Goal: Task Accomplishment & Management: Complete application form

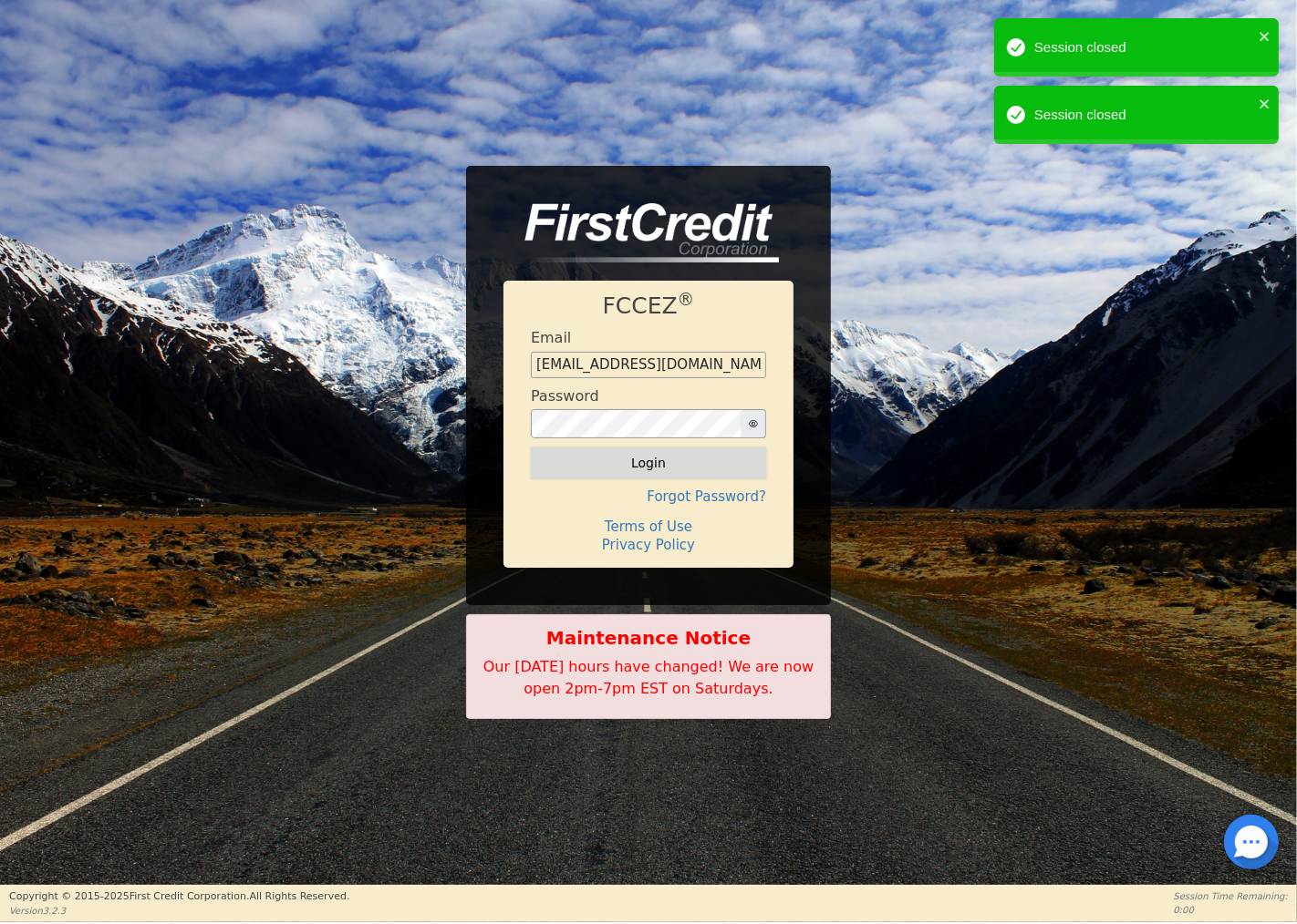
click at [645, 459] on button "Login" at bounding box center [648, 463] width 235 height 31
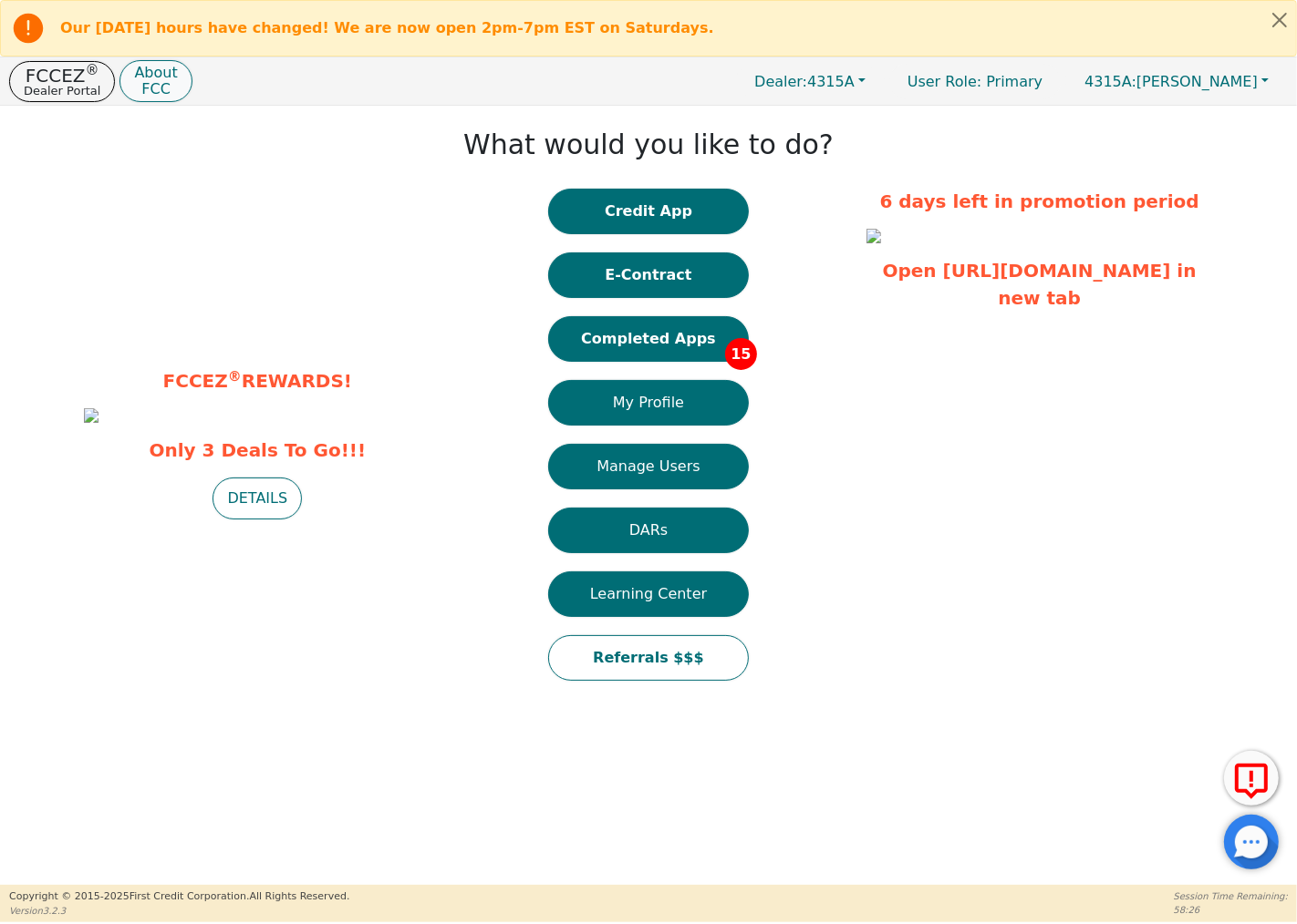
click at [144, 69] on p "About" at bounding box center [155, 73] width 43 height 15
click at [657, 332] on button "Completed Apps 15" at bounding box center [648, 339] width 200 height 46
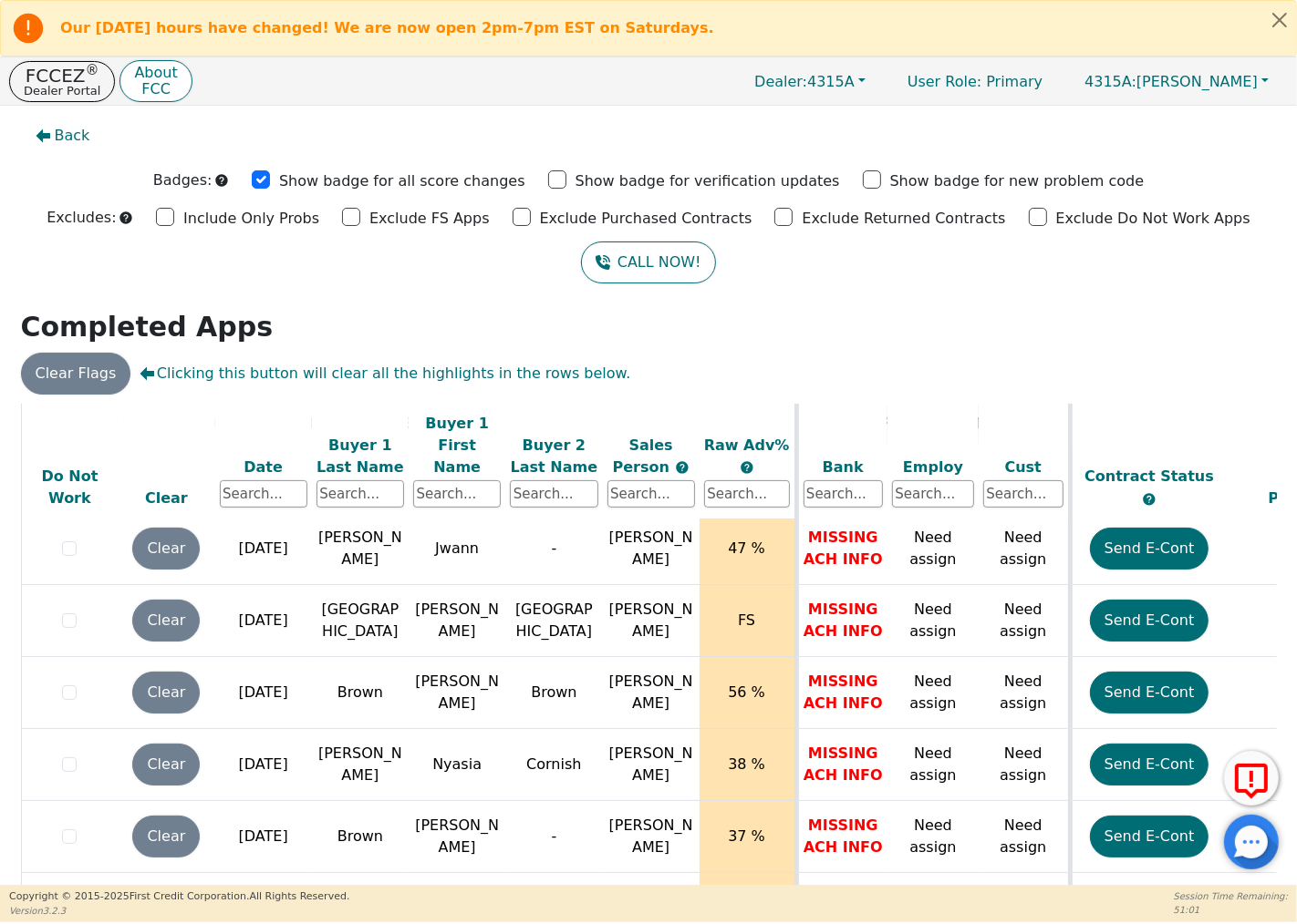
scroll to position [80, 0]
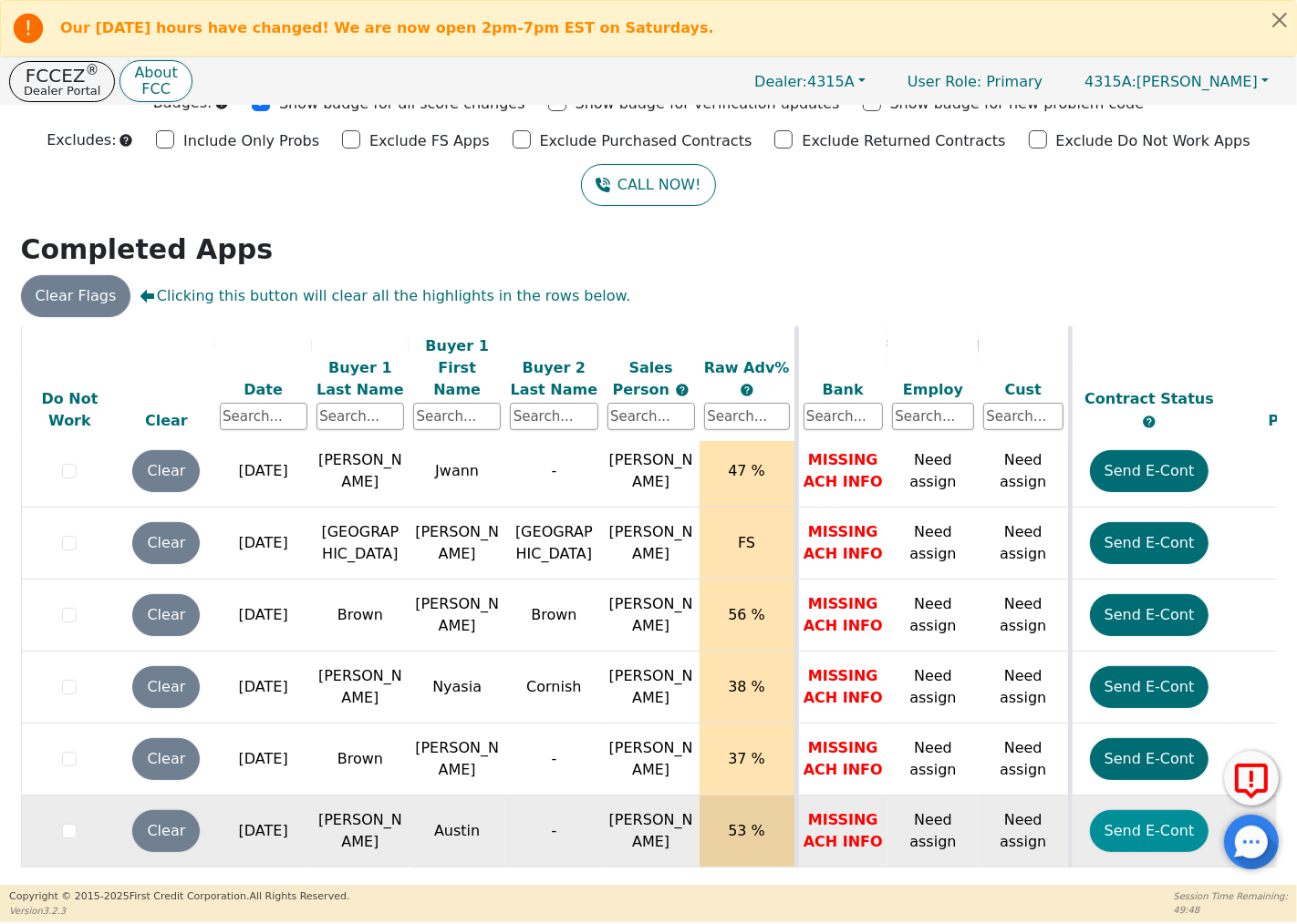
click at [1146, 811] on button "Send E-Cont" at bounding box center [1150, 832] width 120 height 42
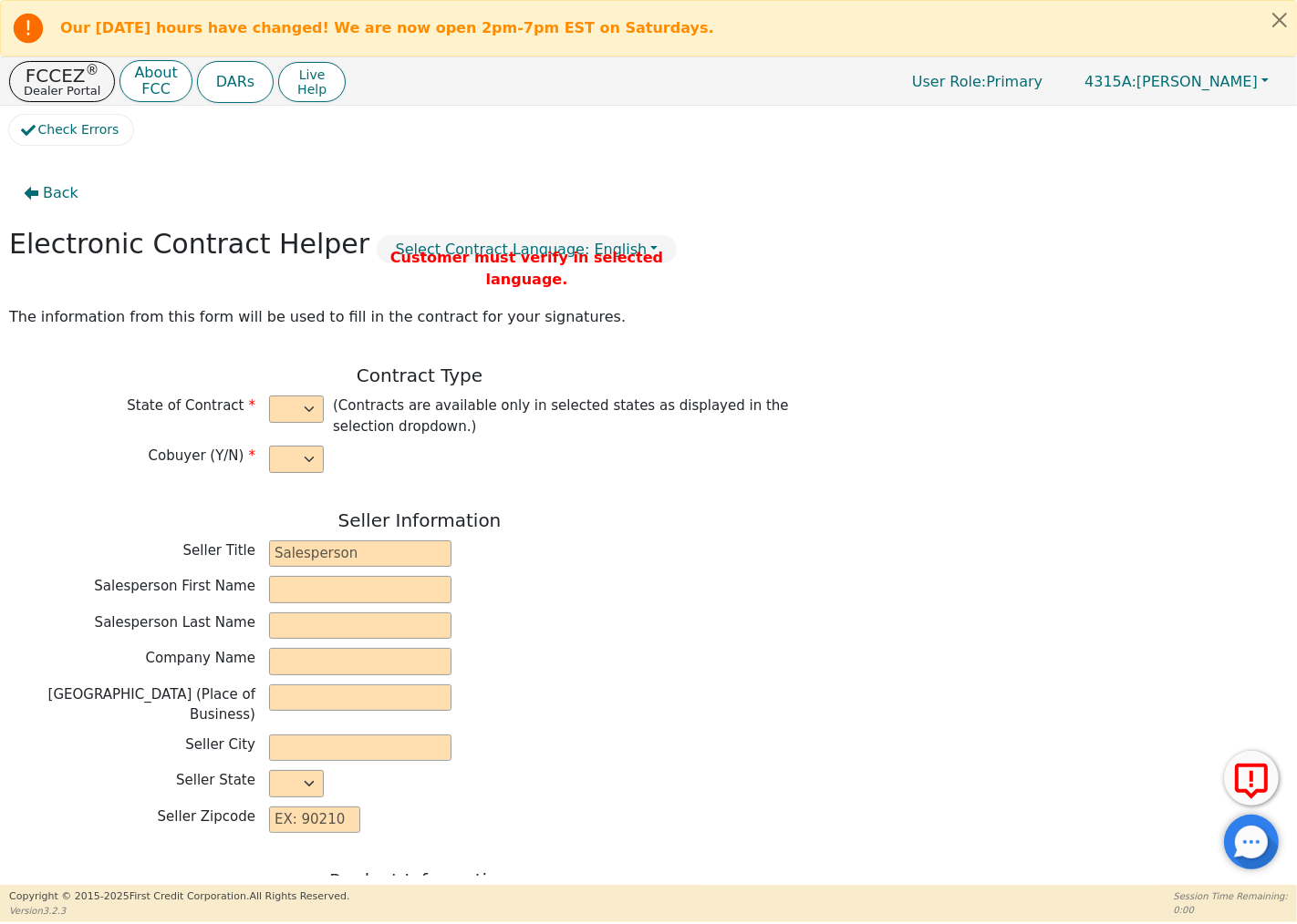
select select "n"
type input "Owner"
type input "[PERSON_NAME]"
type input "GREEN SOLUTIONS TPS INC"
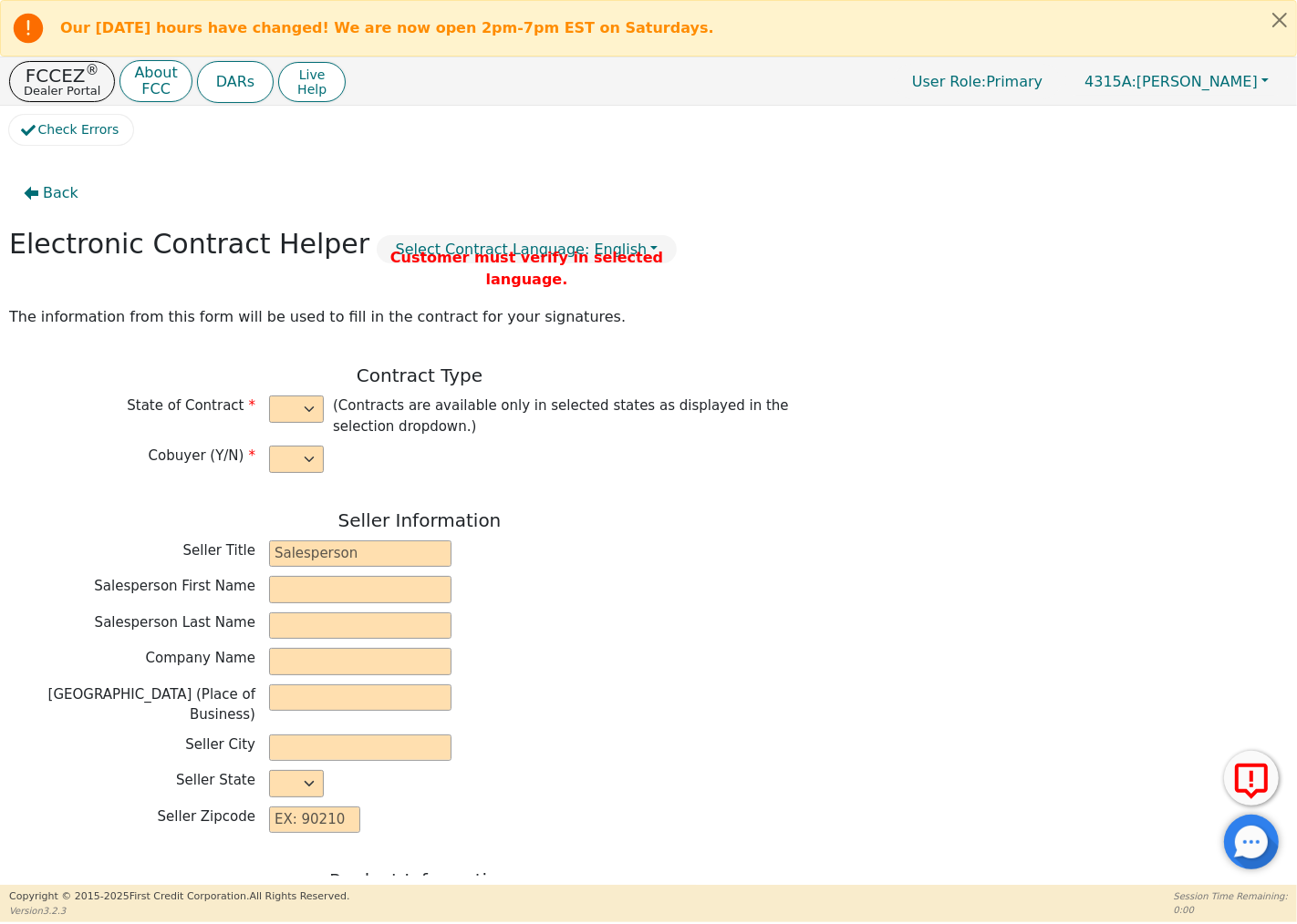
type input "[STREET_ADDRESS][PERSON_NAME]"
type input "COLUMBIA"
select select "SC"
type input "29212"
type input "Austin"
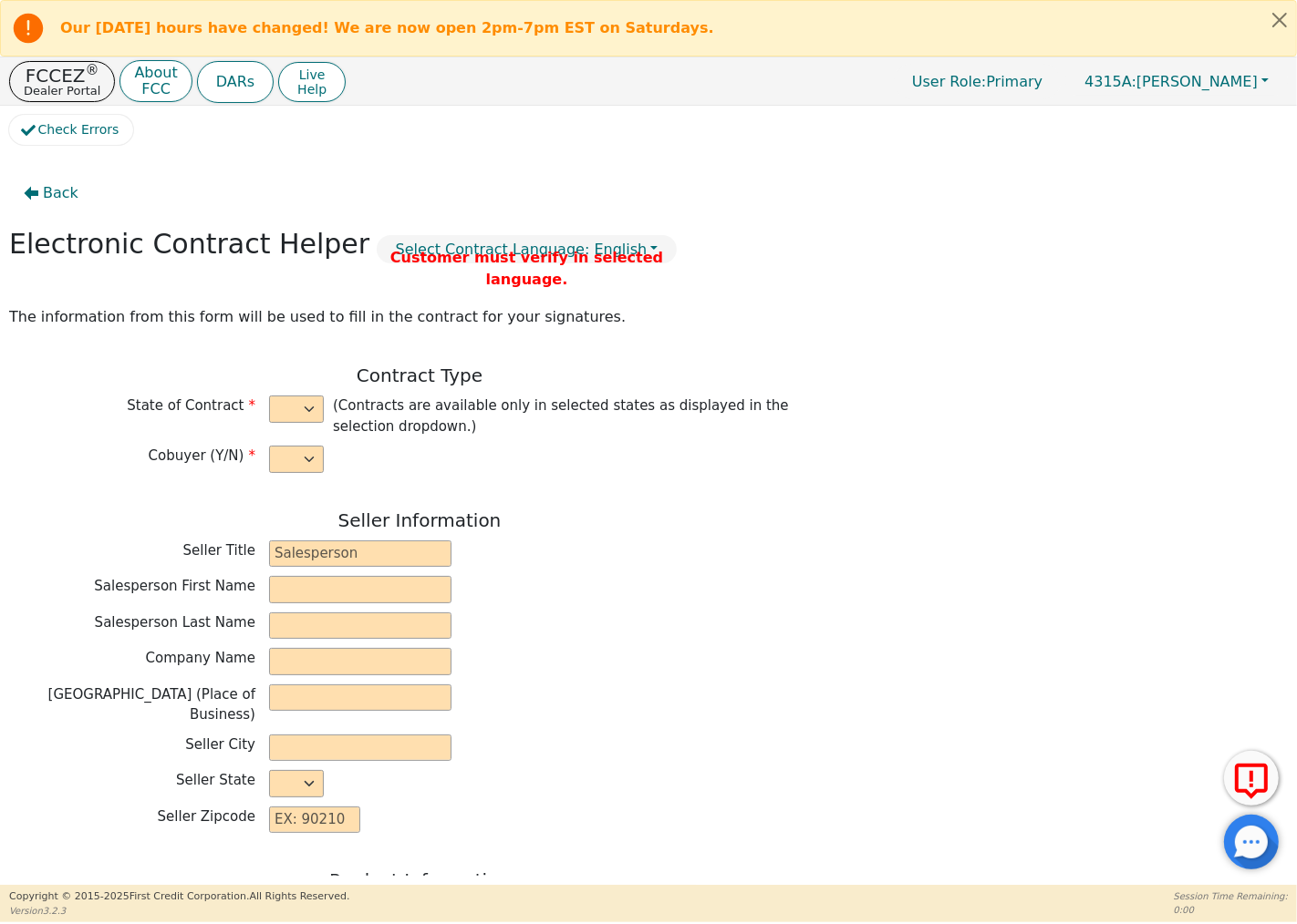
type input "[PERSON_NAME]"
type input "[EMAIL_ADDRESS][DOMAIN_NAME]"
type input "[STREET_ADDRESS]"
type input "[GEOGRAPHIC_DATA]"
select select "SC"
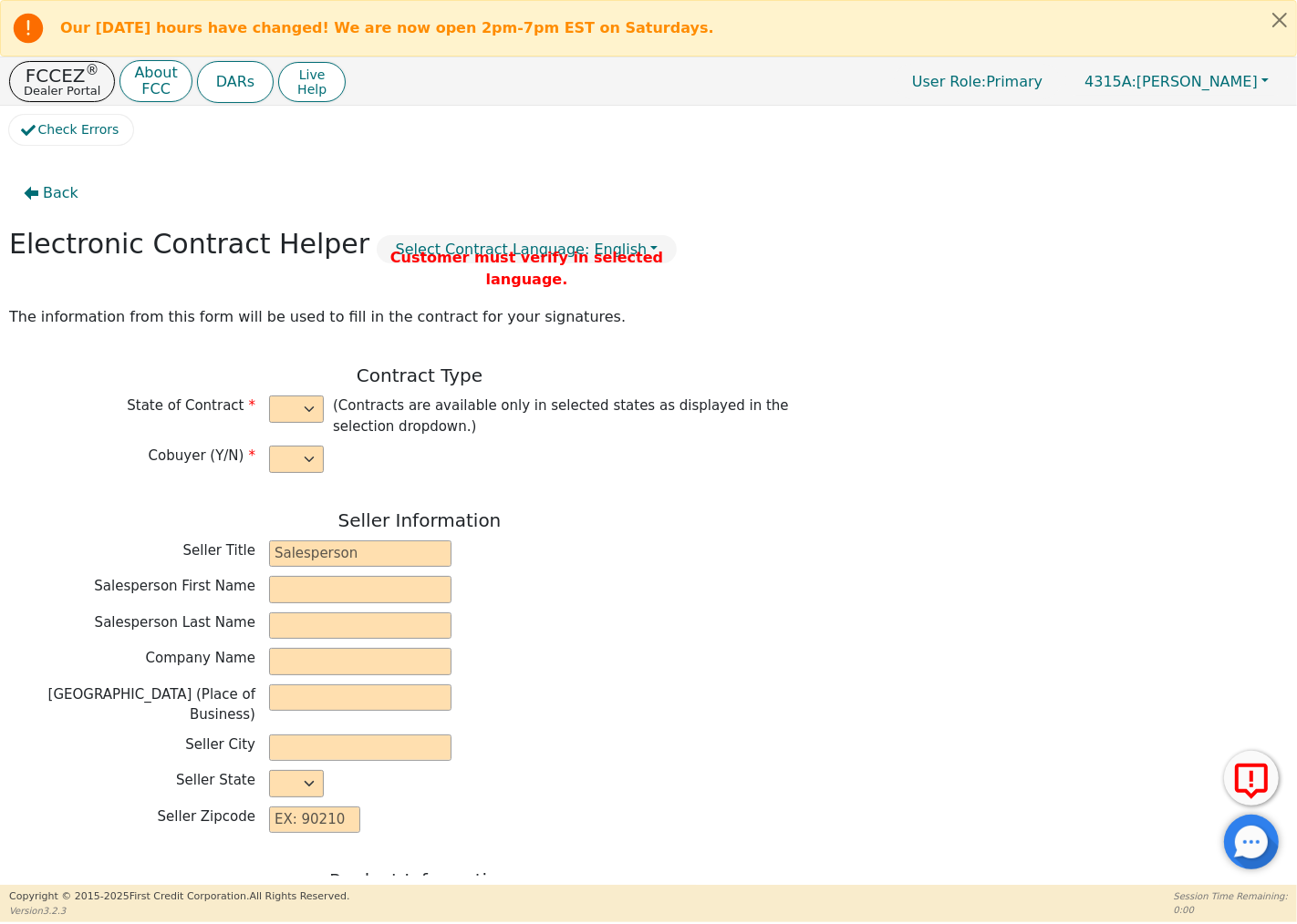
type input "29485"
type input "[DATE]"
type input "19.99"
type input "[DATE]"
type input "72"
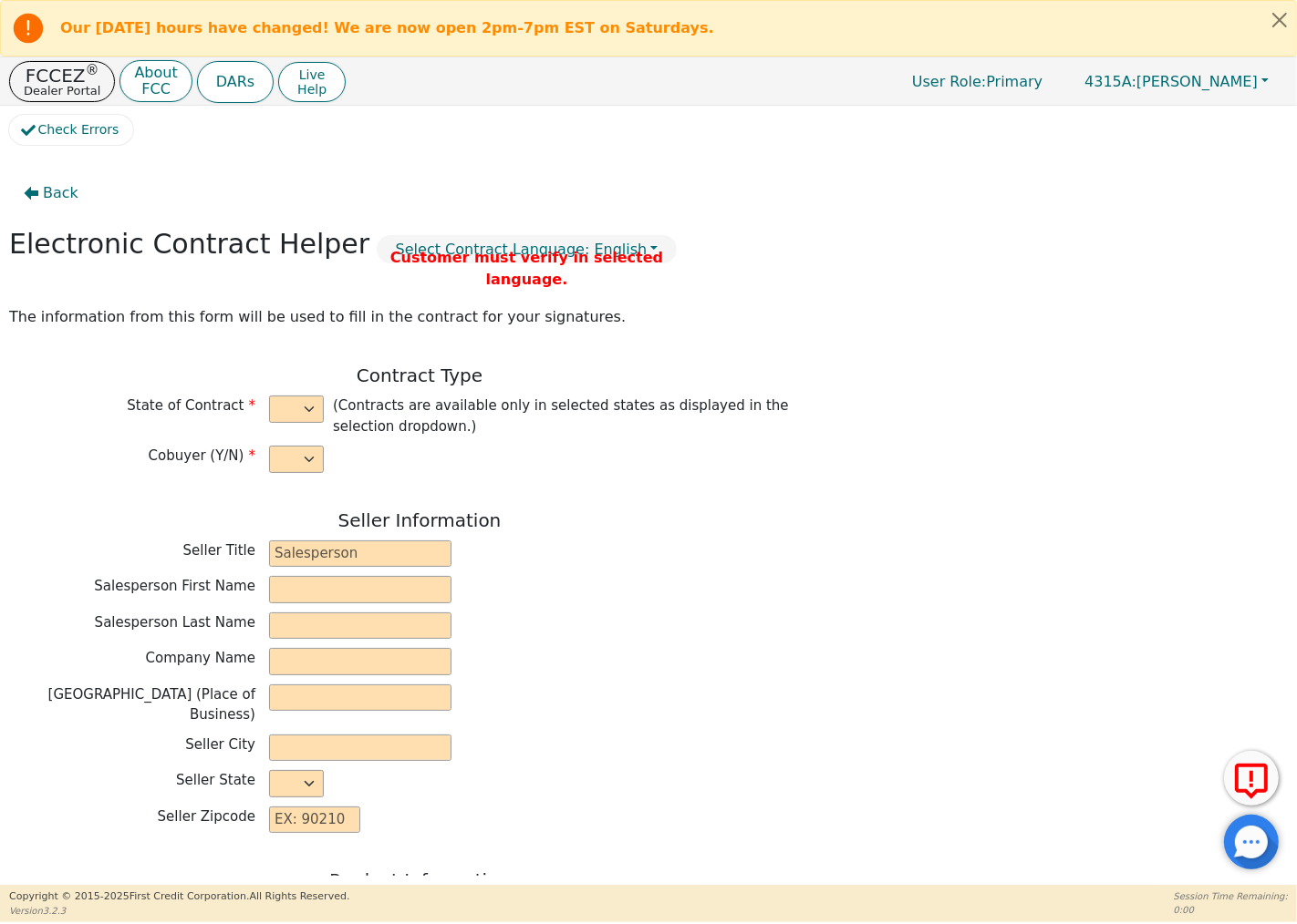
type input "0"
type input "7490.00"
type input "0.00"
type input "7490.00"
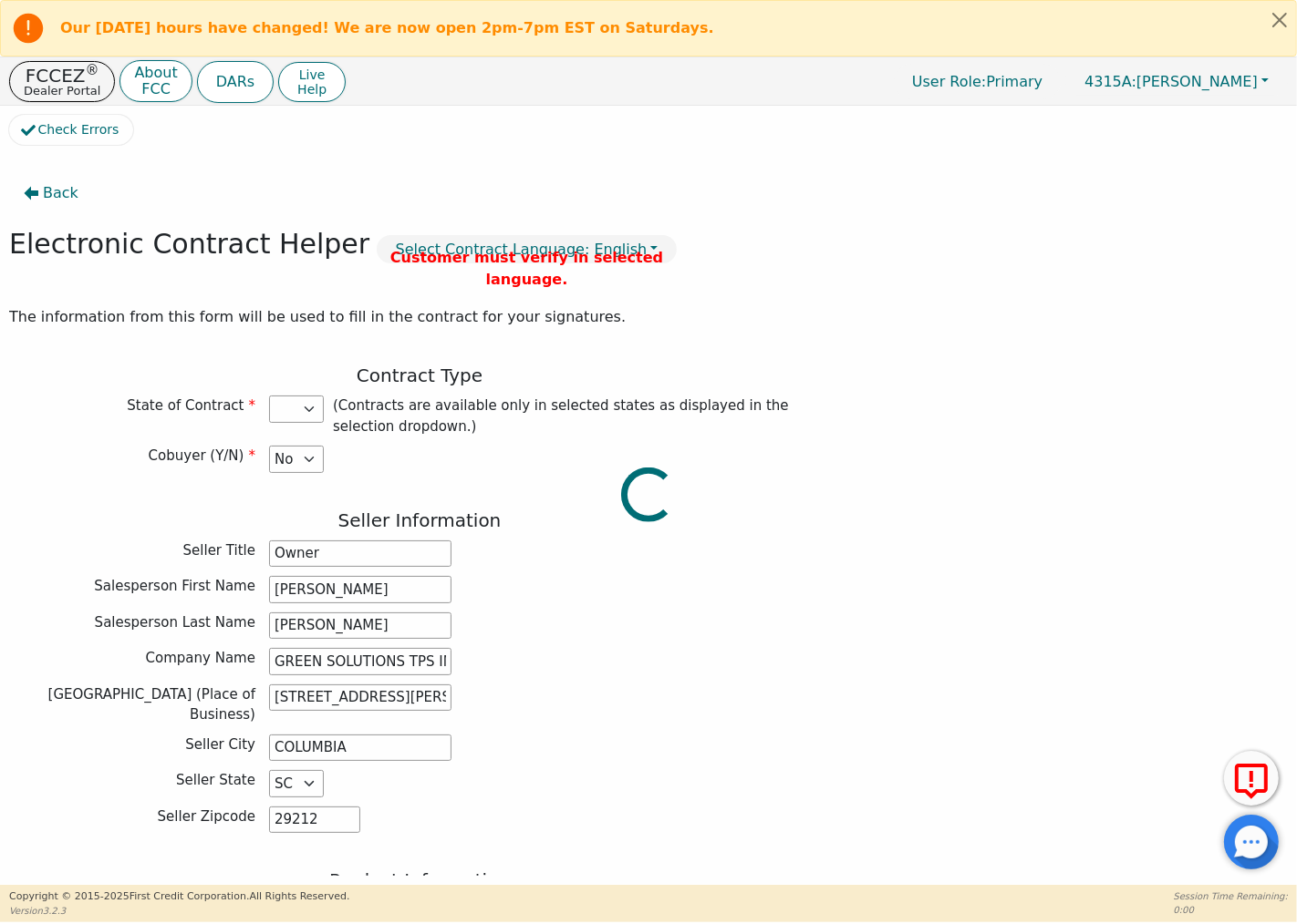
select select "SC"
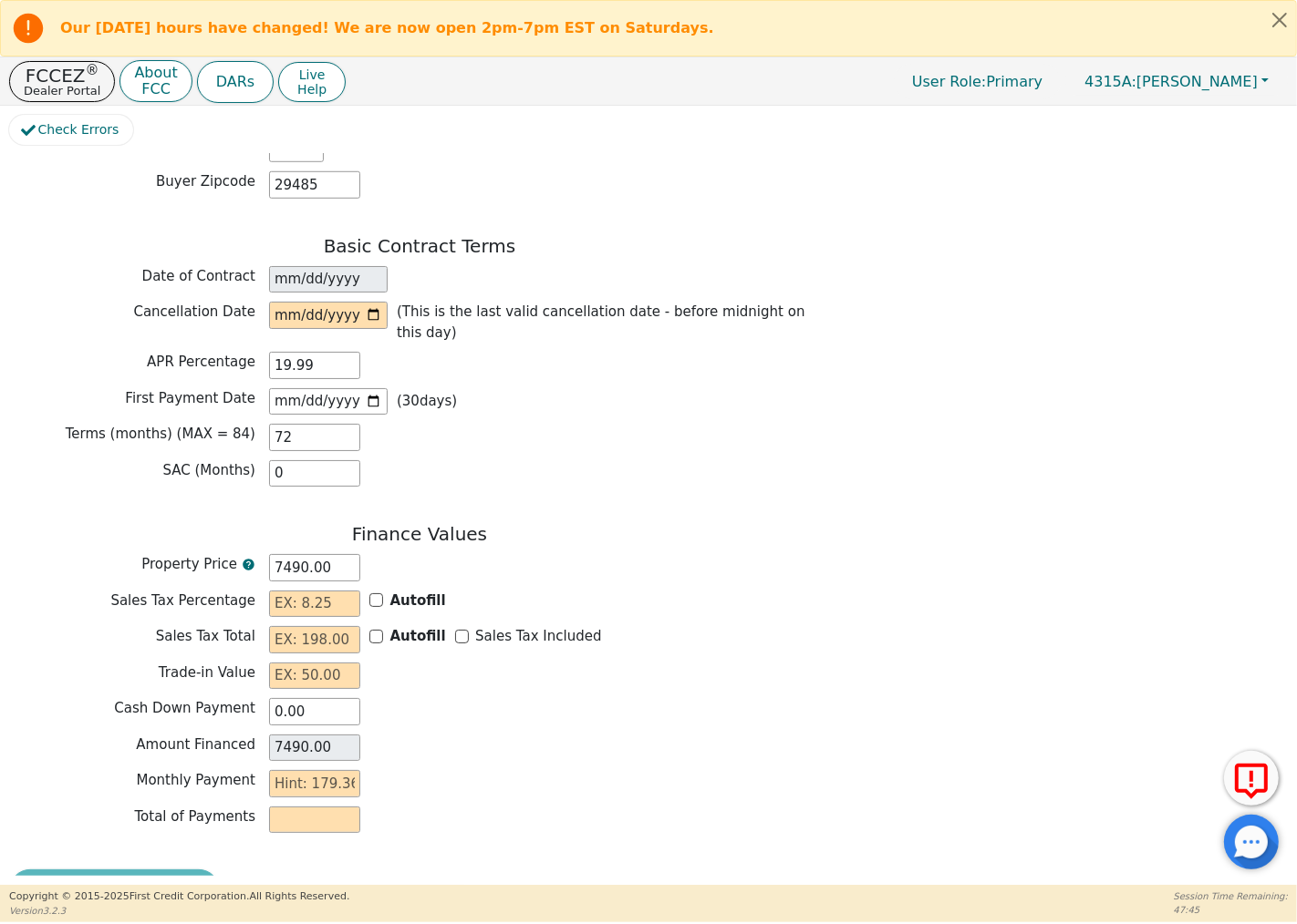
scroll to position [1243, 0]
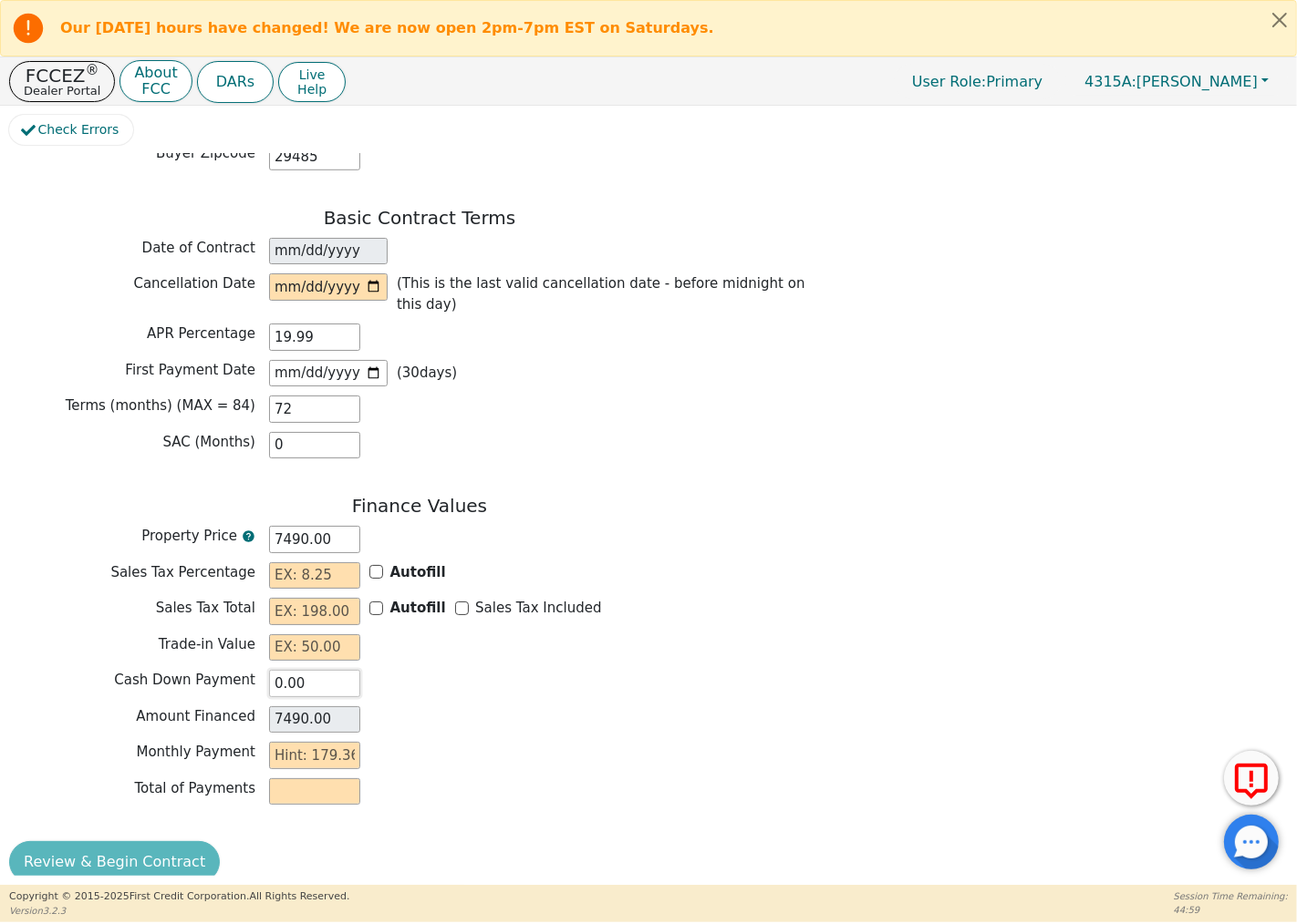
click at [330, 670] on input "0.00" at bounding box center [315, 683] width 92 height 27
click at [298, 670] on input "0.00" at bounding box center [315, 683] width 92 height 27
type input "2"
type input "7488.00"
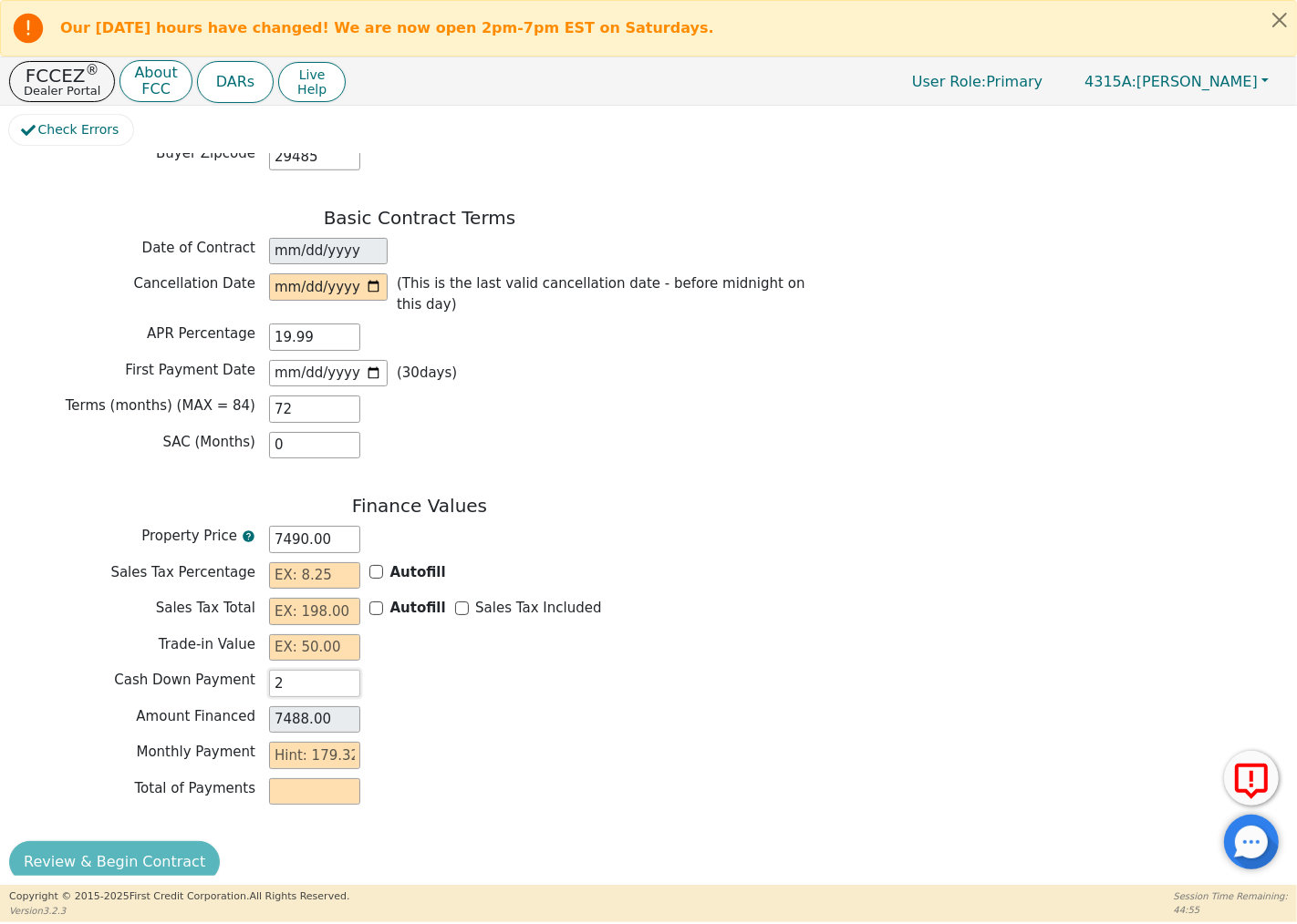
type input "25"
type input "7465.00"
type input "250"
type input "7240.00"
type input "2500"
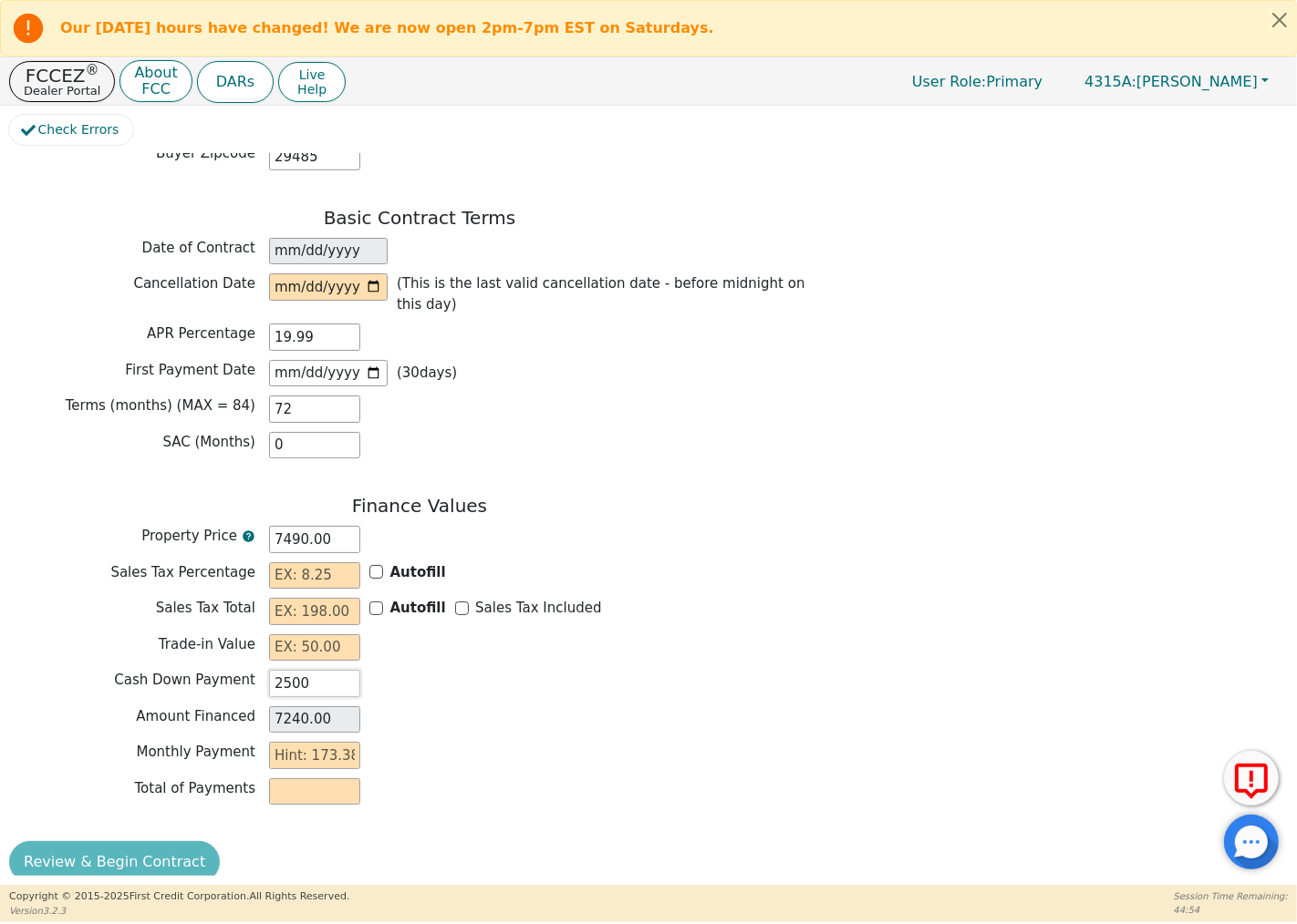
type input "4990.00"
type input "250"
type input "7240.00"
type input "25"
type input "7465.00"
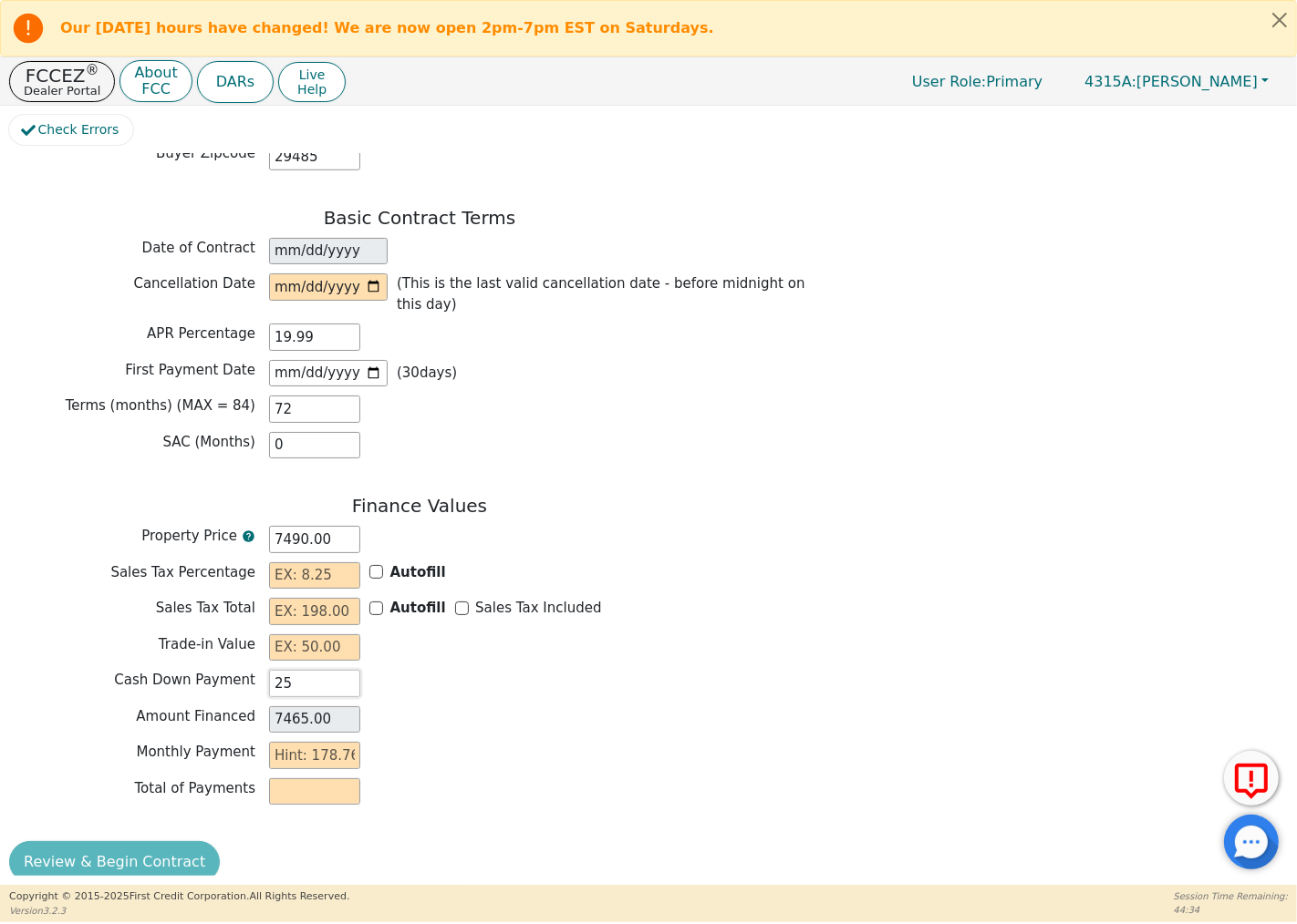
type input "2"
type input "7488.00"
type input "25"
type input "7465.00"
type input "250"
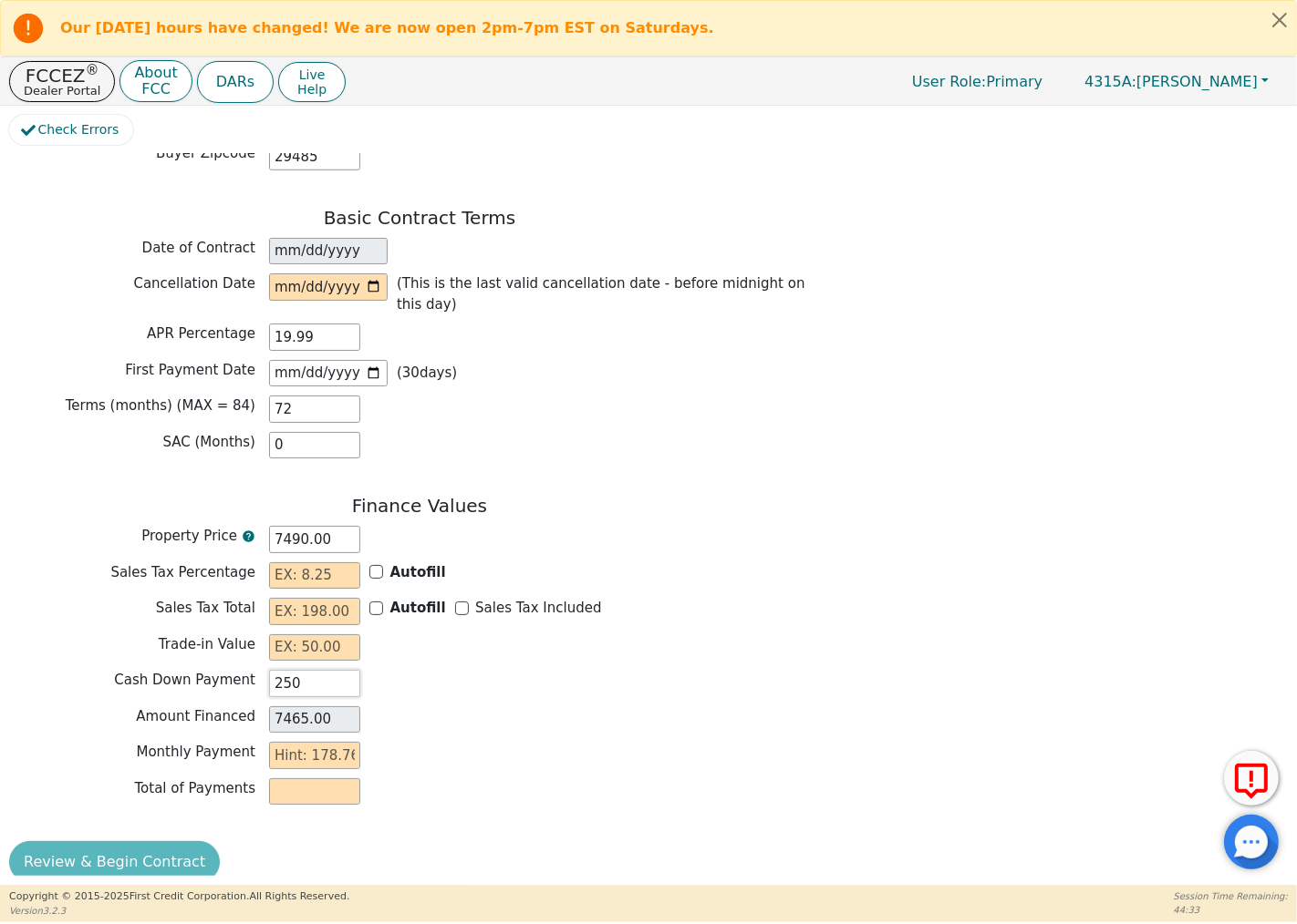
type input "7240.00"
type input "2500"
type input "4990.00"
type input "2500.00"
click at [356, 742] on input "text" at bounding box center [315, 756] width 92 height 27
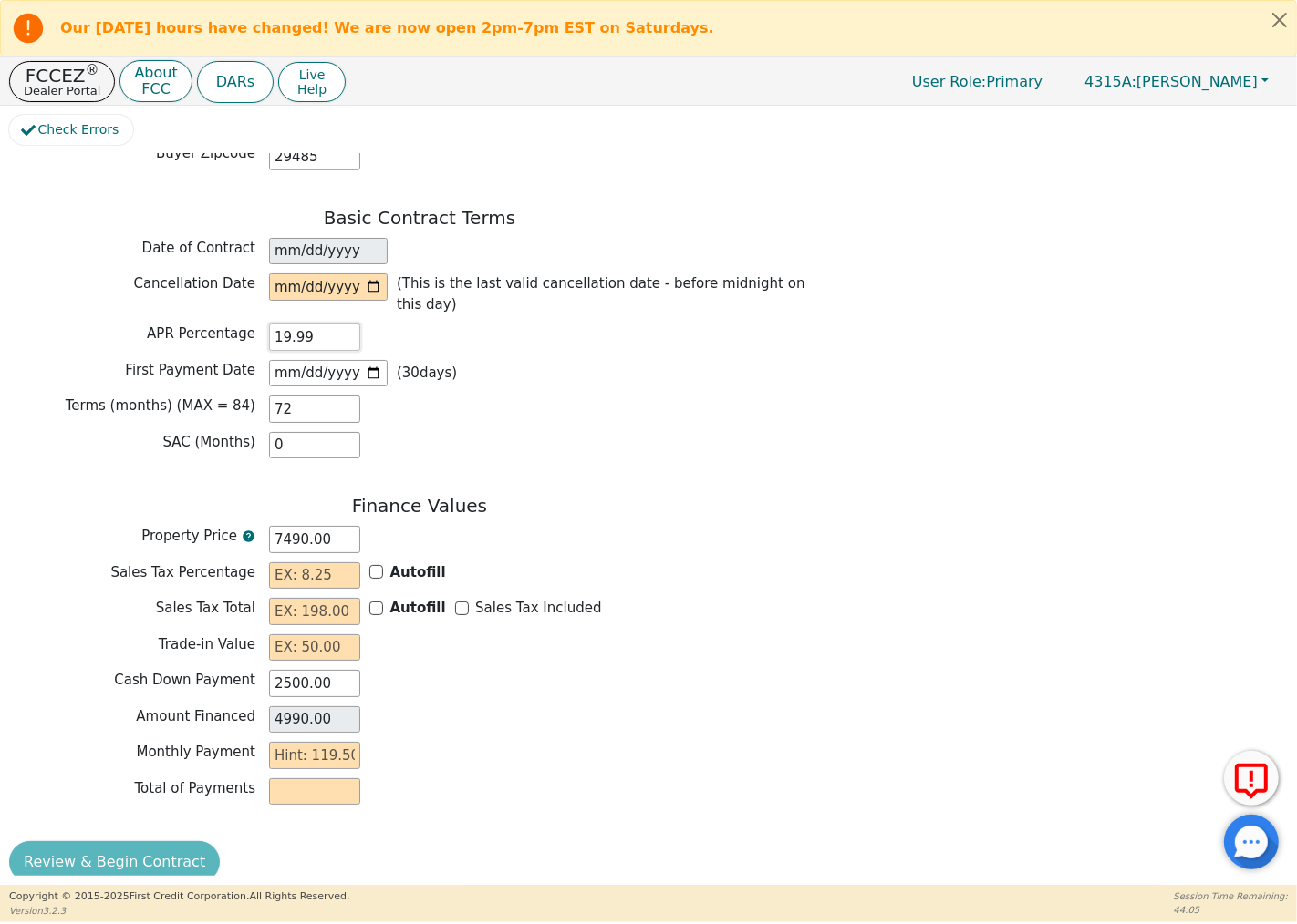
click at [330, 324] on input "19.99" at bounding box center [315, 338] width 92 height 27
type input "1"
type input "13.50"
click at [618, 432] on div "SAC (Months) 0" at bounding box center [419, 446] width 821 height 27
click at [347, 563] on input "text" at bounding box center [315, 576] width 92 height 27
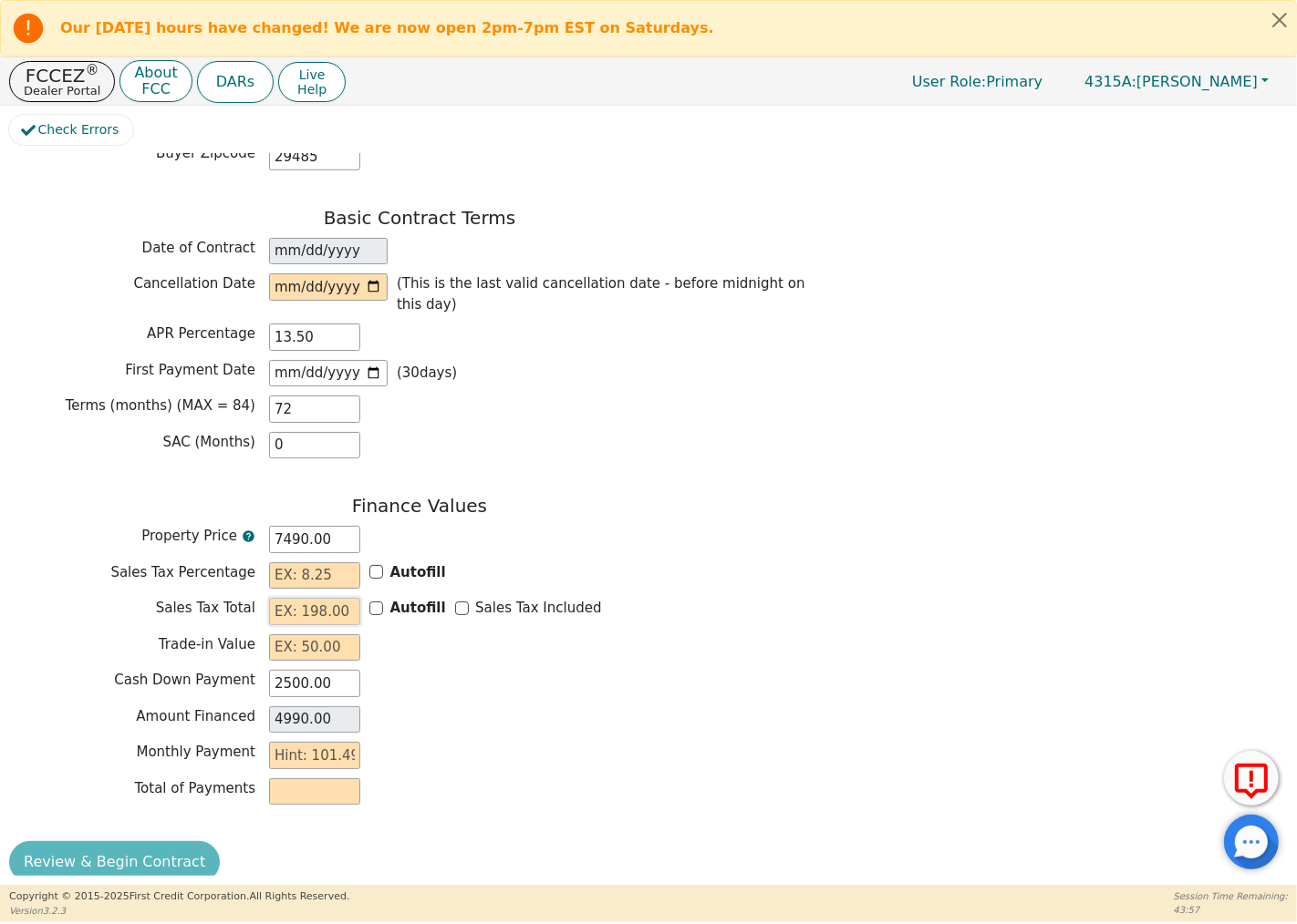
click at [350, 598] on input "text" at bounding box center [315, 612] width 92 height 27
click at [347, 742] on input "text" at bounding box center [315, 756] width 92 height 27
click at [302, 563] on input "text" at bounding box center [315, 576] width 92 height 27
click at [351, 779] on input "text" at bounding box center [315, 792] width 92 height 27
click at [332, 779] on input "text" at bounding box center [315, 792] width 92 height 27
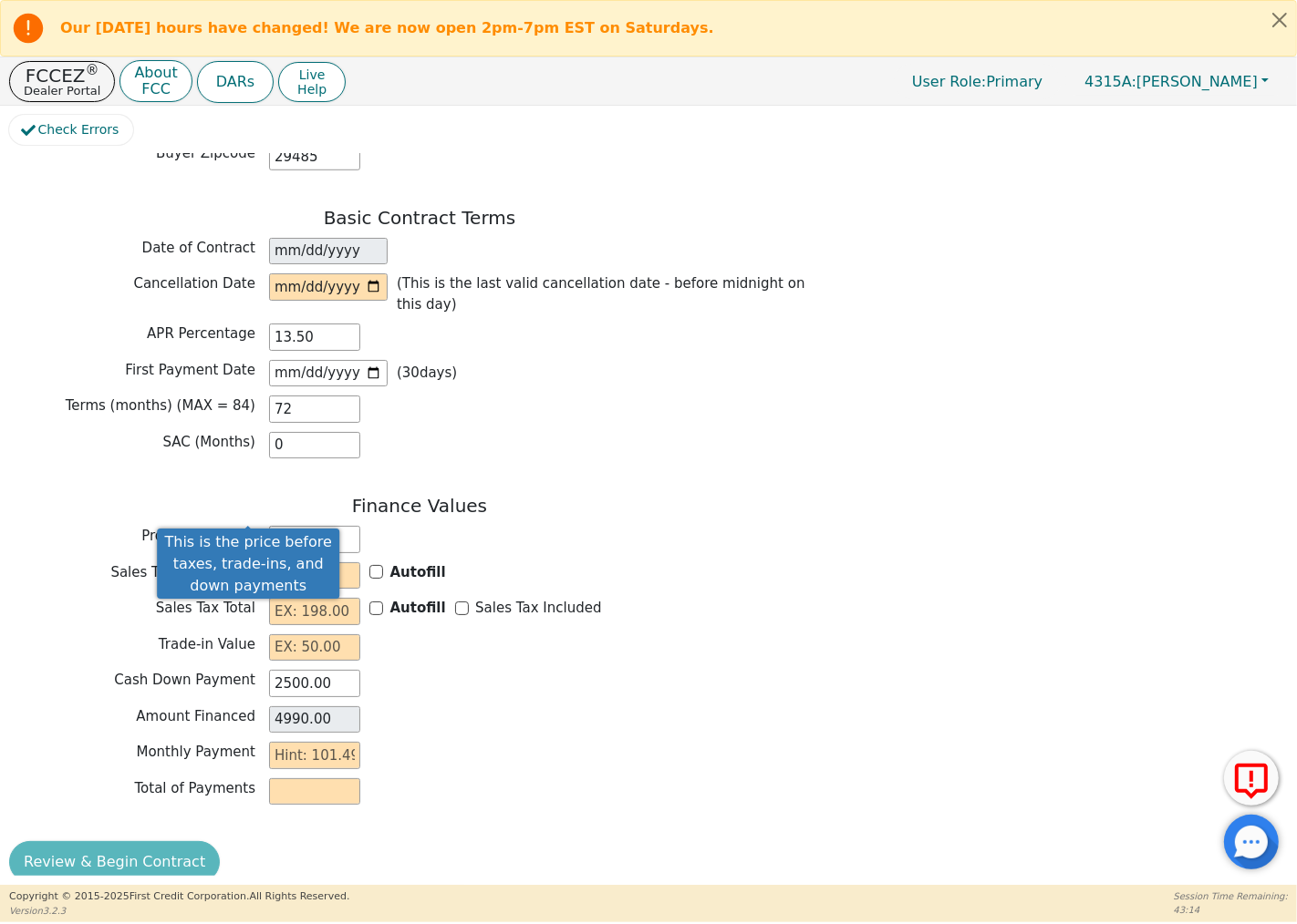
click at [244, 531] on icon at bounding box center [248, 536] width 12 height 12
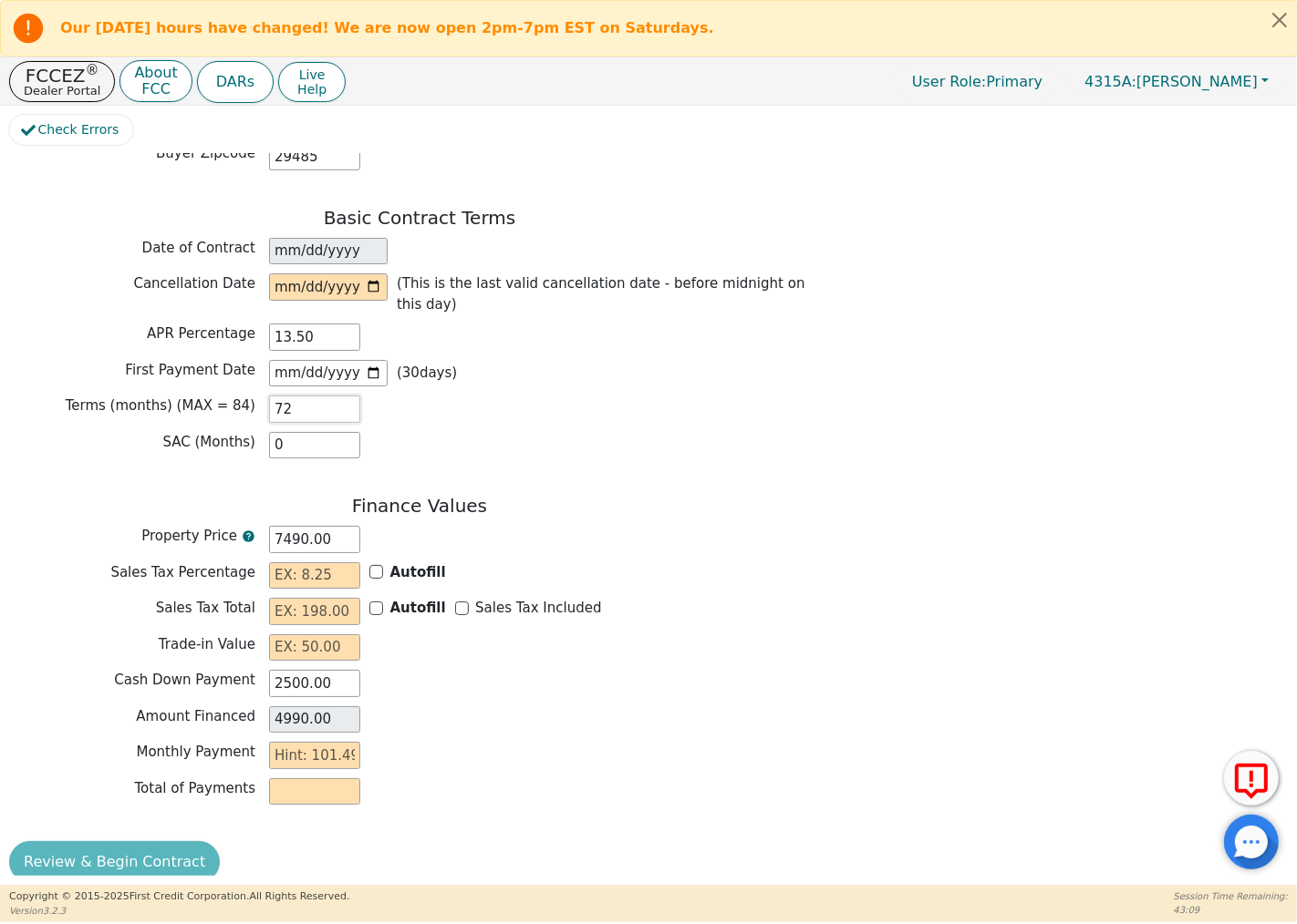
click at [313, 395] on input "72" at bounding box center [315, 409] width 92 height 27
type input "7"
type input "0.00"
type input "84"
click at [334, 635] on input "text" at bounding box center [315, 649] width 92 height 27
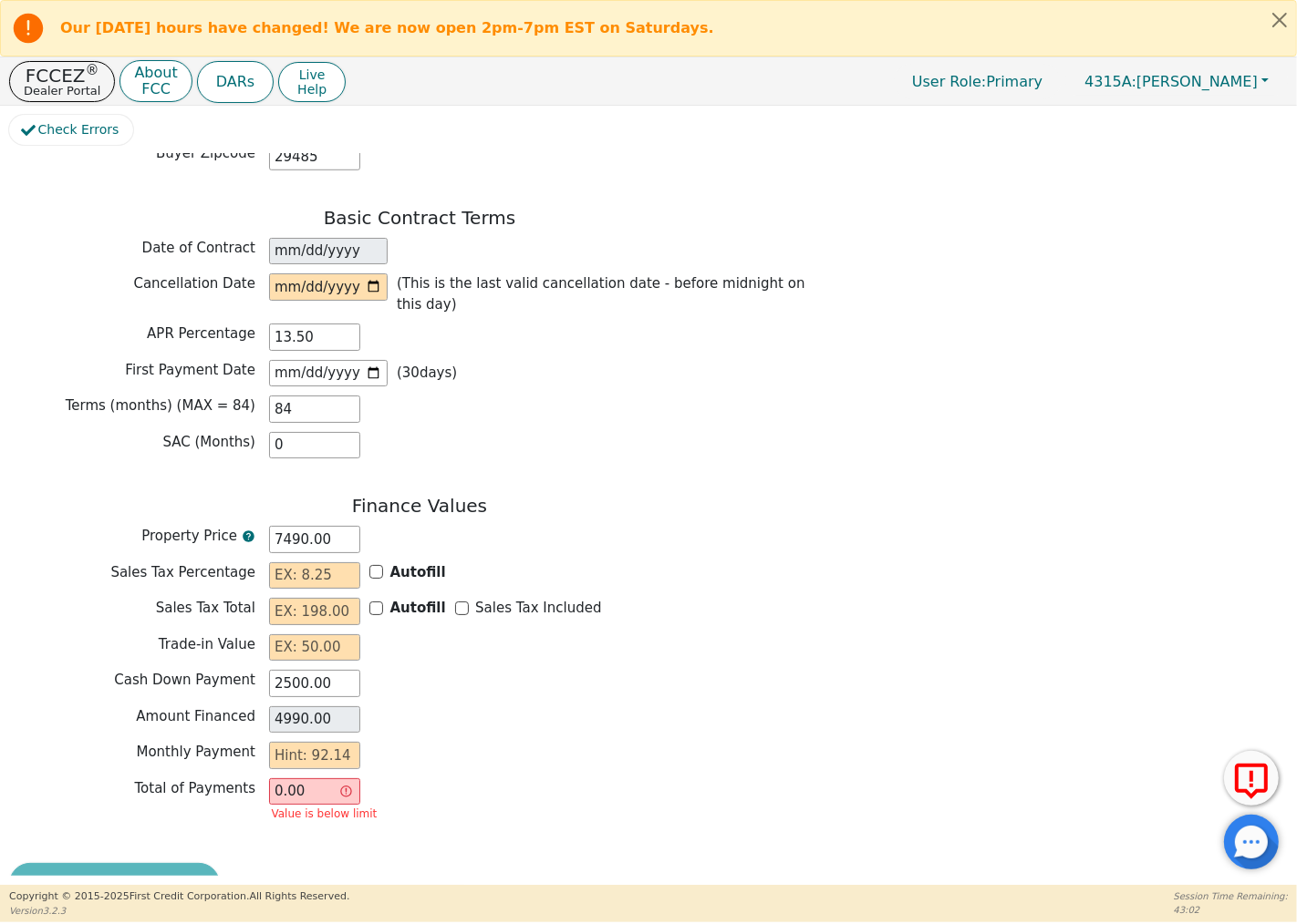
click at [570, 635] on div "Trade-in Value" at bounding box center [419, 649] width 821 height 27
click at [334, 742] on input "text" at bounding box center [315, 756] width 92 height 27
click at [491, 748] on div "Monthly Payment" at bounding box center [419, 757] width 821 height 32
click at [353, 779] on input "0.00" at bounding box center [315, 792] width 92 height 27
click at [331, 779] on input "0.00" at bounding box center [315, 792] width 92 height 27
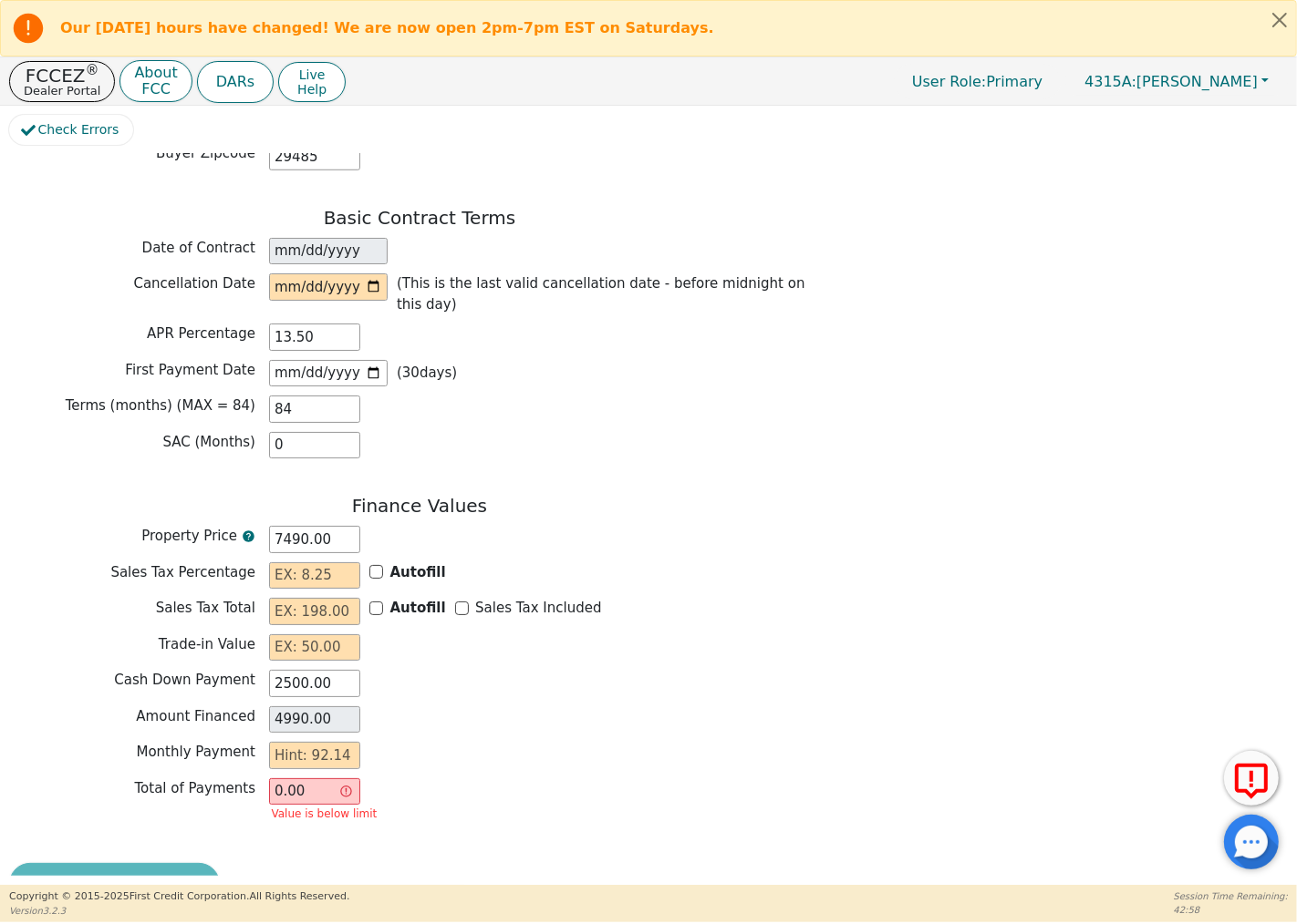
click at [456, 747] on div "Monthly Payment" at bounding box center [419, 756] width 821 height 27
click at [354, 742] on input "text" at bounding box center [315, 756] width 92 height 27
click at [859, 760] on div "Back Electronic Contract Helper Select Contract Language: English Customer must…" at bounding box center [648, 514] width 1279 height 722
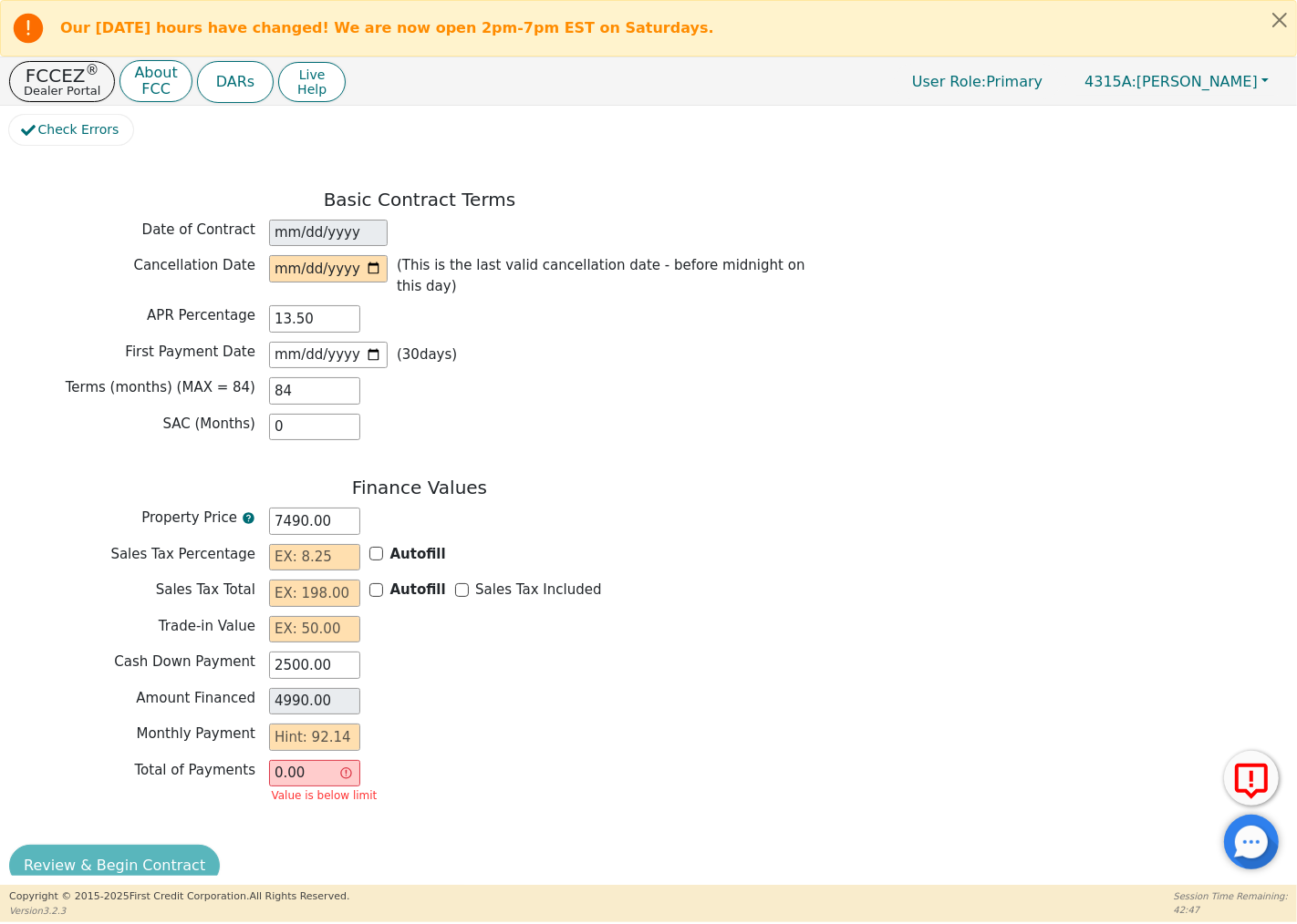
scroll to position [1265, 0]
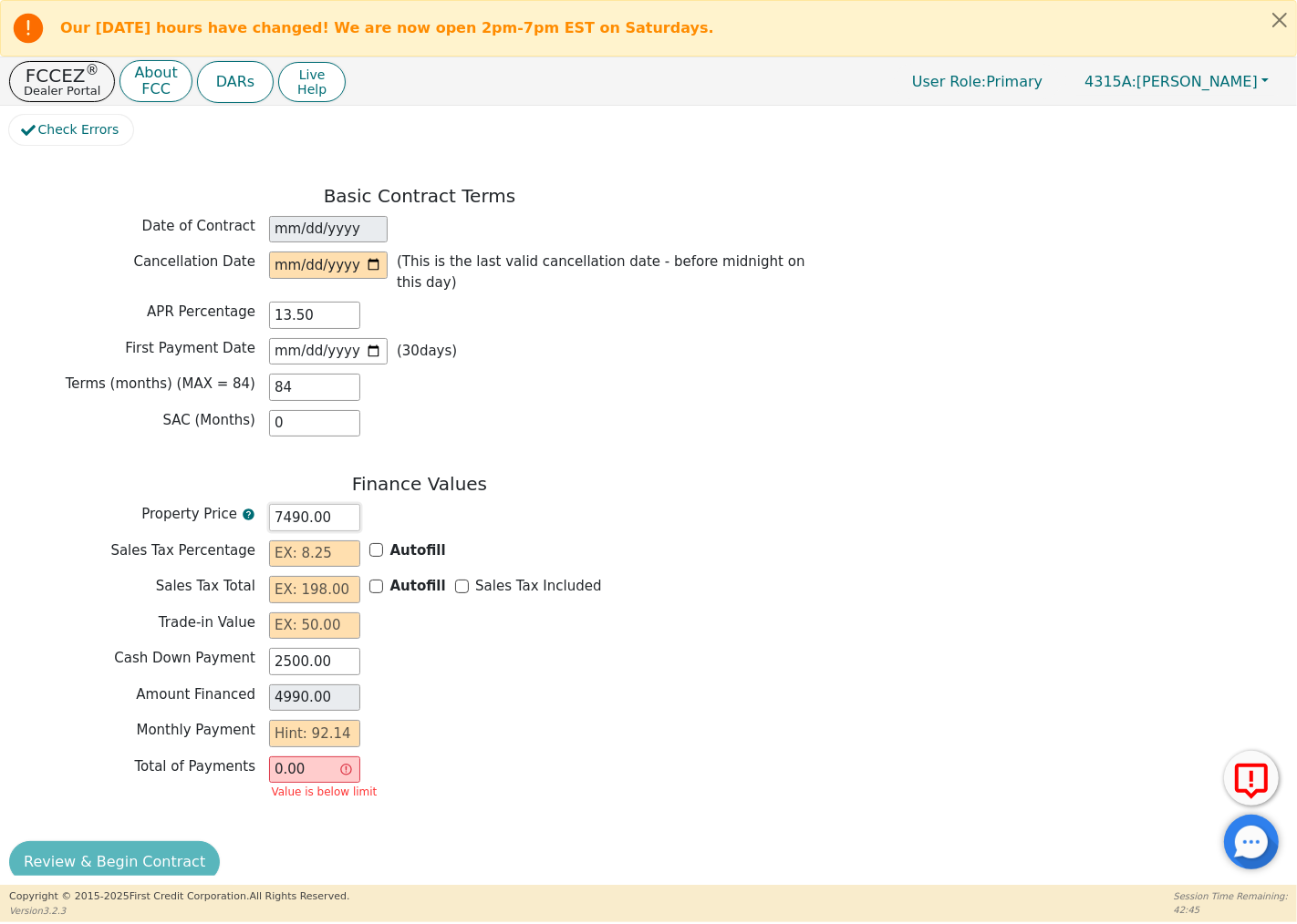
click at [344, 504] on input "7490.00" at bounding box center [315, 518] width 92 height 27
click at [345, 576] on input "text" at bounding box center [315, 590] width 92 height 27
click at [336, 613] on input "text" at bounding box center [315, 627] width 92 height 27
click at [338, 649] on input "2500.00" at bounding box center [315, 662] width 92 height 27
click at [335, 684] on input "4990.00" at bounding box center [315, 698] width 92 height 27
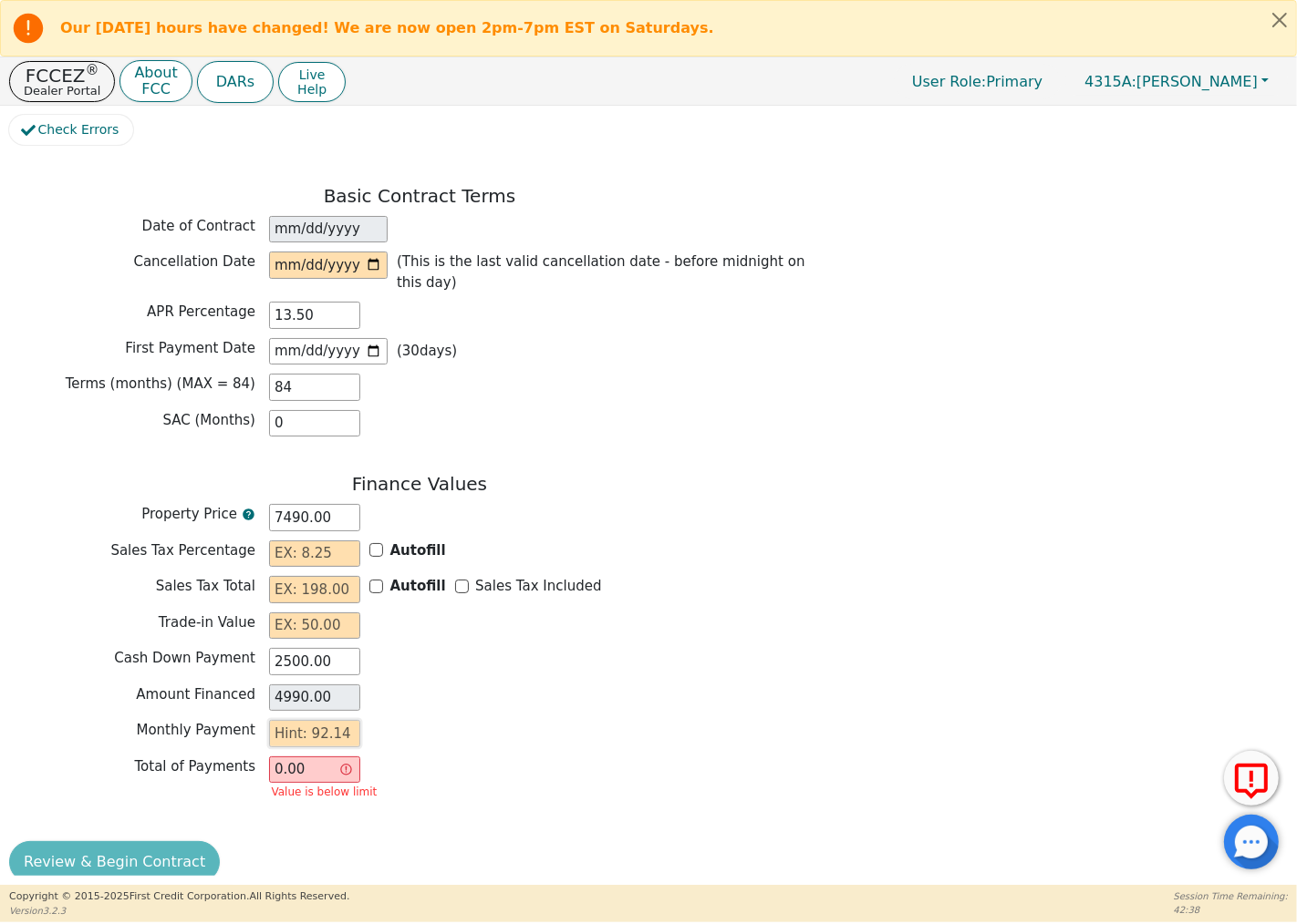
click at [315, 720] on input "text" at bounding box center [315, 734] width 92 height 27
click at [334, 720] on input "text" at bounding box center [315, 734] width 92 height 27
click at [308, 757] on input "0.00" at bounding box center [315, 770] width 92 height 27
click at [333, 720] on input "text" at bounding box center [315, 734] width 92 height 27
click at [352, 720] on input "text" at bounding box center [315, 734] width 92 height 27
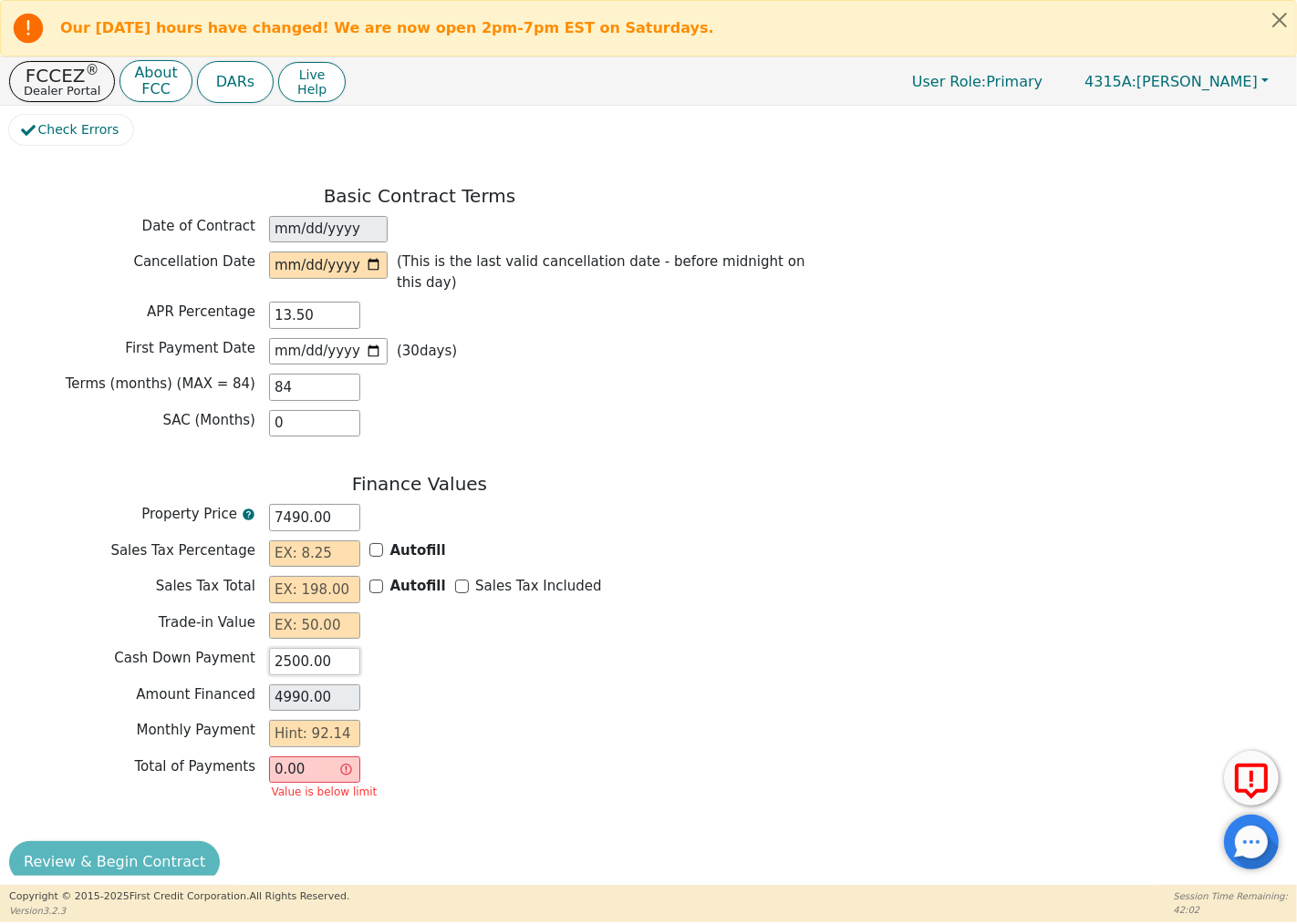
drag, startPoint x: 338, startPoint y: 639, endPoint x: 250, endPoint y: 648, distance: 88.5
click at [246, 649] on div "Cash Down Payment 2500.00" at bounding box center [419, 662] width 821 height 27
type input "0.00"
click at [319, 649] on input "text" at bounding box center [315, 662] width 92 height 27
type input "2"
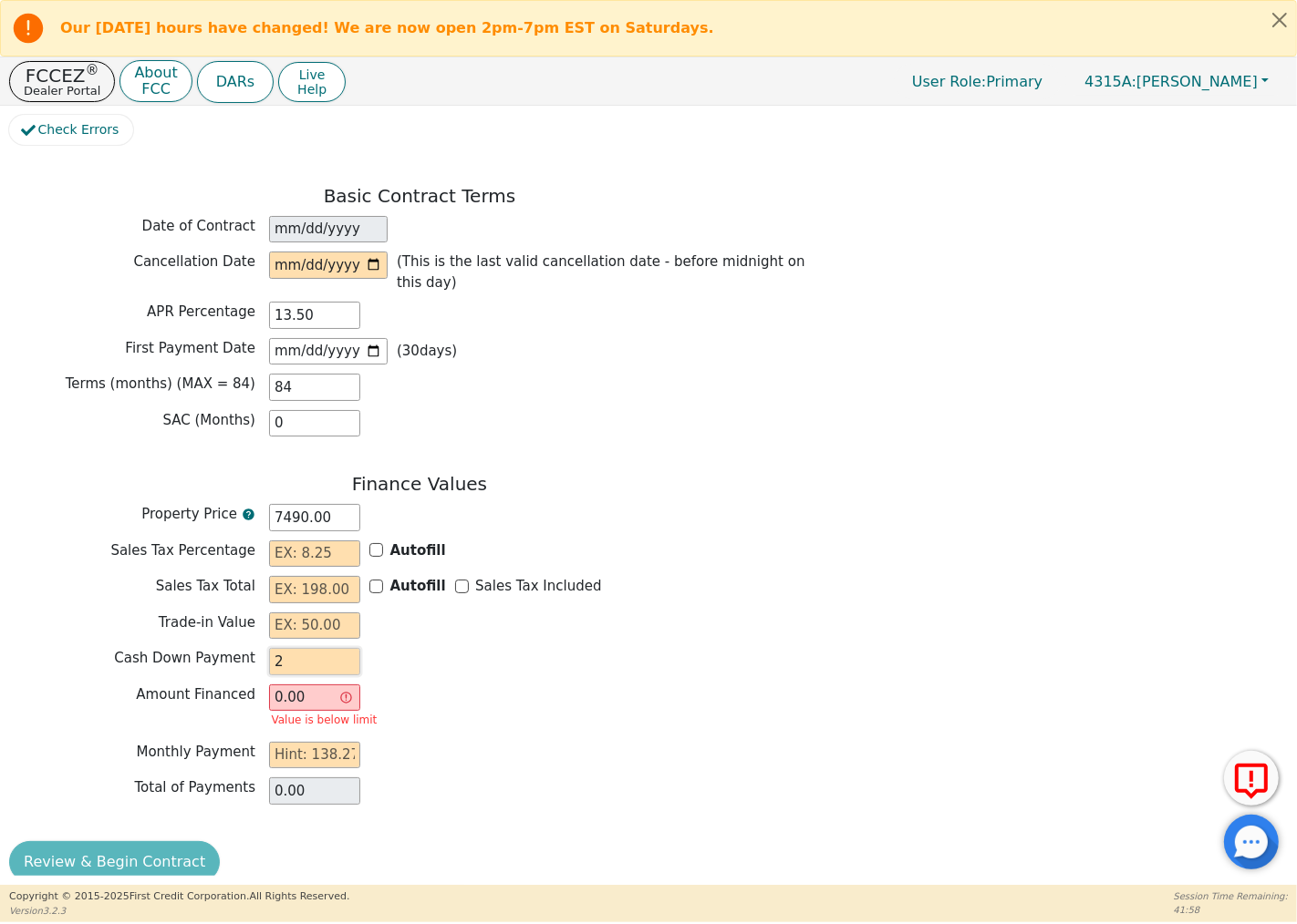
type input "7488.00"
type input "25"
type input "7465.00"
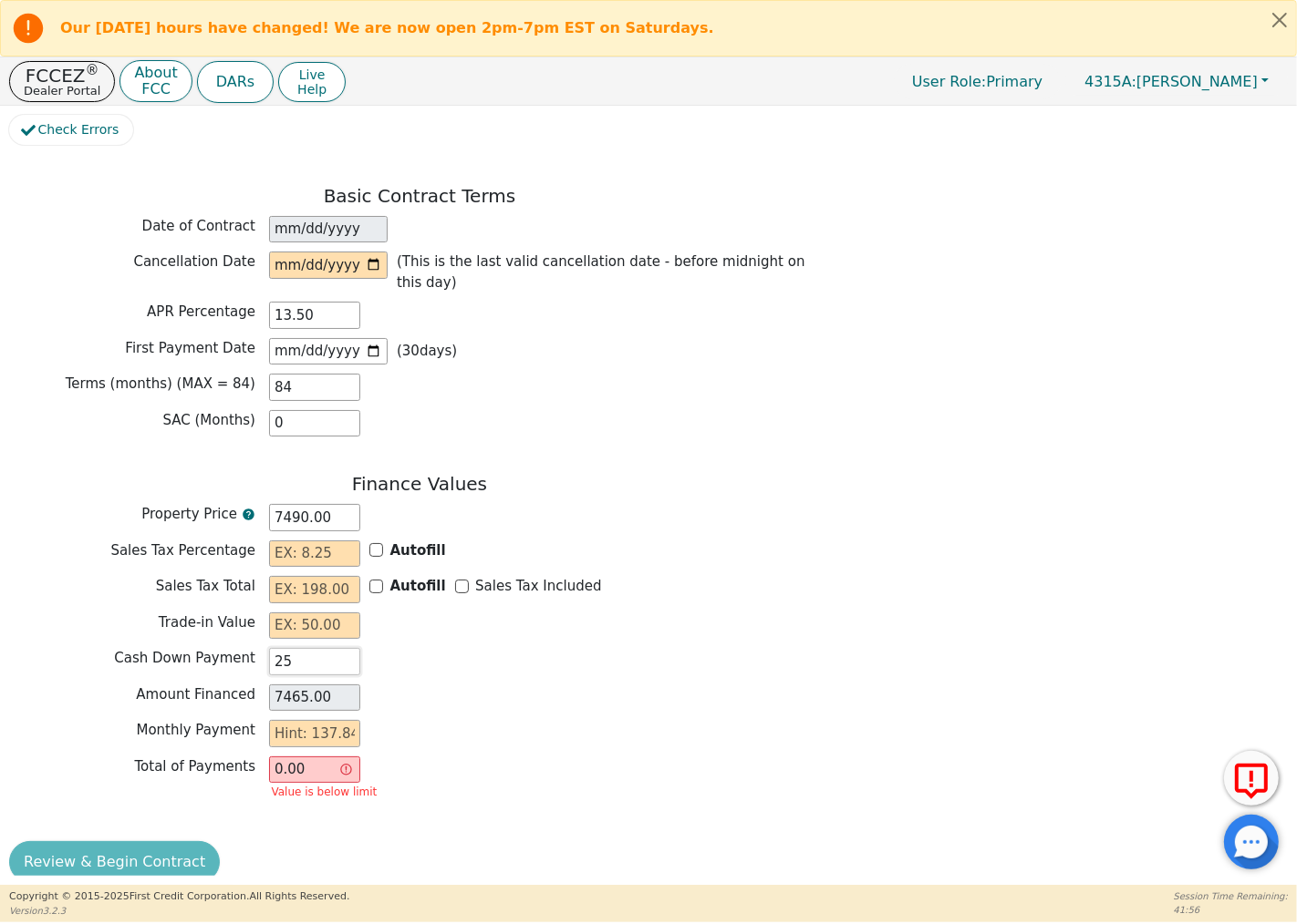
type input "250"
type input "7240.00"
type input "2500"
type input "4990.00"
click at [497, 684] on div "Amount Financed 4990.00" at bounding box center [419, 698] width 821 height 27
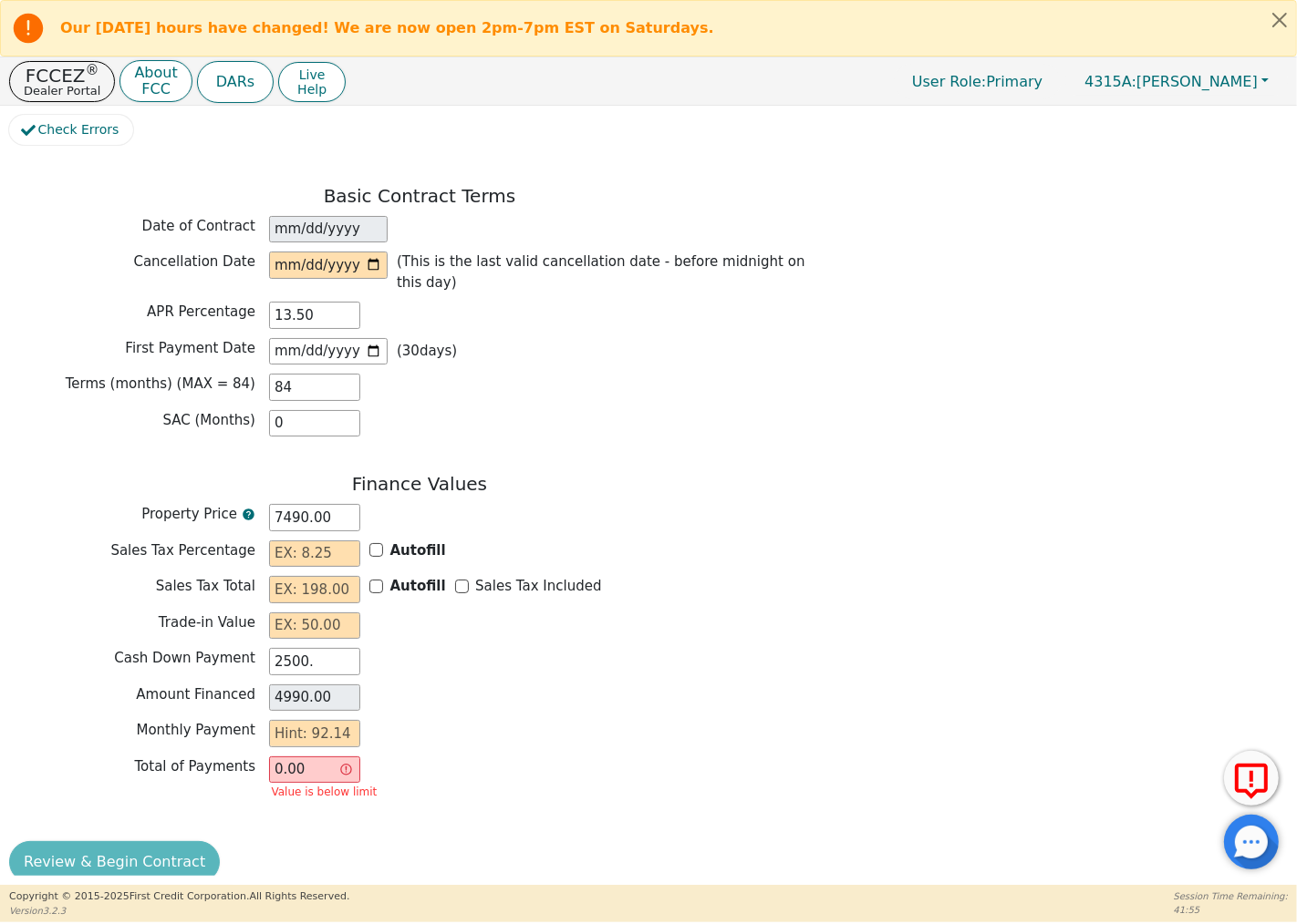
type input "2500.00"
click at [343, 757] on input "0.00" at bounding box center [315, 770] width 92 height 27
click at [349, 757] on input "0.00" at bounding box center [315, 770] width 92 height 27
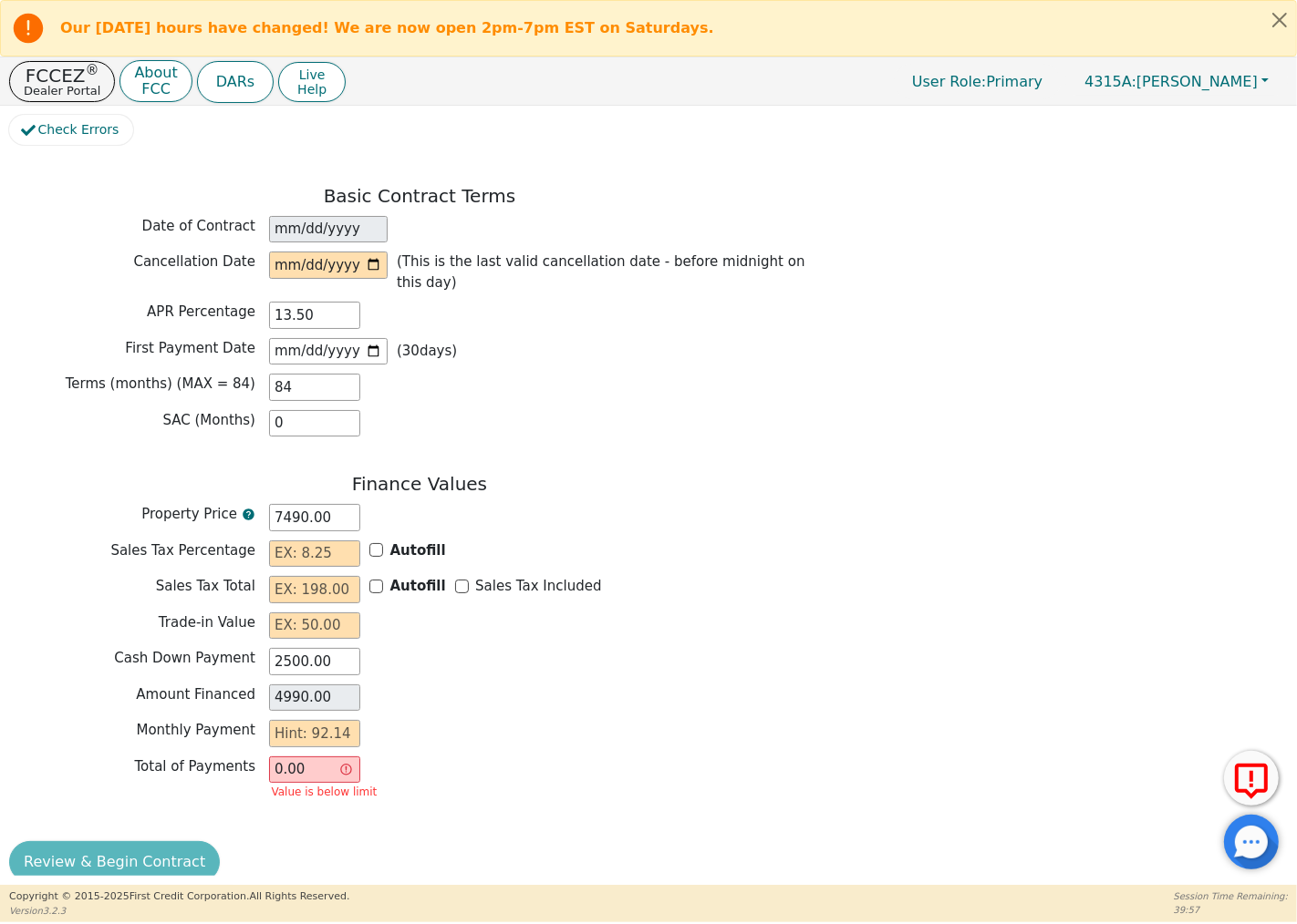
click at [427, 757] on div "Total of Payments 0.00 Value is below limit" at bounding box center [419, 780] width 821 height 48
click at [304, 757] on input "0.00" at bounding box center [315, 770] width 92 height 27
click at [294, 757] on input "0.00" at bounding box center [315, 770] width 92 height 27
click at [296, 757] on input "0.00" at bounding box center [315, 770] width 92 height 27
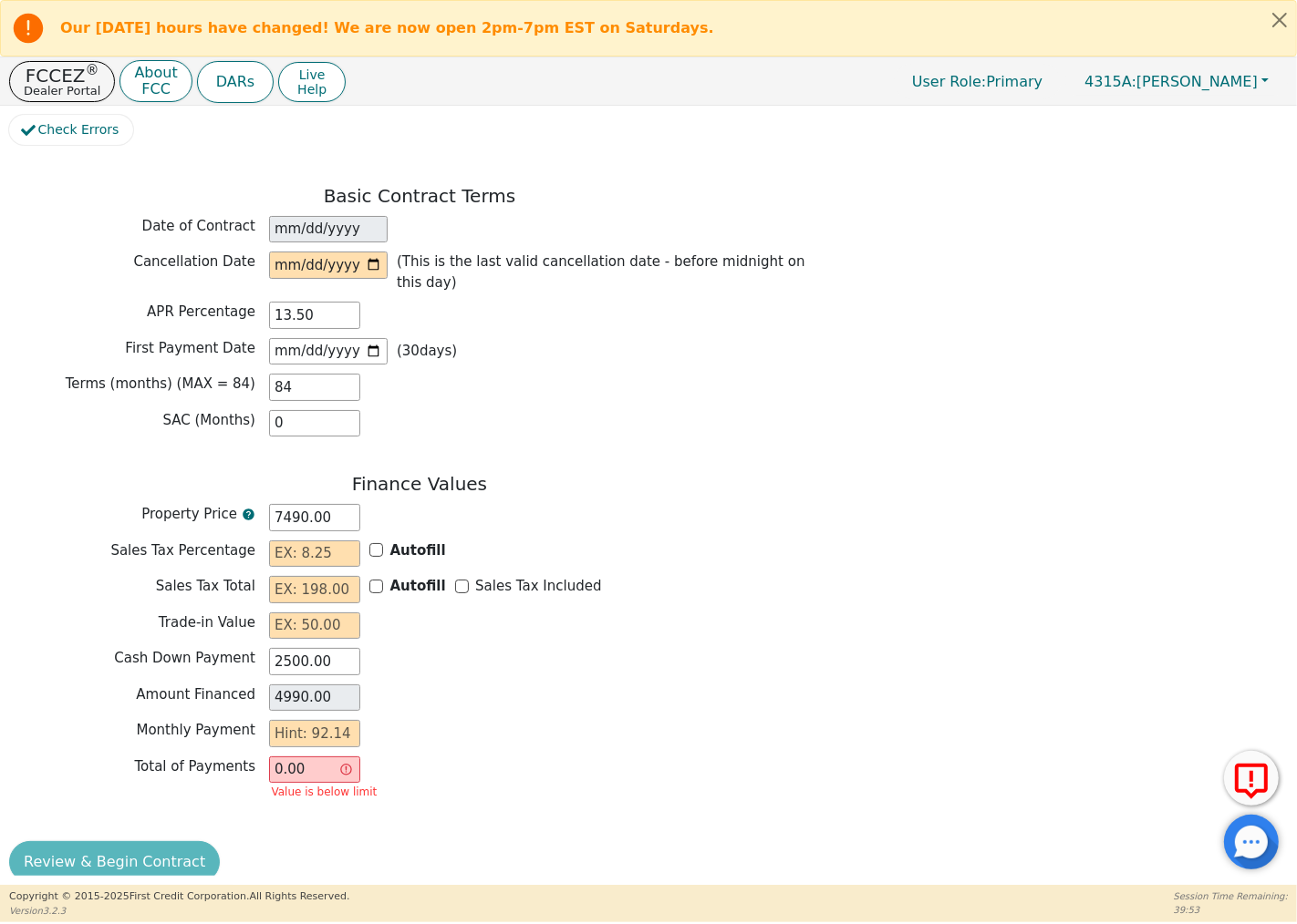
click at [310, 757] on input "0.00" at bounding box center [315, 770] width 92 height 27
click at [297, 757] on input "0.00" at bounding box center [315, 770] width 92 height 27
click at [281, 757] on input "0.00" at bounding box center [315, 770] width 92 height 27
click at [589, 720] on div "Monthly Payment" at bounding box center [419, 734] width 821 height 27
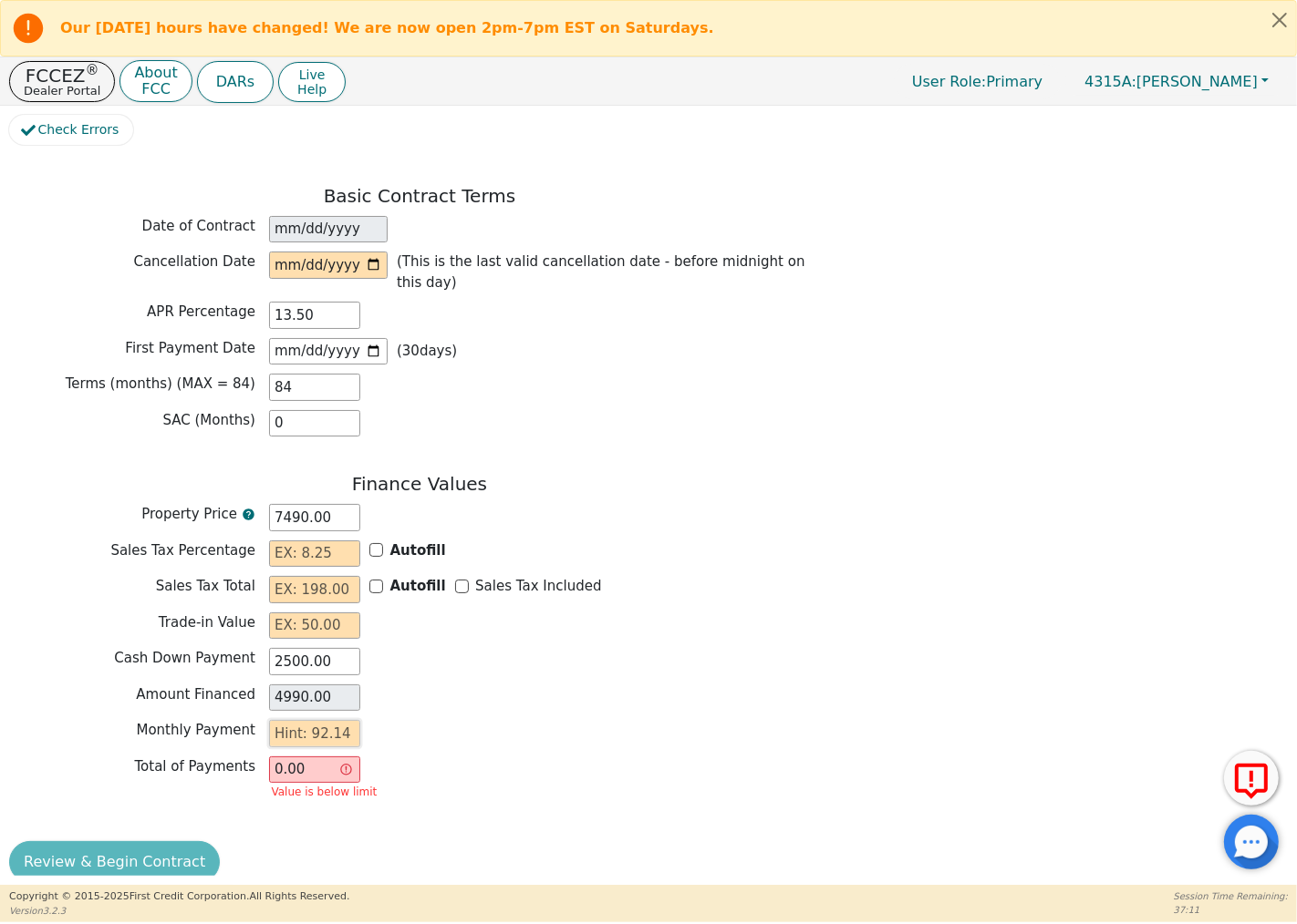
click at [322, 720] on input "text" at bounding box center [315, 734] width 92 height 27
type input "9"
type input "756.00"
type input "92"
type input "7728.00"
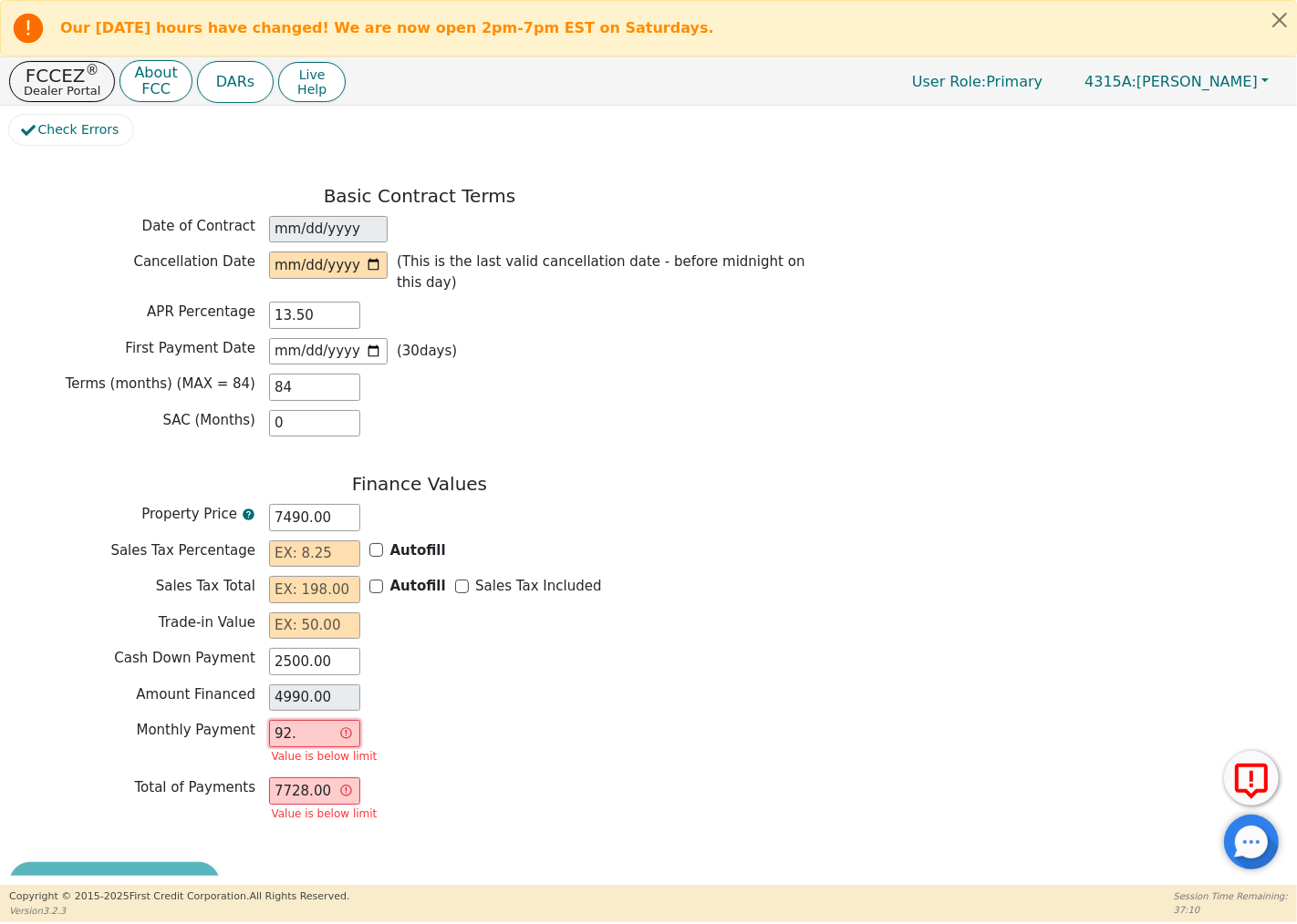
type input "92.1"
type input "7736.40"
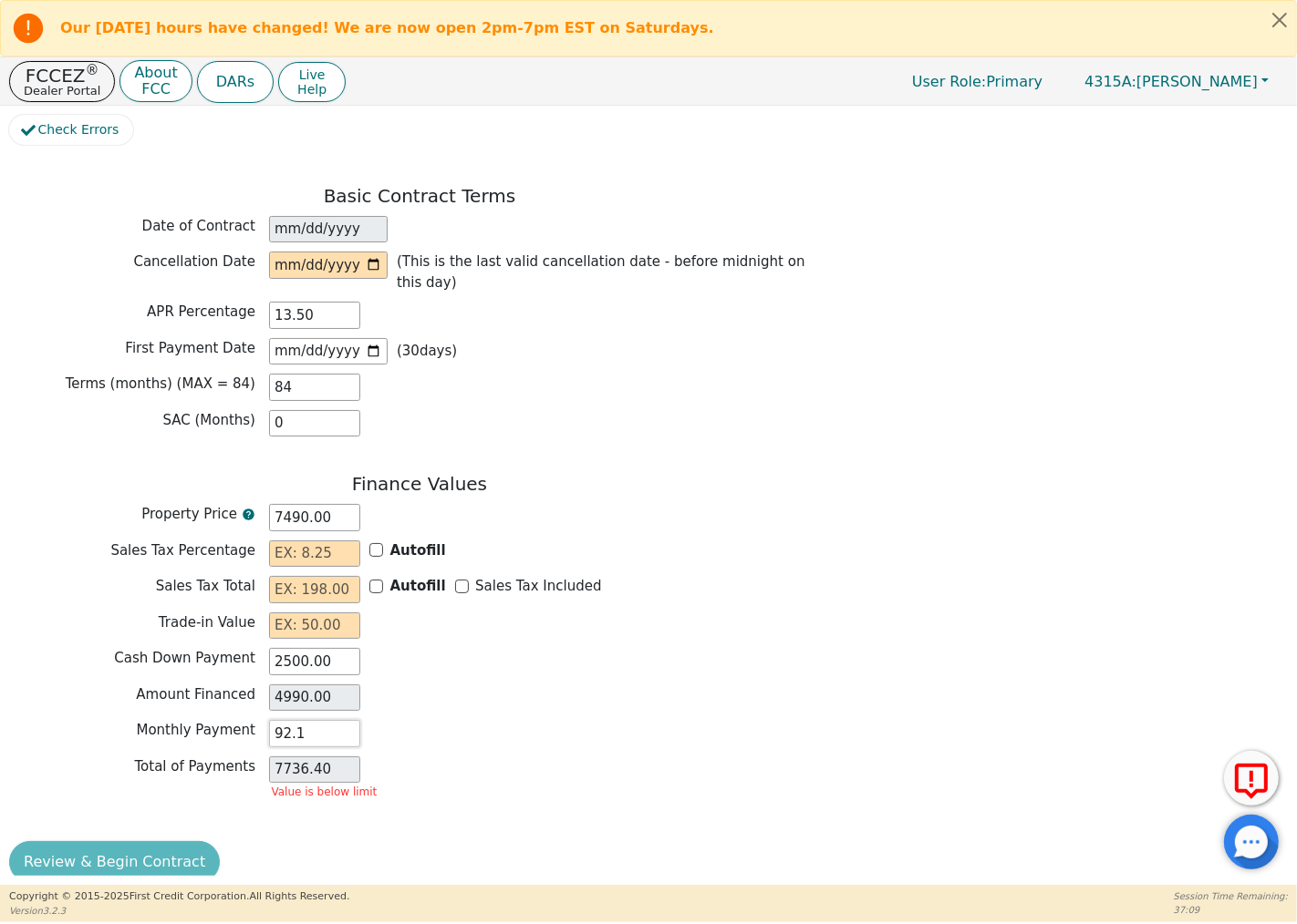
type input "92.14"
type input "7739.76"
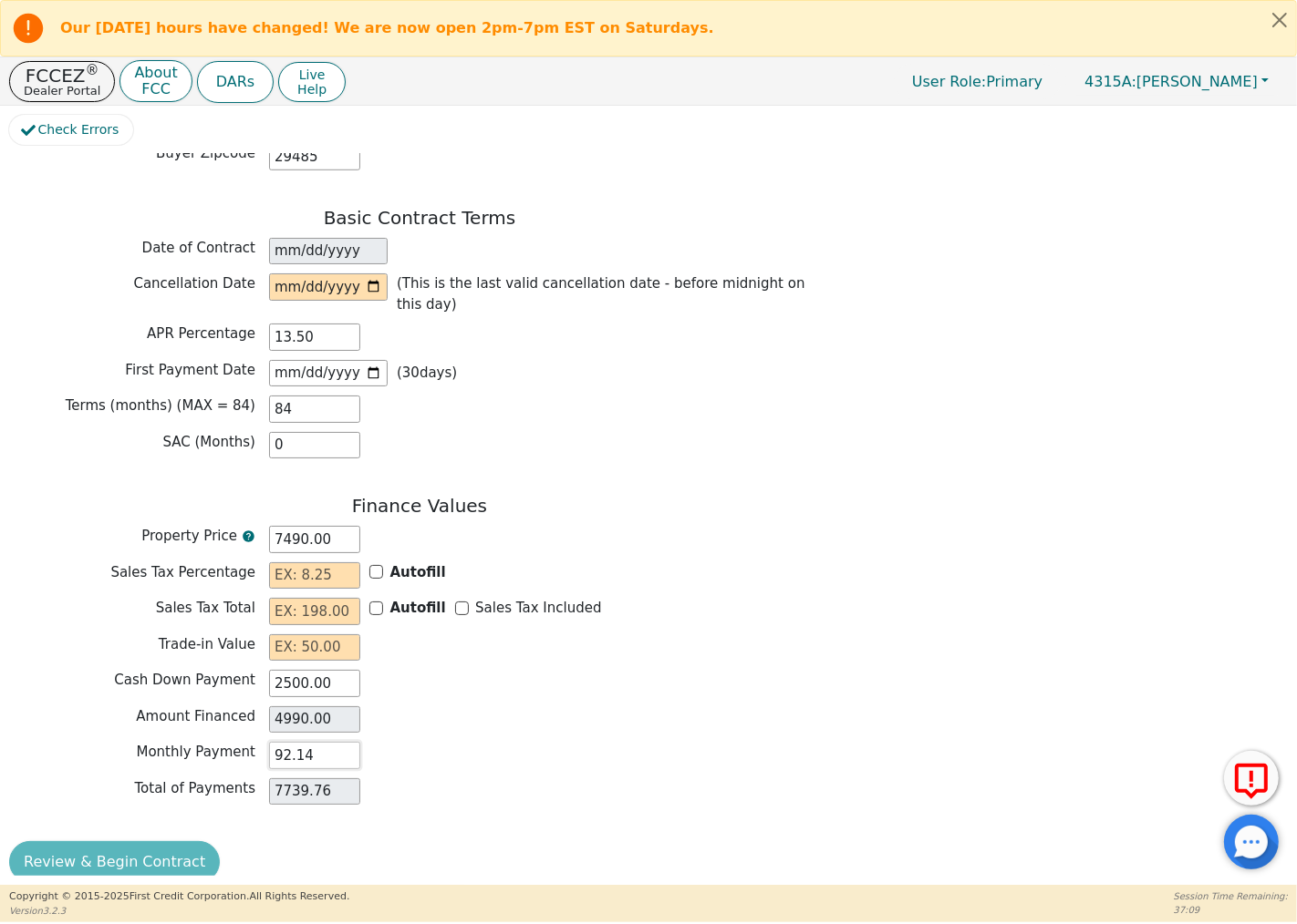
type input "92.14"
click at [440, 749] on div "Monthly Payment 92.14" at bounding box center [419, 757] width 821 height 32
click at [351, 742] on input "92.14" at bounding box center [315, 756] width 92 height 27
click at [546, 708] on div "Amount Financed 4990.00" at bounding box center [419, 720] width 821 height 27
drag, startPoint x: 581, startPoint y: 582, endPoint x: 521, endPoint y: 593, distance: 61.0
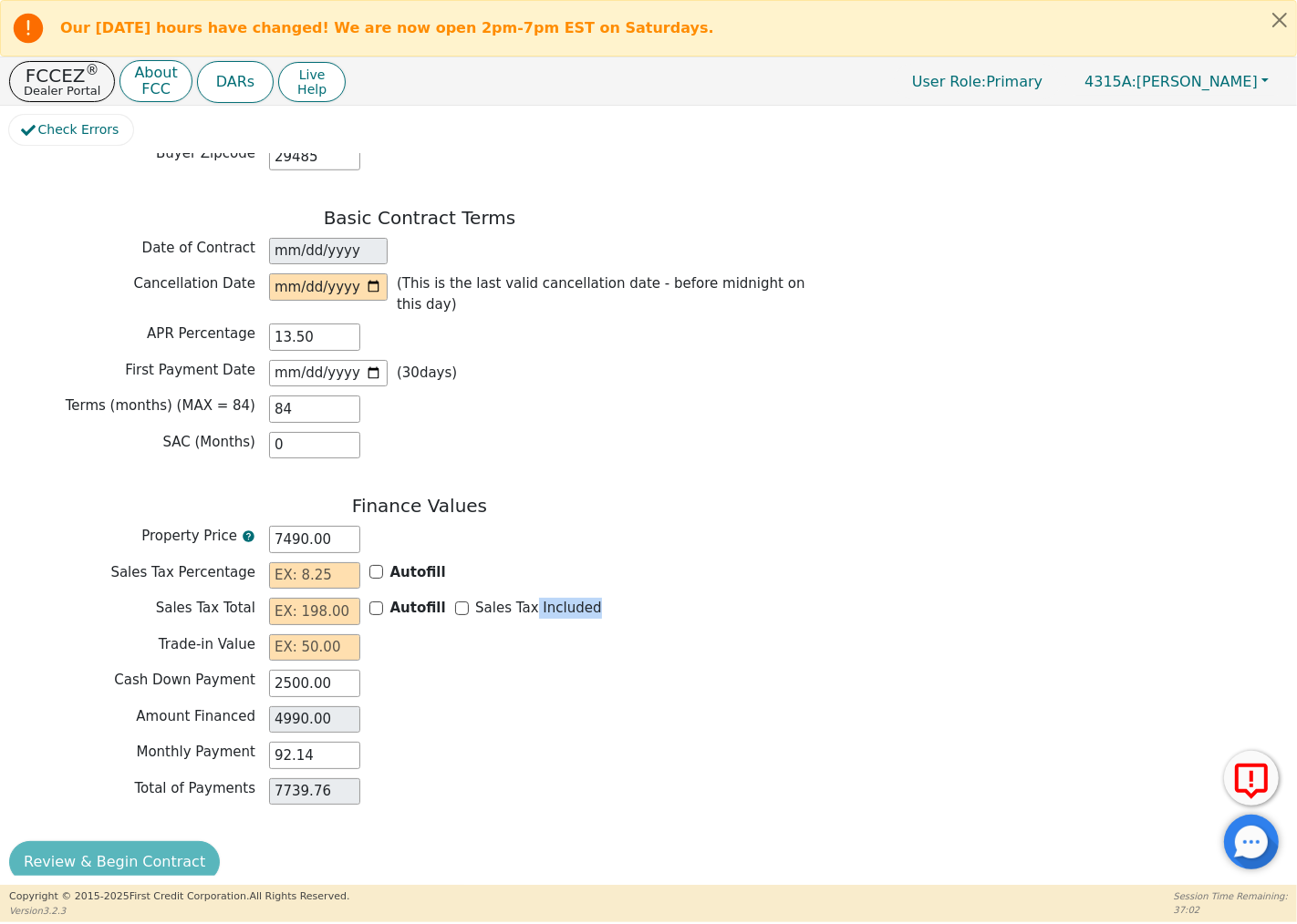
click at [521, 598] on div "Sales Tax Total Autofill Sales Tax Included" at bounding box center [419, 612] width 821 height 27
click at [762, 598] on div "Sales Tax Total Autofill Sales Tax Included" at bounding box center [419, 612] width 821 height 27
drag, startPoint x: 323, startPoint y: 729, endPoint x: 256, endPoint y: 731, distance: 67.0
click at [256, 742] on div "Monthly Payment 92.14" at bounding box center [419, 756] width 821 height 27
click at [466, 742] on div "Monthly Payment 92.14" at bounding box center [419, 756] width 821 height 27
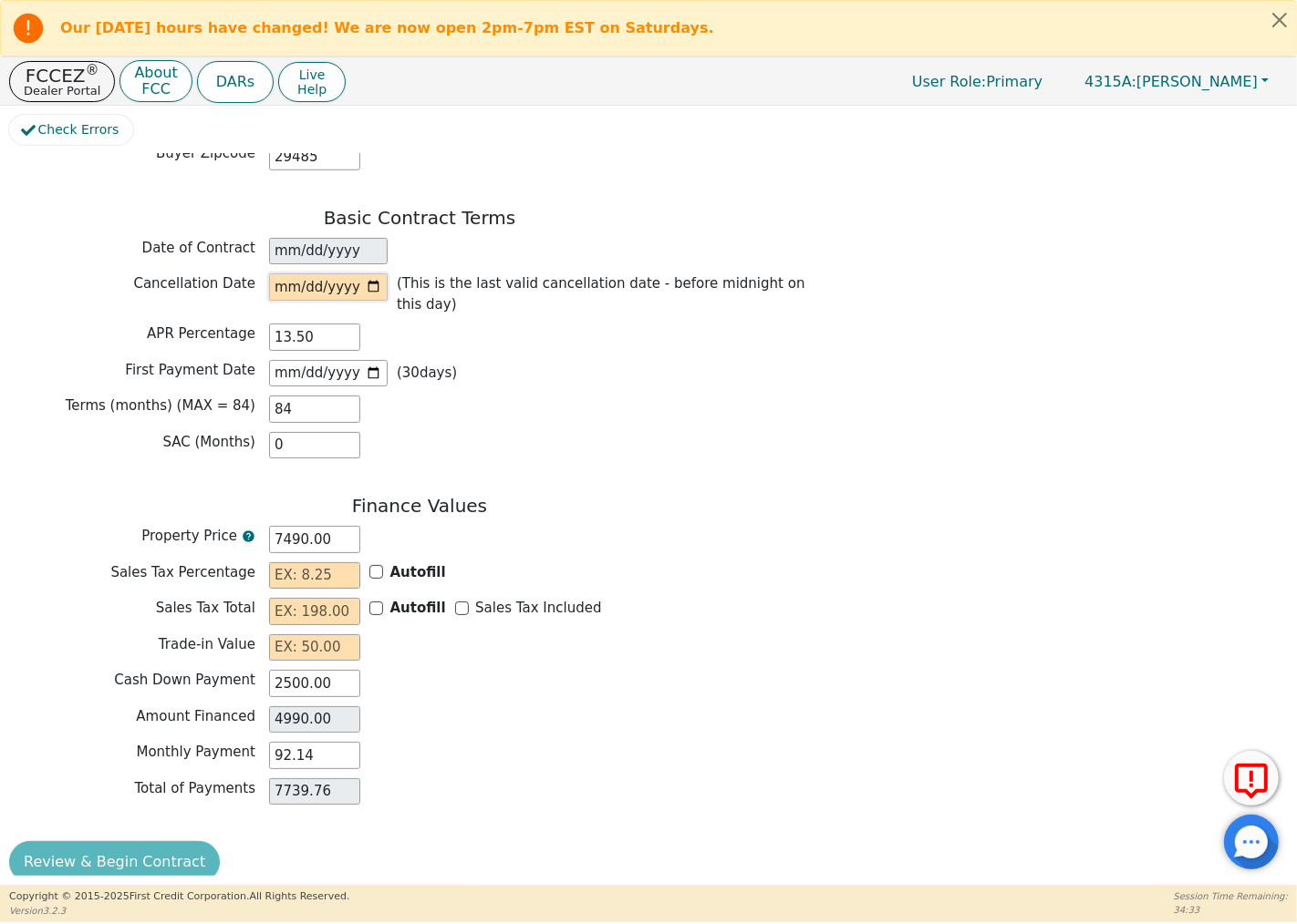
click at [370, 278] on input "date" at bounding box center [329, 287] width 119 height 27
click at [664, 333] on div "Basic Contract Terms Date of Contract [DATE] Cancellation Date (This is the las…" at bounding box center [419, 338] width 821 height 262
click at [1259, 841] on div at bounding box center [1251, 843] width 55 height 55
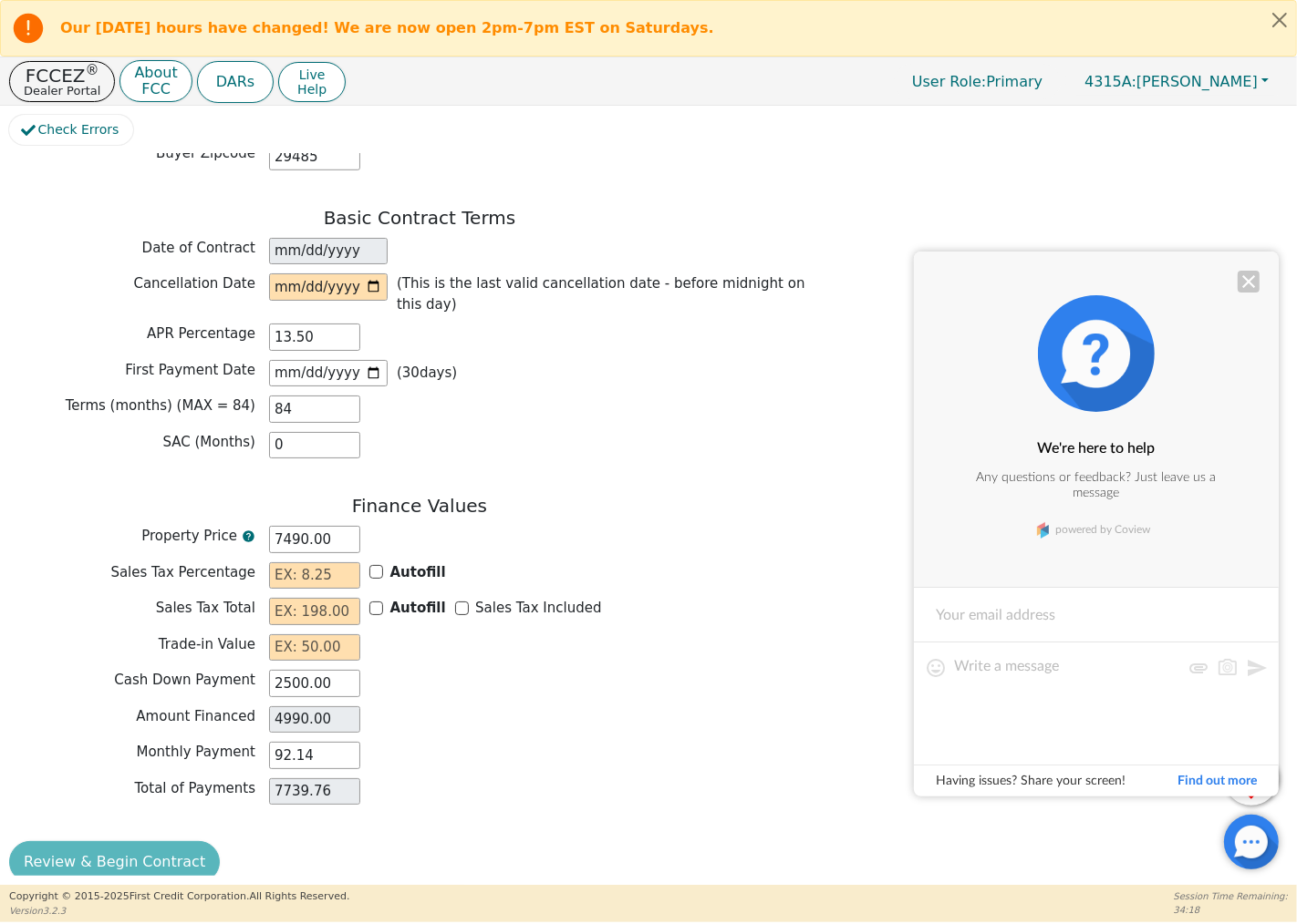
click at [1250, 279] on div at bounding box center [1248, 282] width 22 height 22
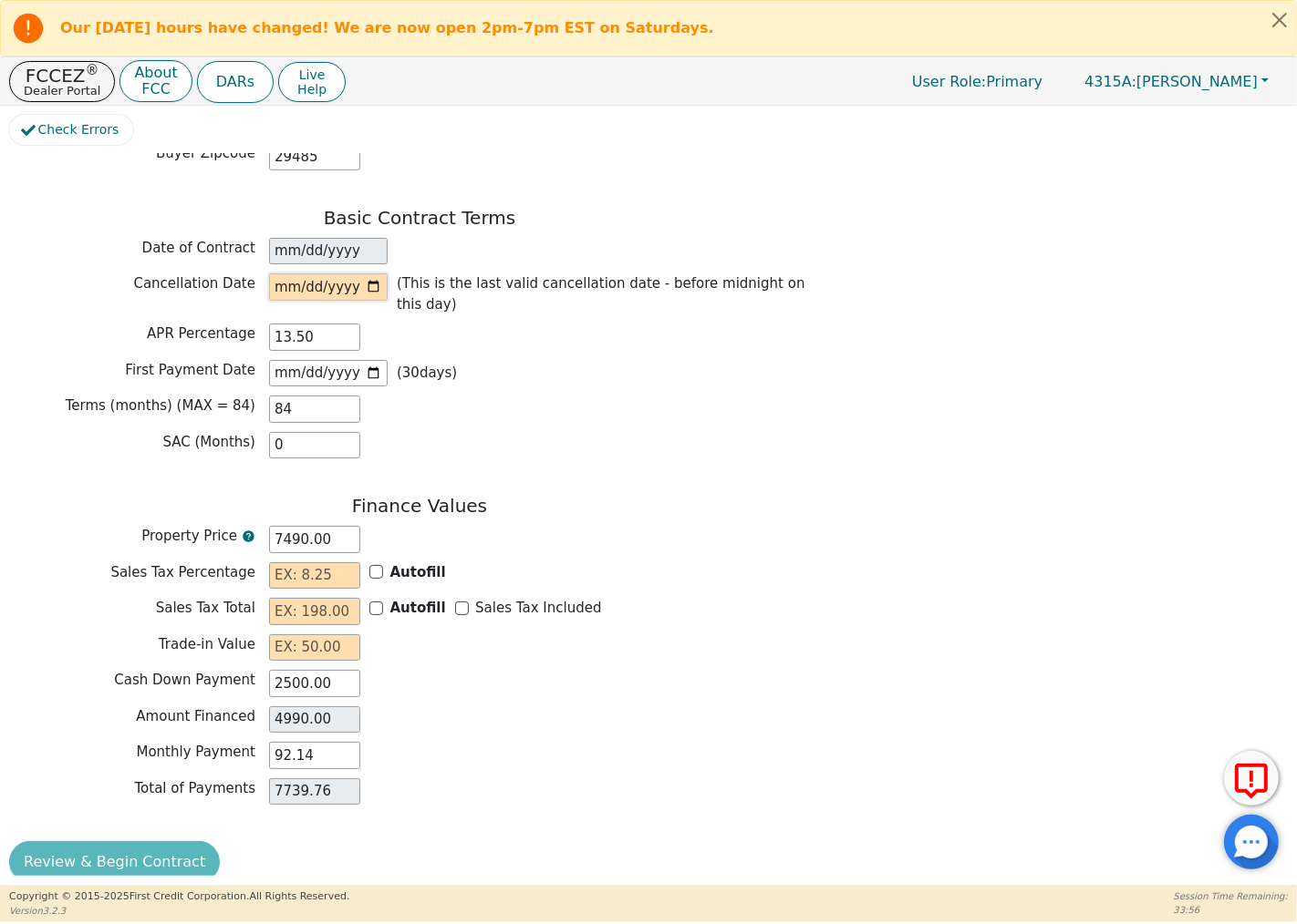
click at [366, 277] on input "date" at bounding box center [329, 287] width 119 height 27
click at [722, 396] on div "Terms (months) (MAX = 84) 84" at bounding box center [419, 409] width 821 height 27
click at [348, 526] on input "7490.00" at bounding box center [315, 540] width 92 height 27
click at [838, 501] on div "Back Electronic Contract Helper Select Contract Language: English Customer must…" at bounding box center [648, 514] width 1279 height 722
click at [333, 324] on input "13.50" at bounding box center [315, 338] width 92 height 27
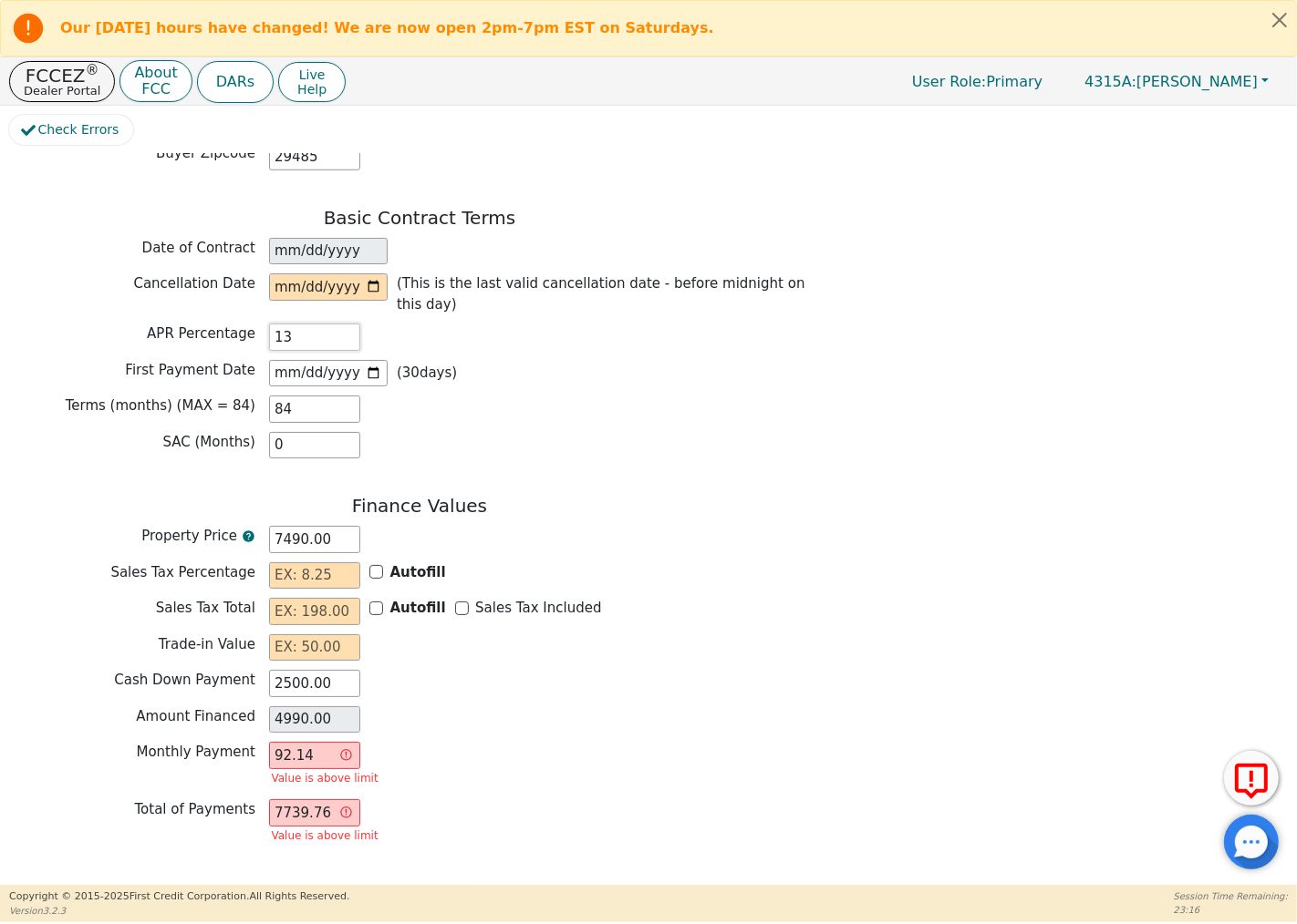
type input "1"
type input "9"
type input "1"
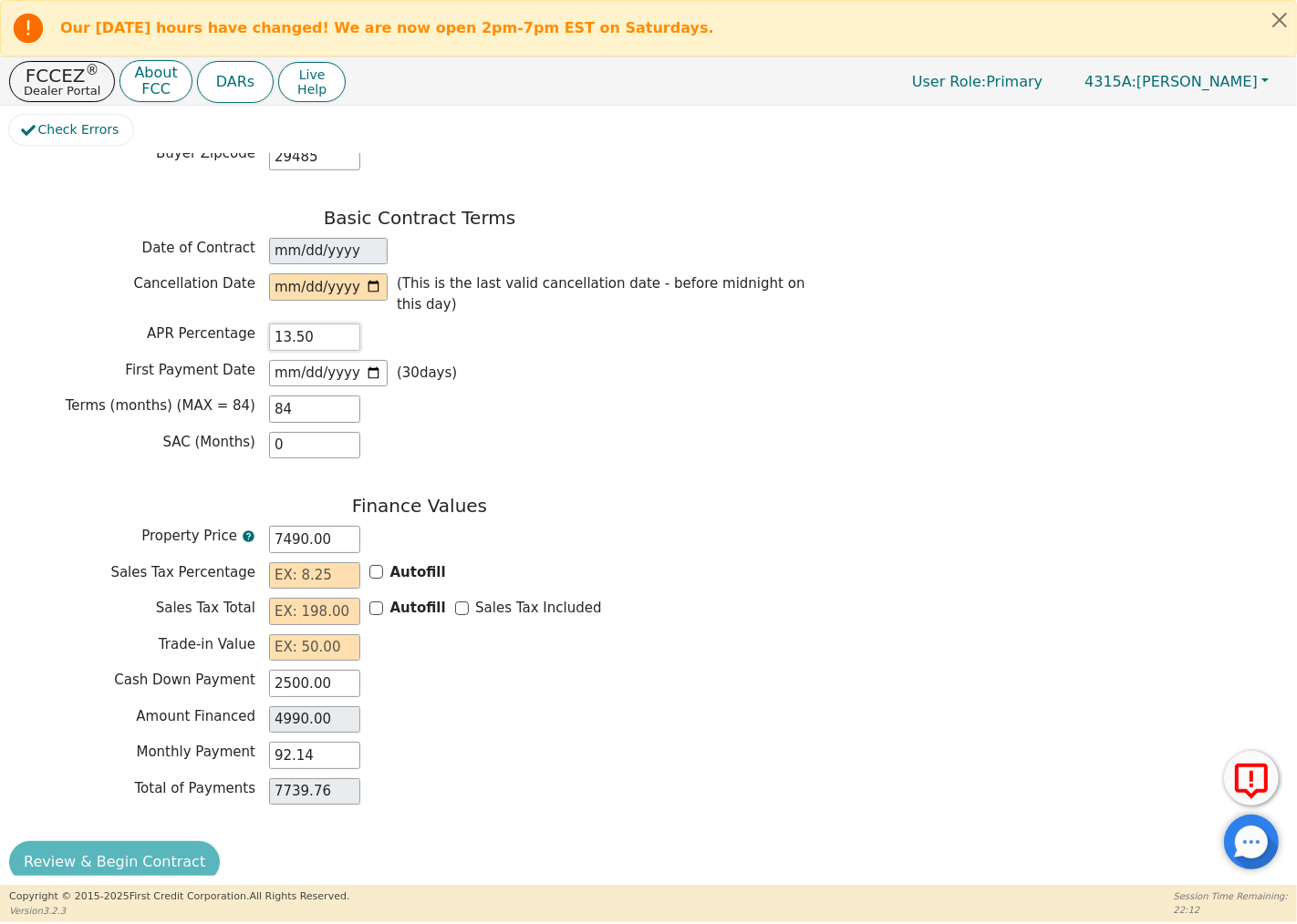
type input "13.50"
click at [317, 324] on input "13.50" at bounding box center [315, 338] width 92 height 27
click at [325, 360] on input "[DATE]" at bounding box center [329, 374] width 119 height 27
click at [306, 395] on input "84" at bounding box center [315, 409] width 92 height 27
click at [332, 526] on input "7490.00" at bounding box center [315, 540] width 92 height 27
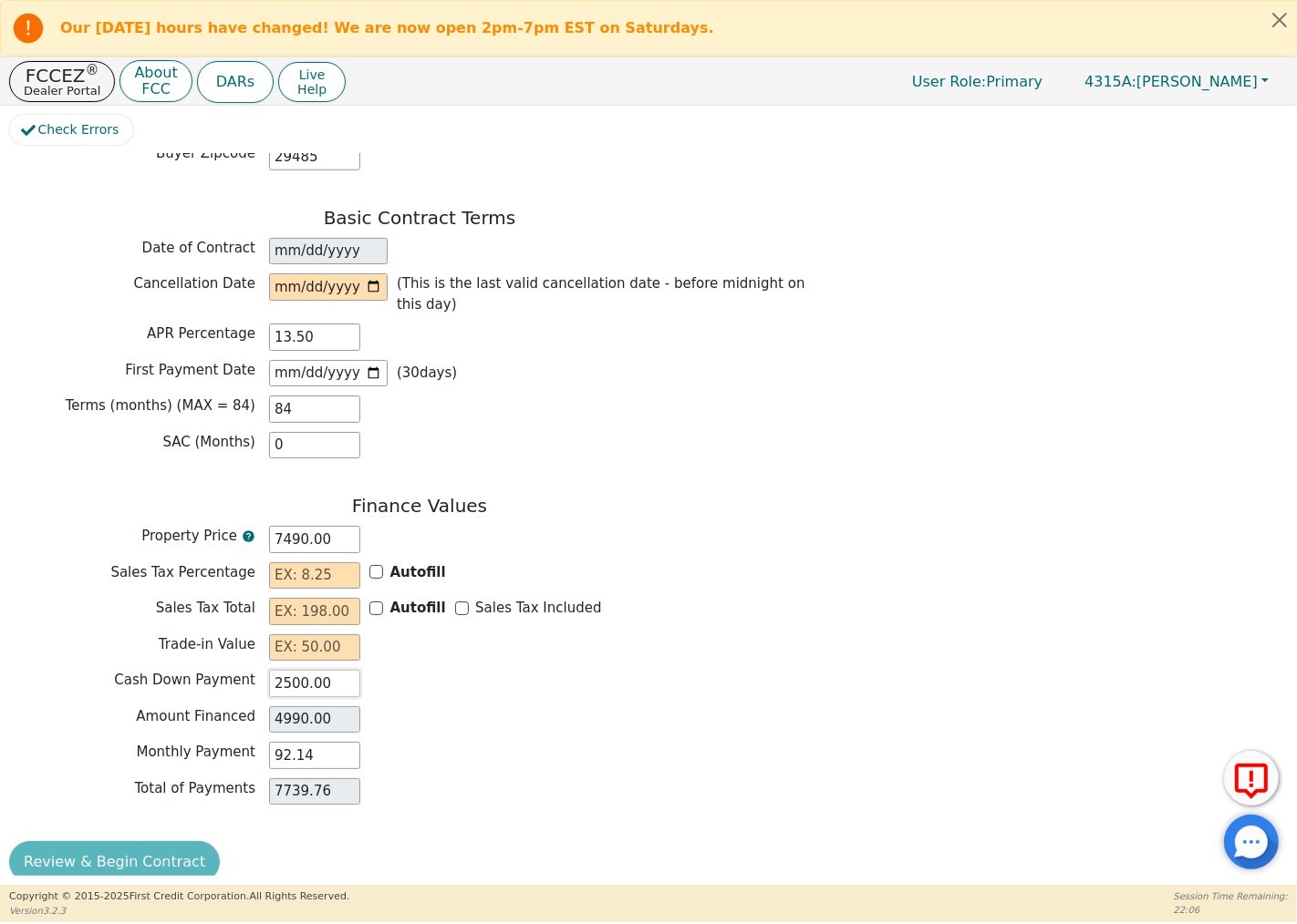
click at [326, 670] on input "2500.00" at bounding box center [315, 683] width 92 height 27
click at [311, 324] on input "13.50" at bounding box center [315, 338] width 92 height 27
click at [289, 526] on input "7490.00" at bounding box center [315, 540] width 92 height 27
type input "790.00"
type input "-1710.00"
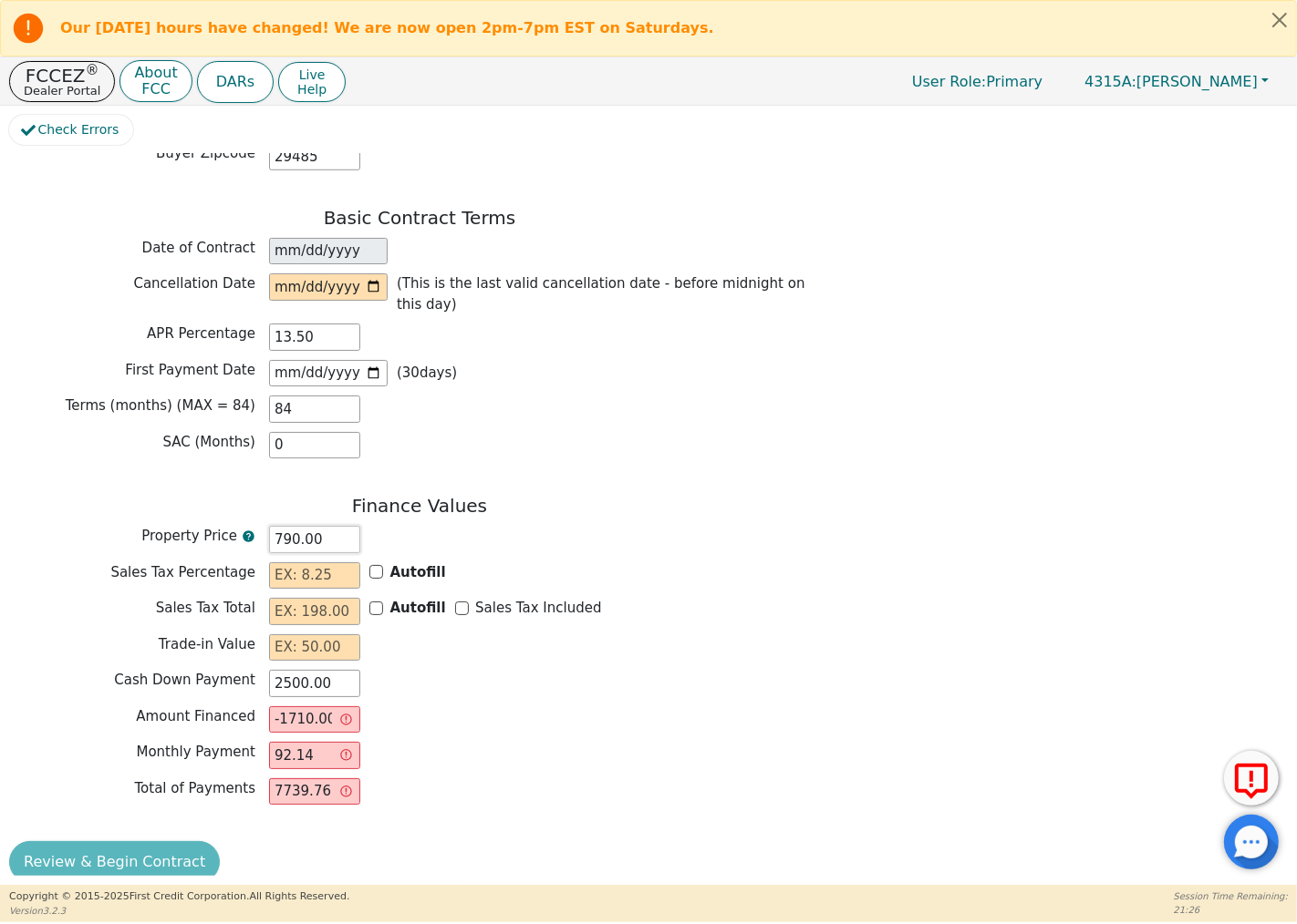
type input "90.00"
type input "-2410.00"
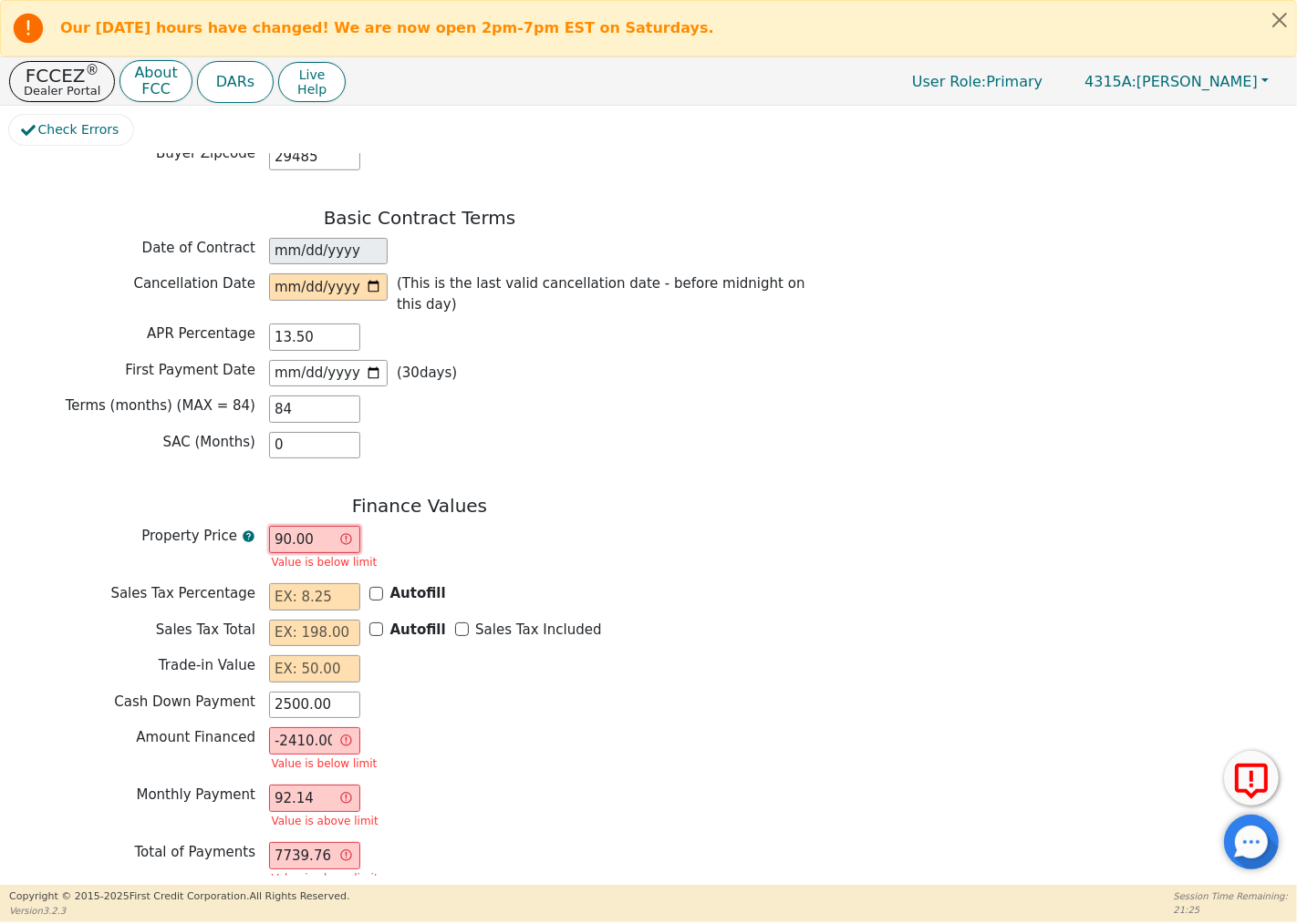
type input "690.00"
type input "-1810.00"
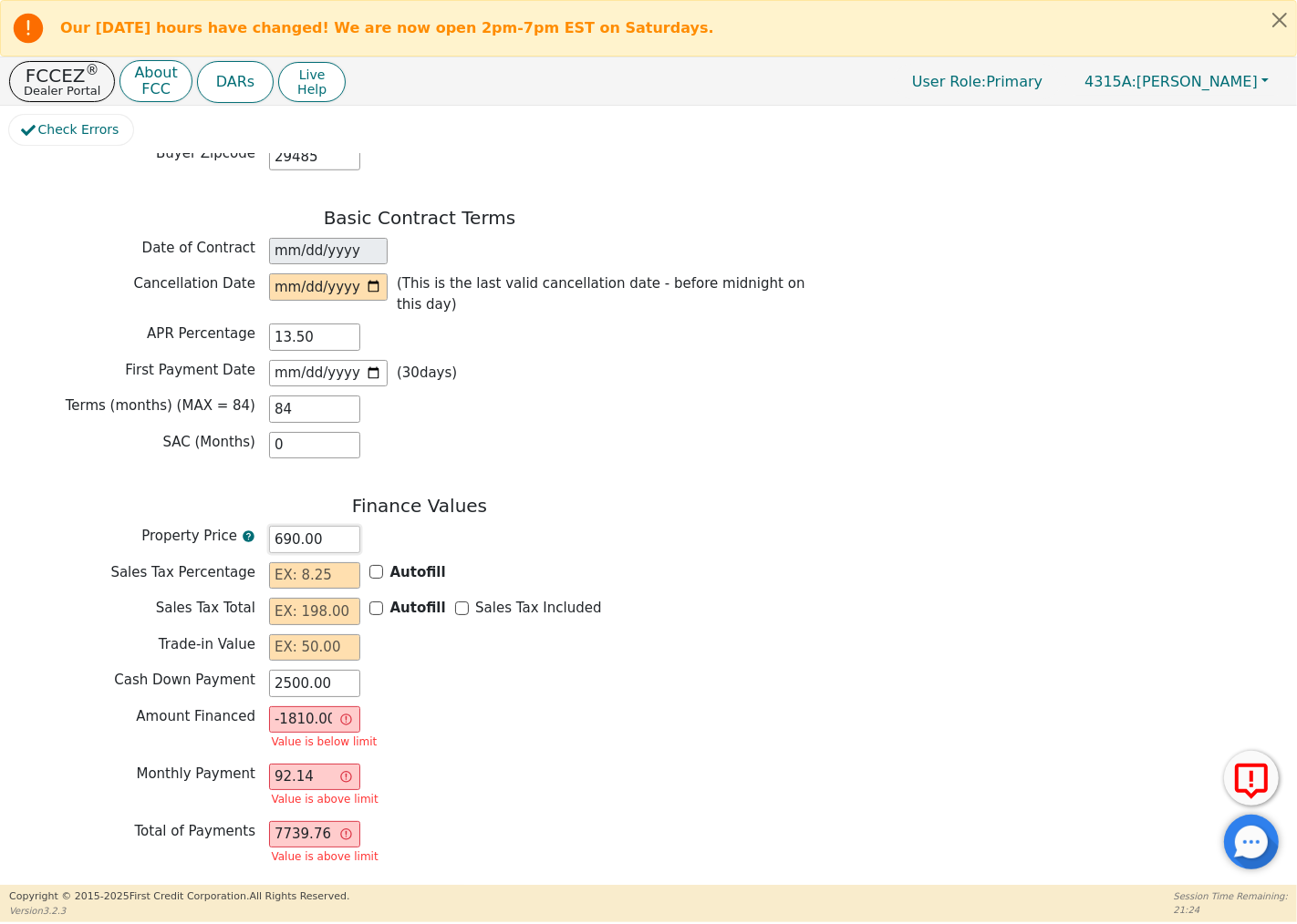
type input "6990.00"
type input "4490.00"
type input "6990.00"
click at [339, 635] on input "text" at bounding box center [315, 649] width 92 height 27
drag, startPoint x: 320, startPoint y: 316, endPoint x: 252, endPoint y: 325, distance: 68.6
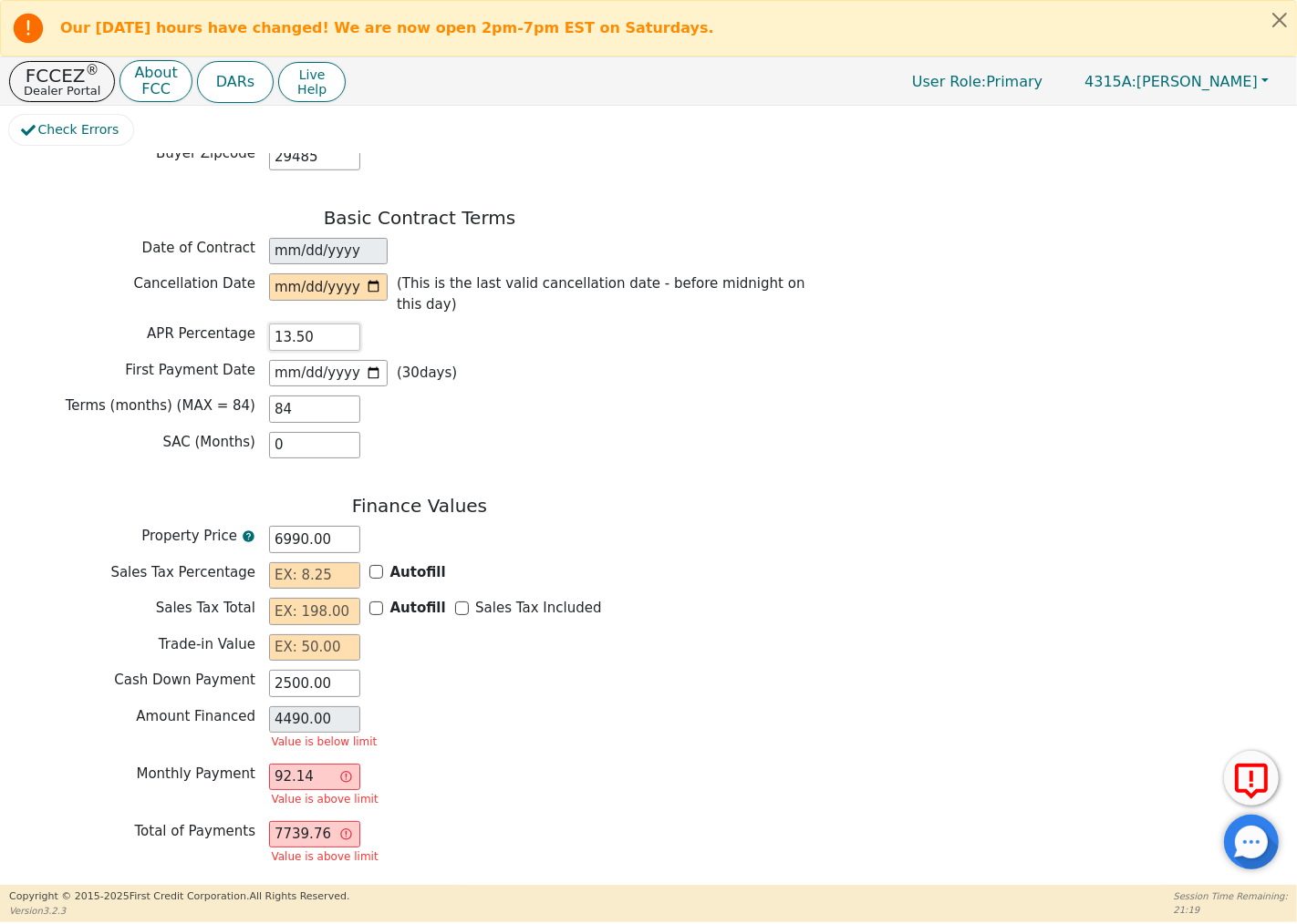
click at [252, 325] on div "APR Percentage 13.50" at bounding box center [419, 338] width 821 height 27
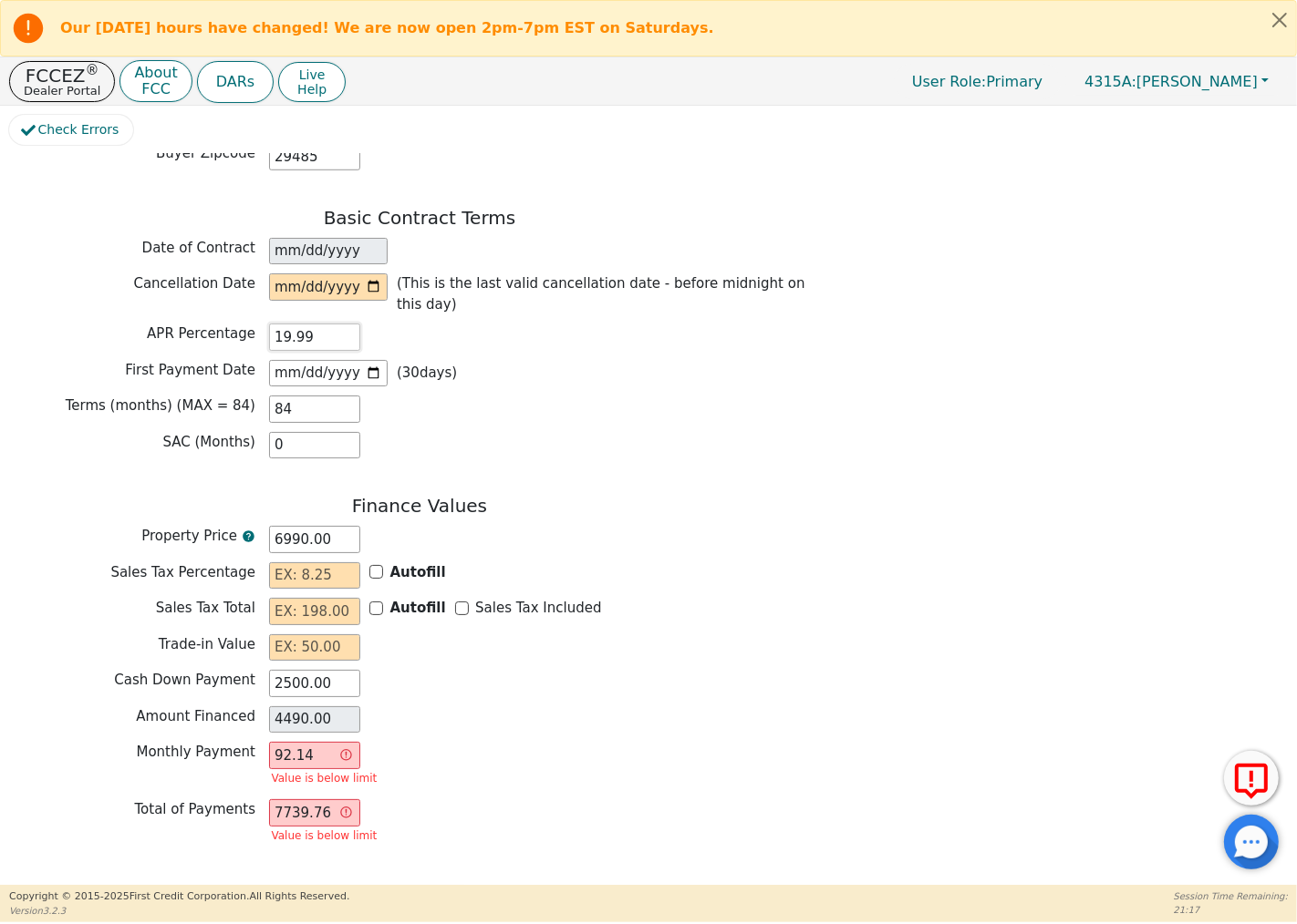
type input "19.99"
click at [340, 526] on input "6990.00" at bounding box center [315, 540] width 92 height 27
click at [321, 742] on input "92.14" at bounding box center [315, 756] width 92 height 27
type input "92.1"
type input "7736.40"
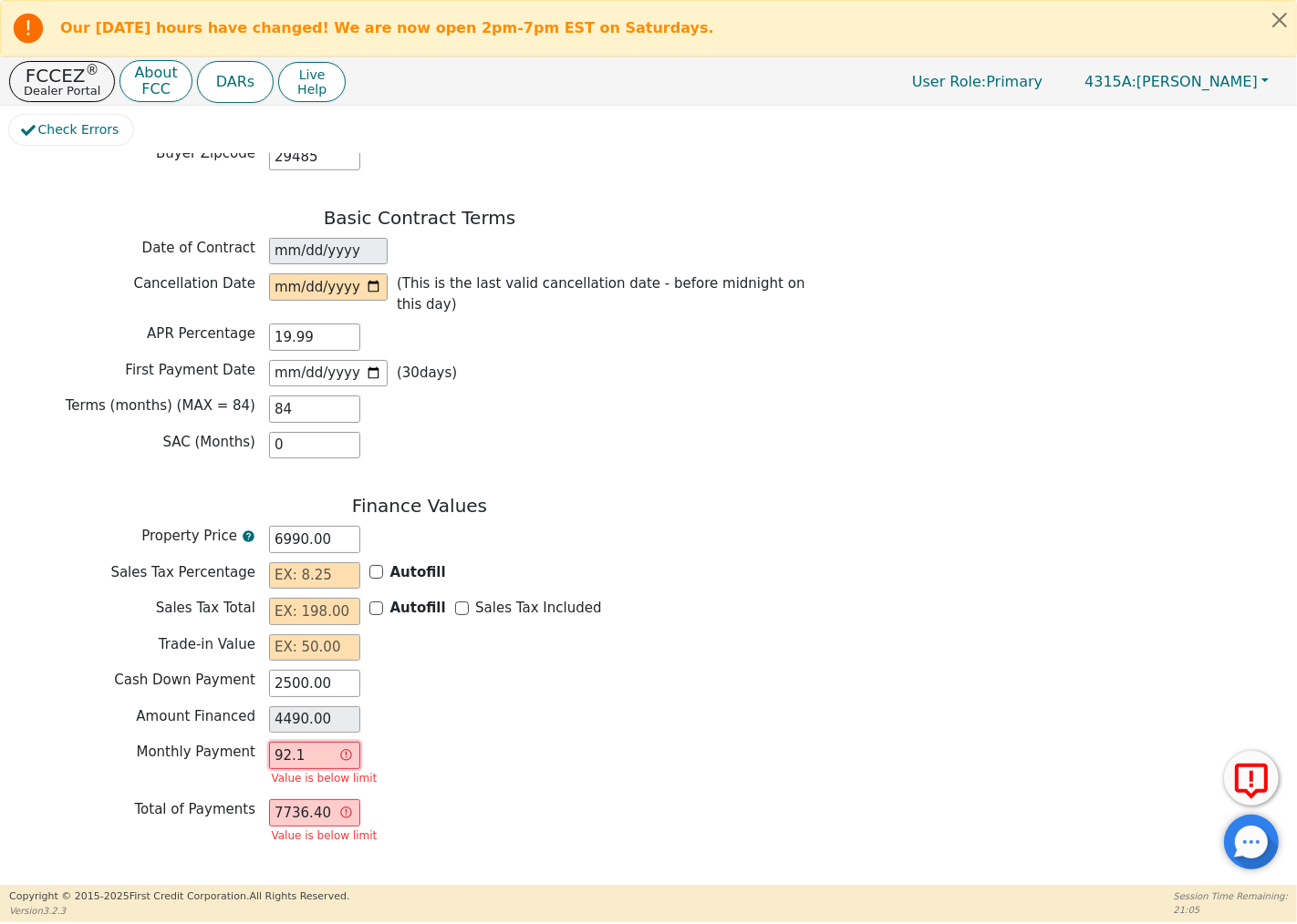
type input "92."
type input "7728.00"
type input "9"
type input "756.00"
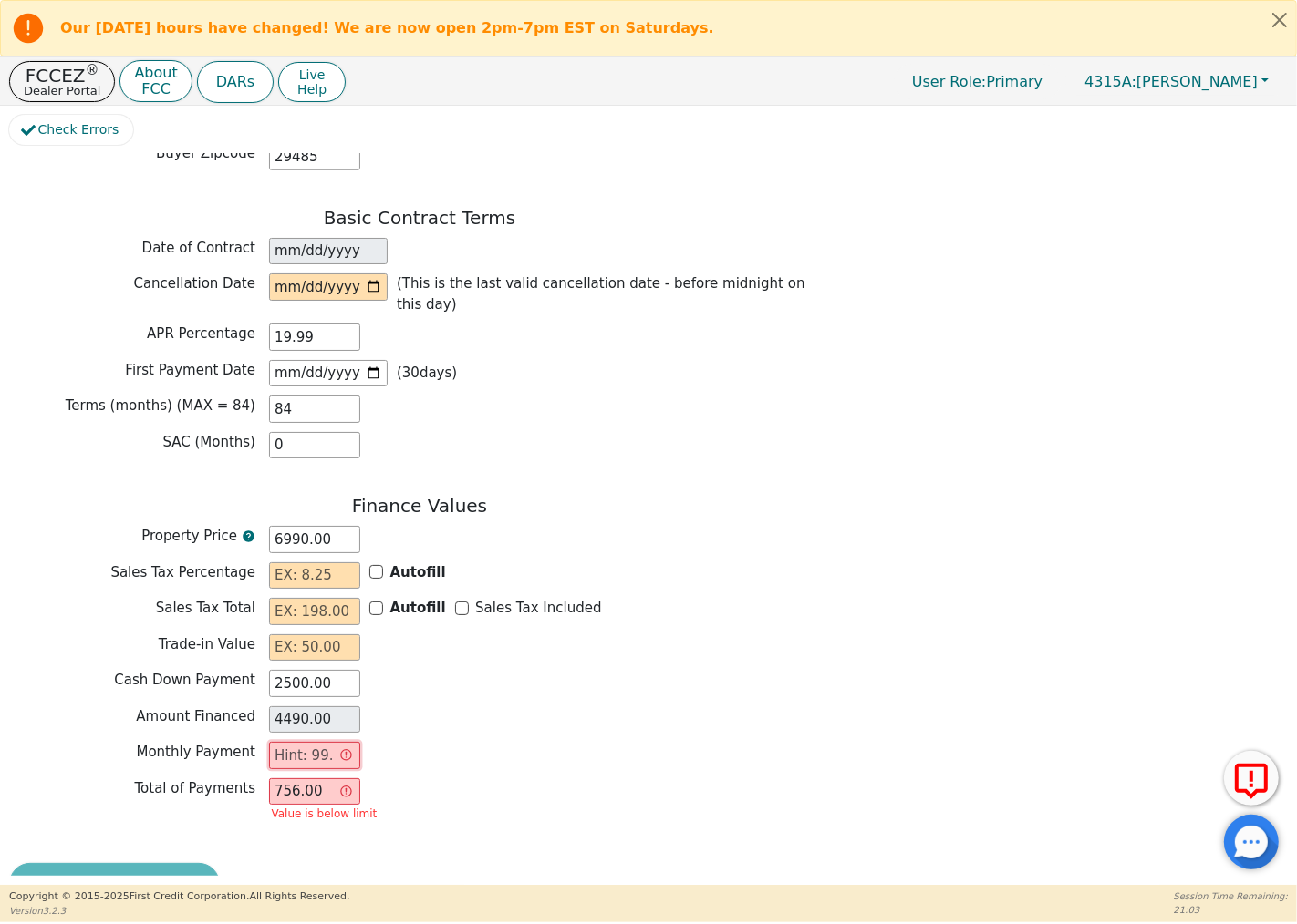
type input "0.00"
type input "6"
type input "504.00"
type input "62"
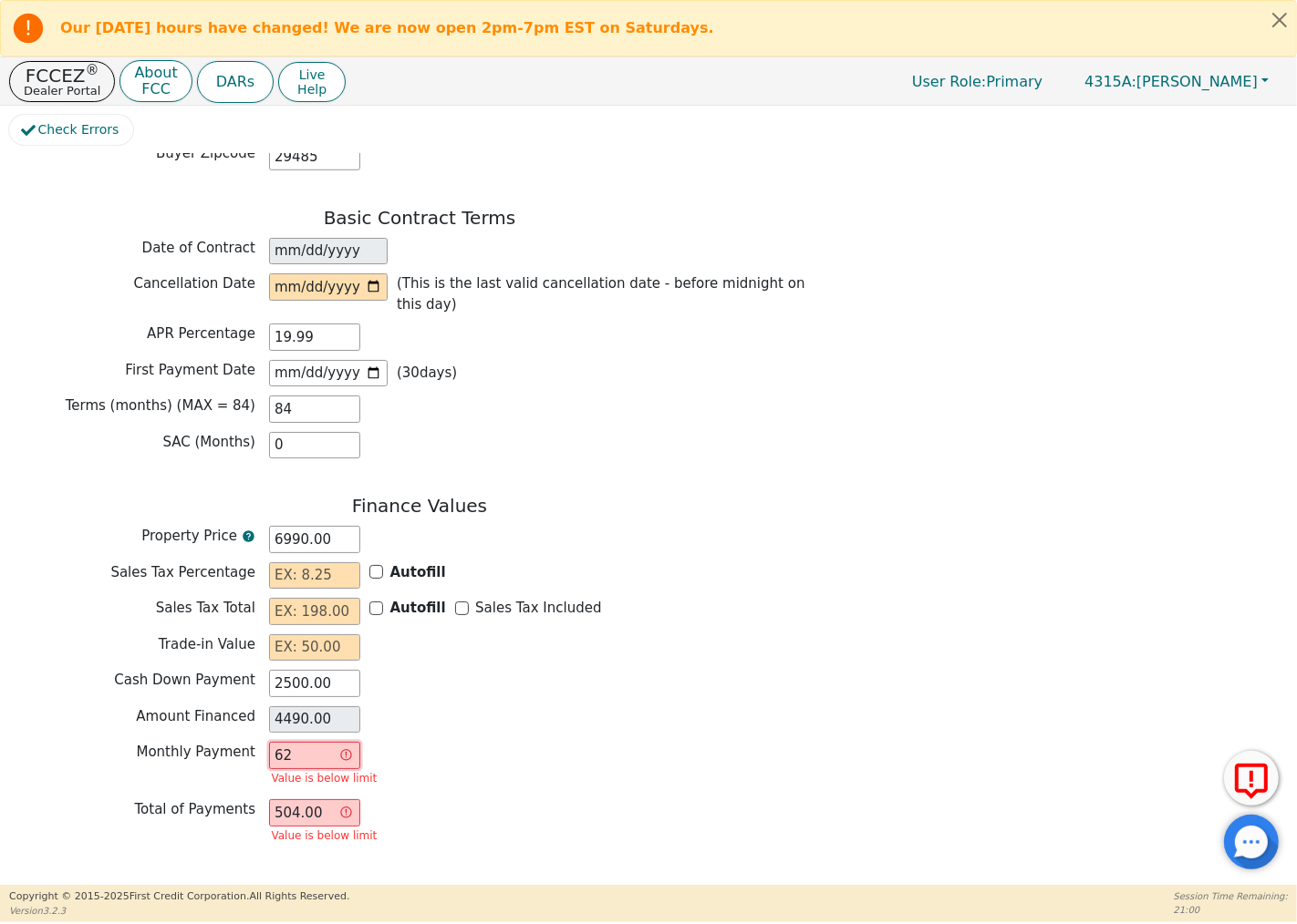
type input "5208.00"
click at [447, 742] on div "Monthly Payment 62.0 Value is below limit" at bounding box center [419, 766] width 821 height 48
type input "62.00"
click at [427, 742] on div "Monthly Payment 62.00 Value is below limit" at bounding box center [419, 766] width 821 height 48
click at [308, 742] on input "62.00" at bounding box center [315, 756] width 92 height 27
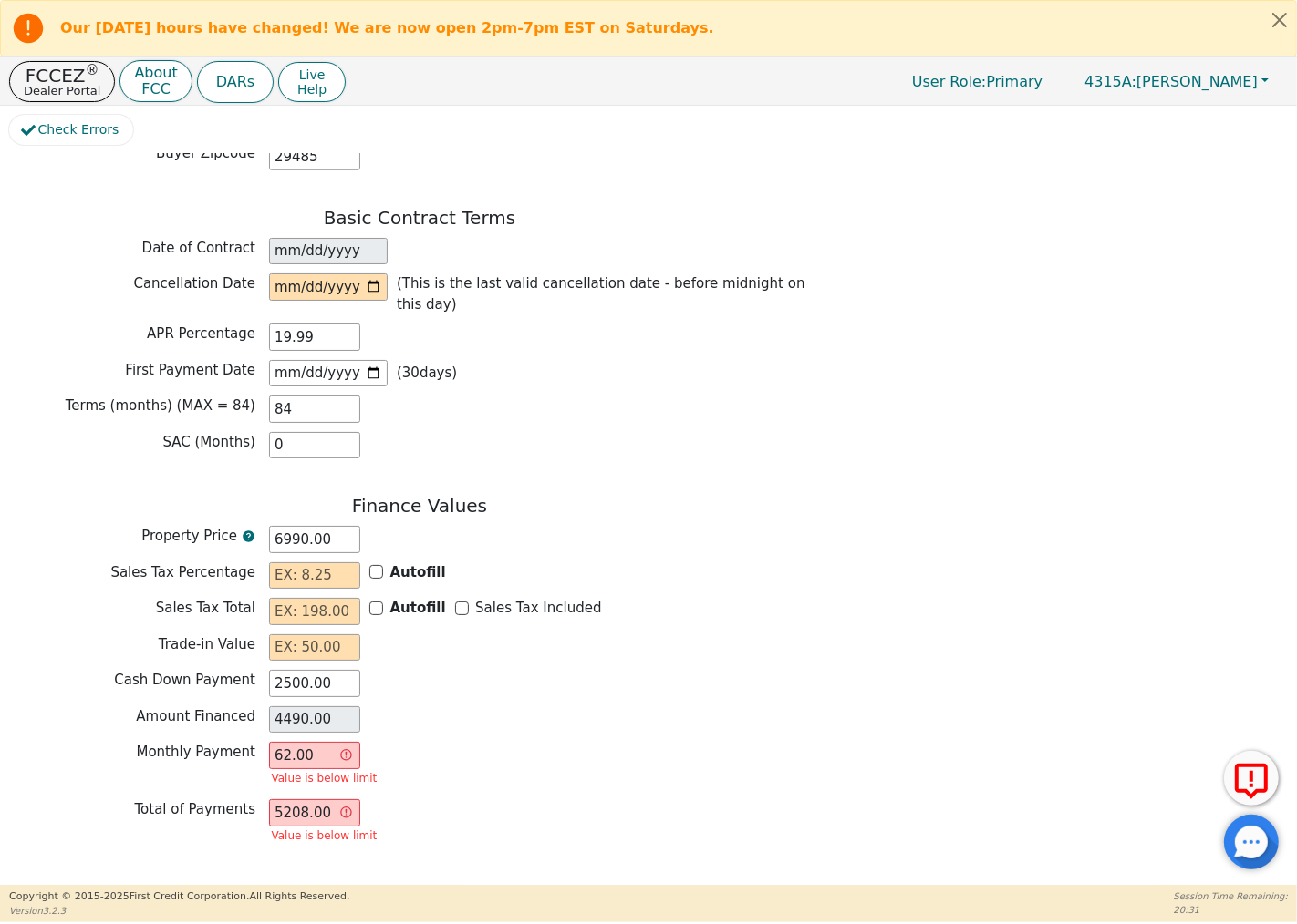
click at [325, 800] on input "5208.00" at bounding box center [315, 813] width 92 height 27
click at [315, 800] on input "5208.00" at bounding box center [315, 813] width 92 height 27
click at [430, 800] on div "Total of Payments 5208.00 Value is below limit" at bounding box center [419, 823] width 821 height 48
click at [340, 526] on input "6990.00" at bounding box center [315, 540] width 92 height 27
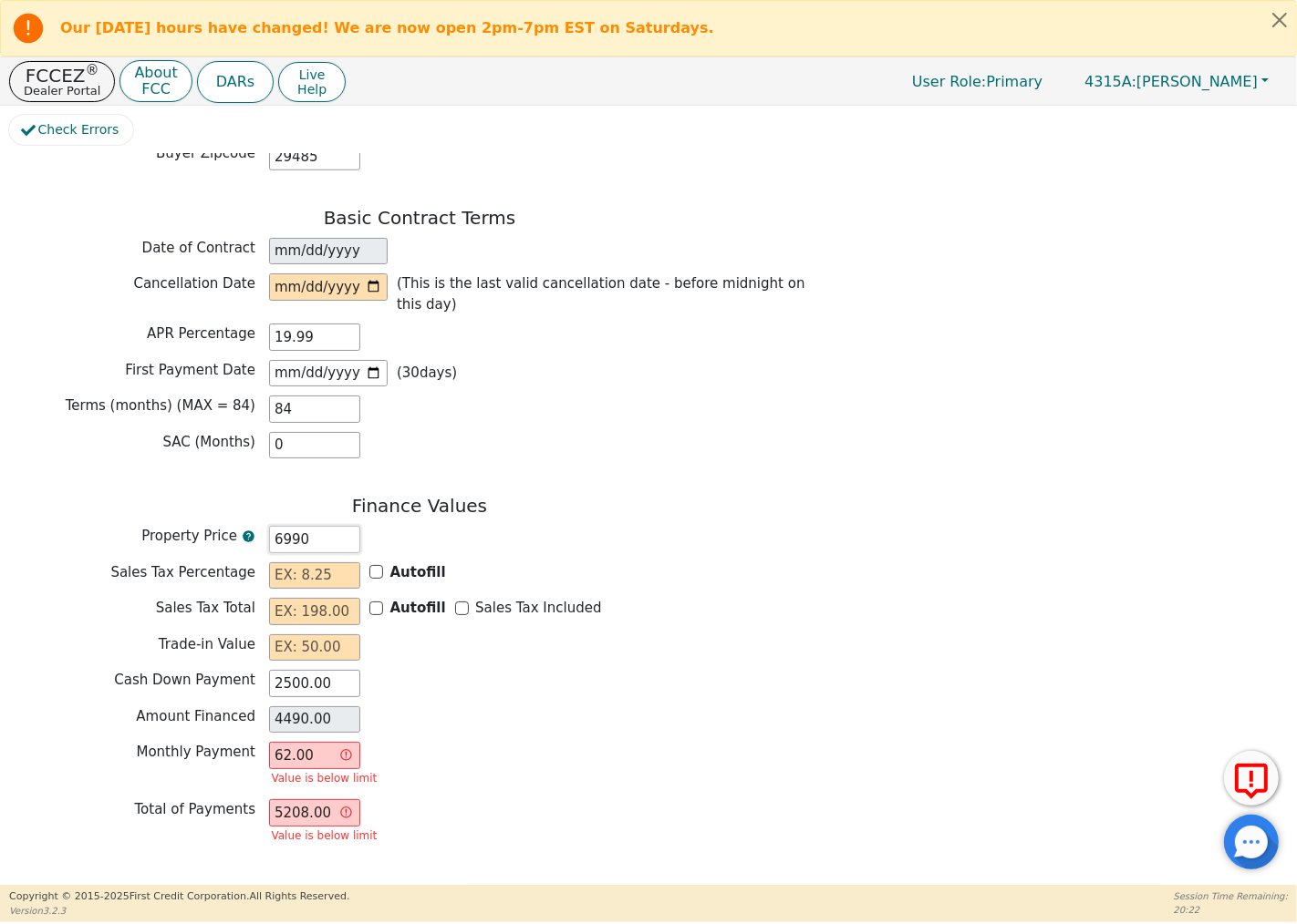
type input "699"
type input "-1801.00"
type input "69"
type input "-2431.00"
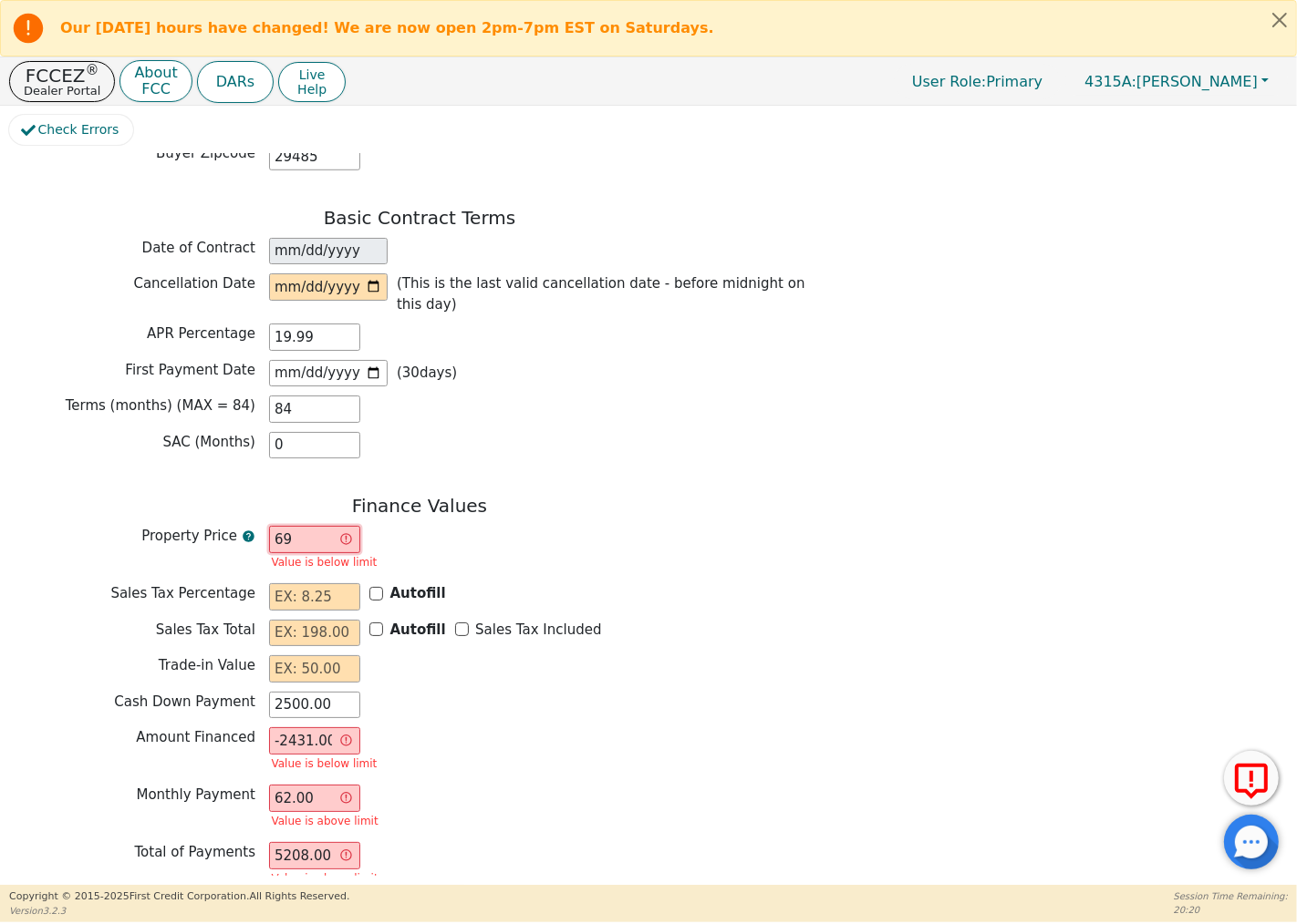
type input "6"
type input "-2494.00"
type input "0.00"
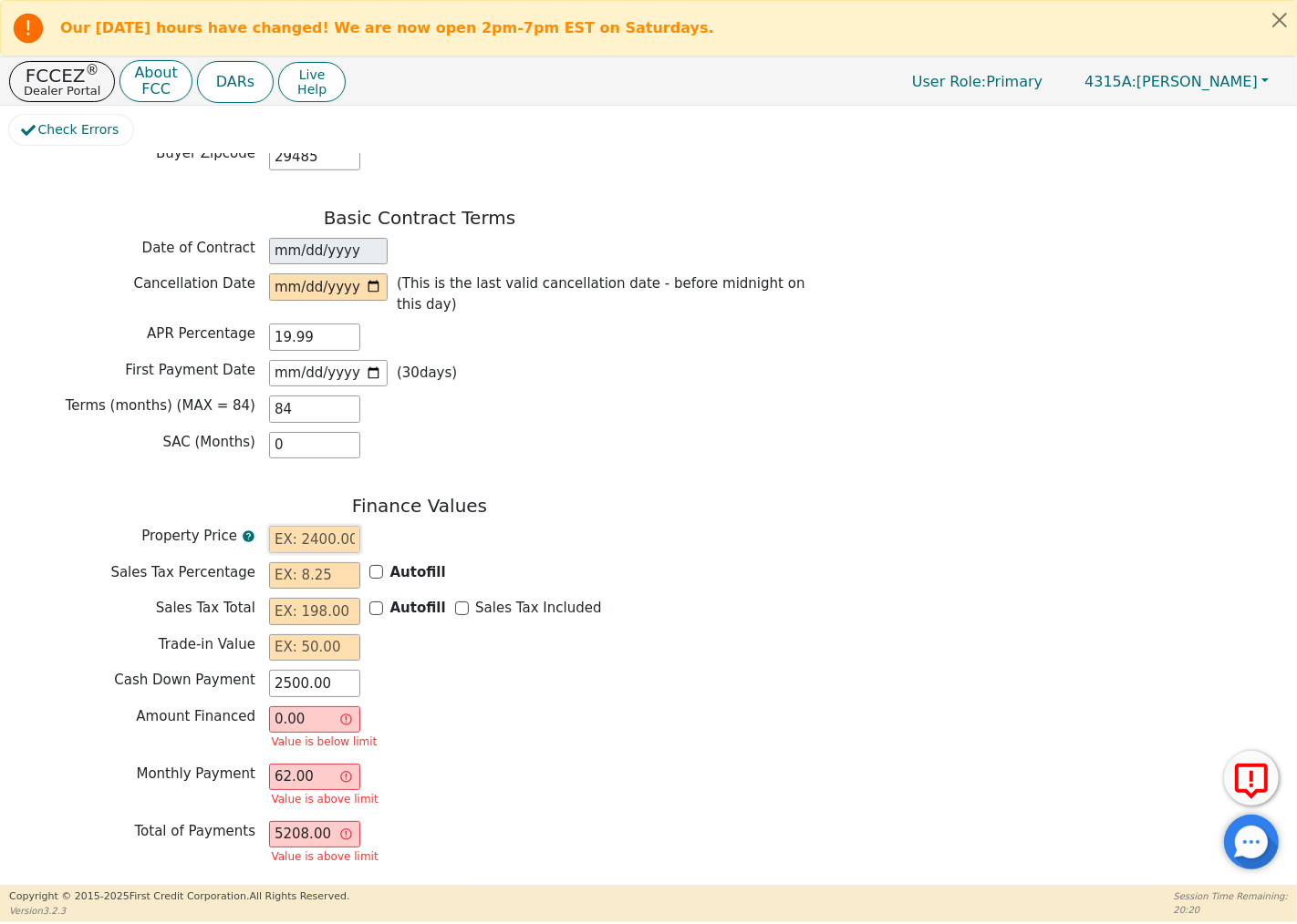
type input "7"
type input "-2493.00"
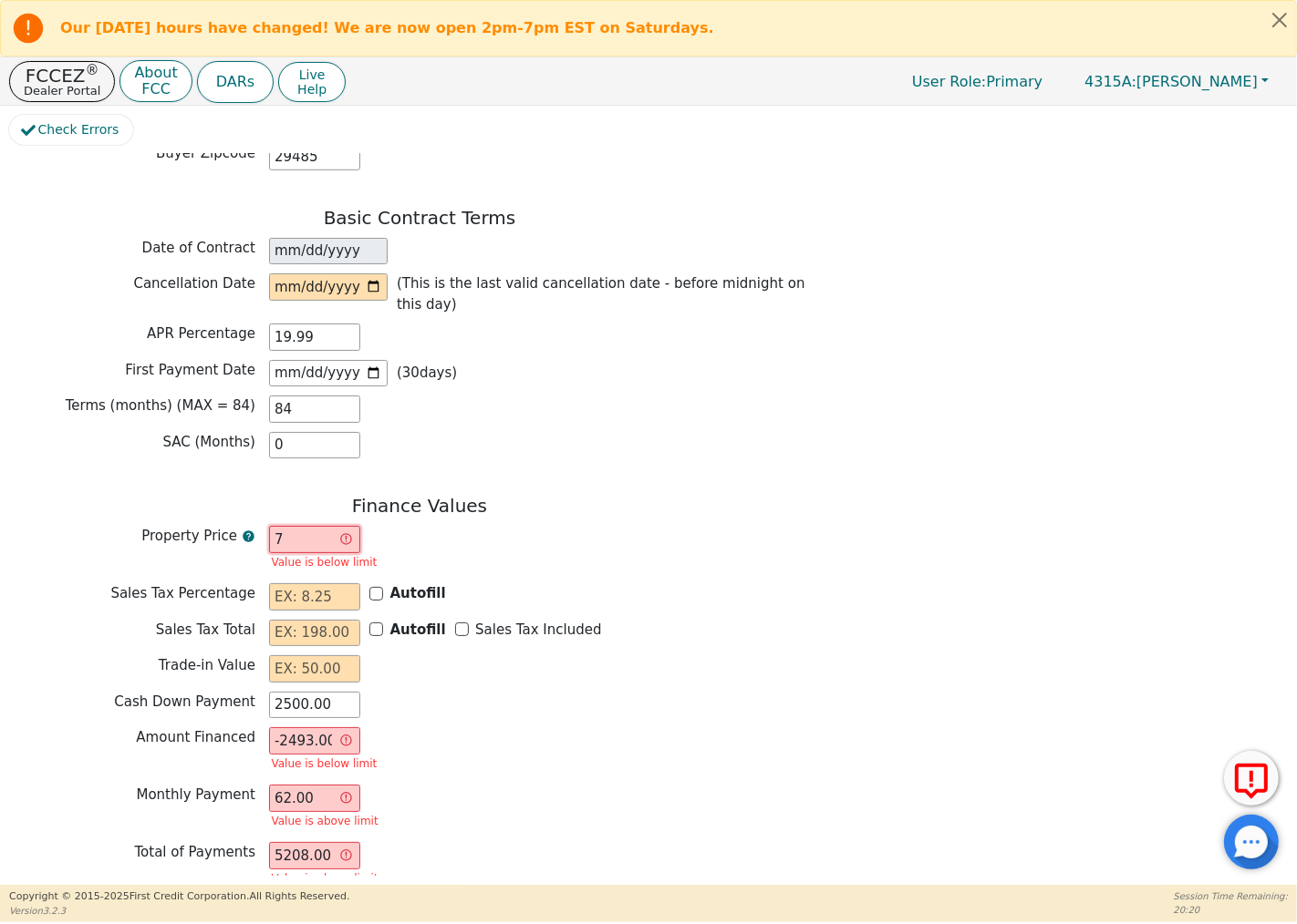
type input "74"
type input "-2426.00"
type input "749"
type input "-1751.00"
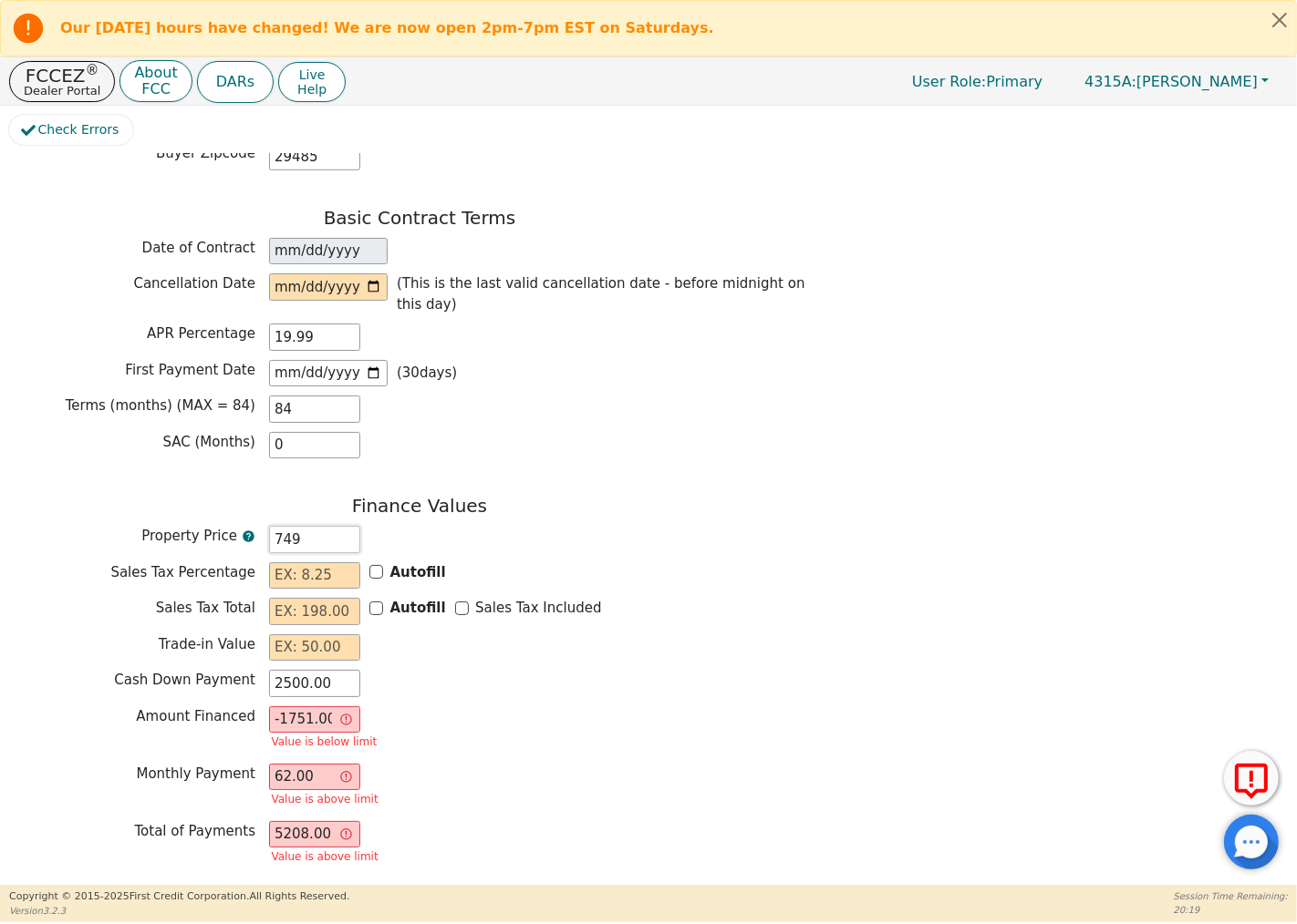
type input "7490"
type input "4990.00"
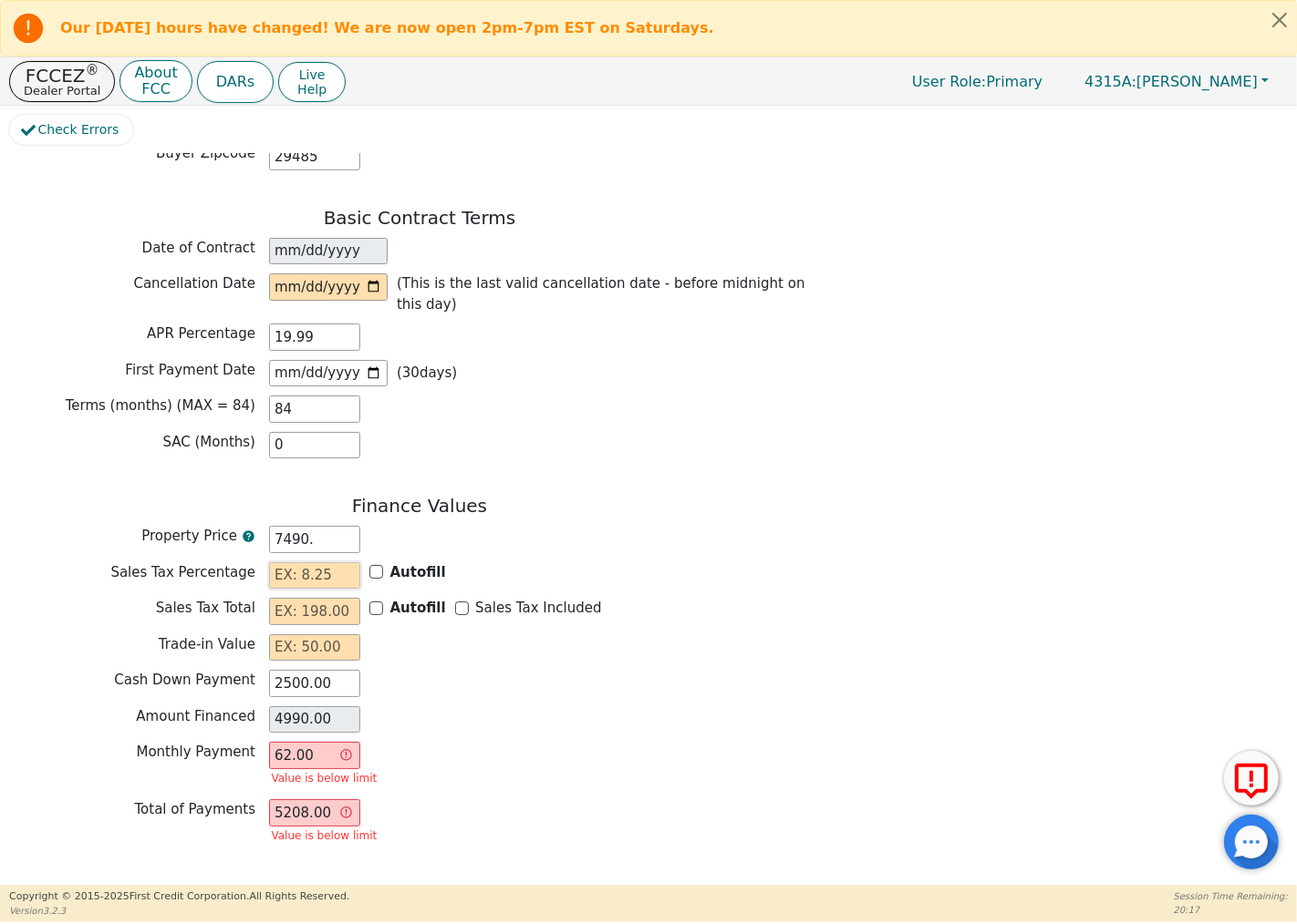
click at [343, 563] on input "text" at bounding box center [315, 576] width 92 height 27
type input "7490.00"
click at [342, 598] on input "text" at bounding box center [315, 612] width 92 height 27
click at [350, 742] on input "62.00" at bounding box center [315, 756] width 92 height 27
type input "6"
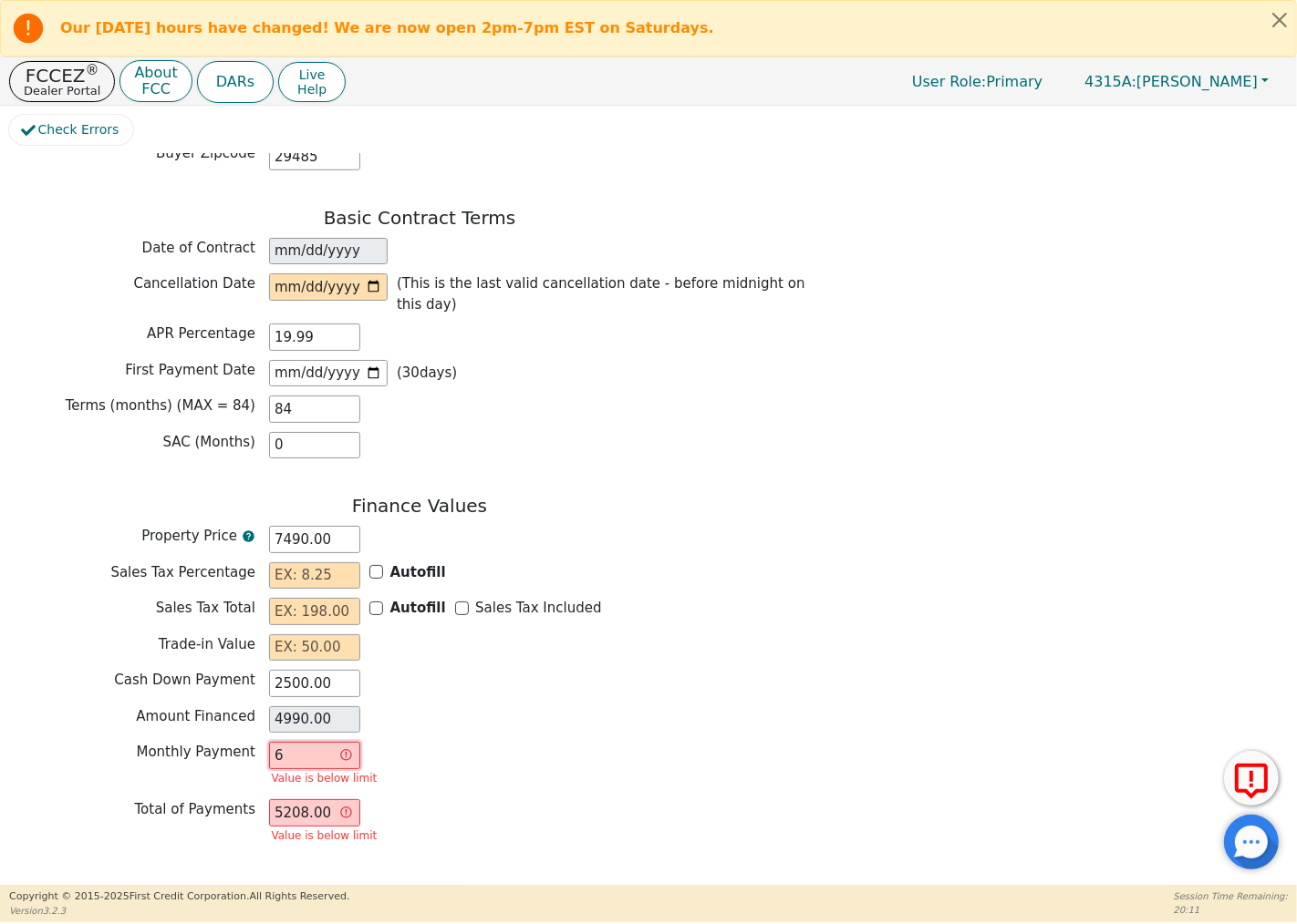
type input "504.00"
type input "0.00"
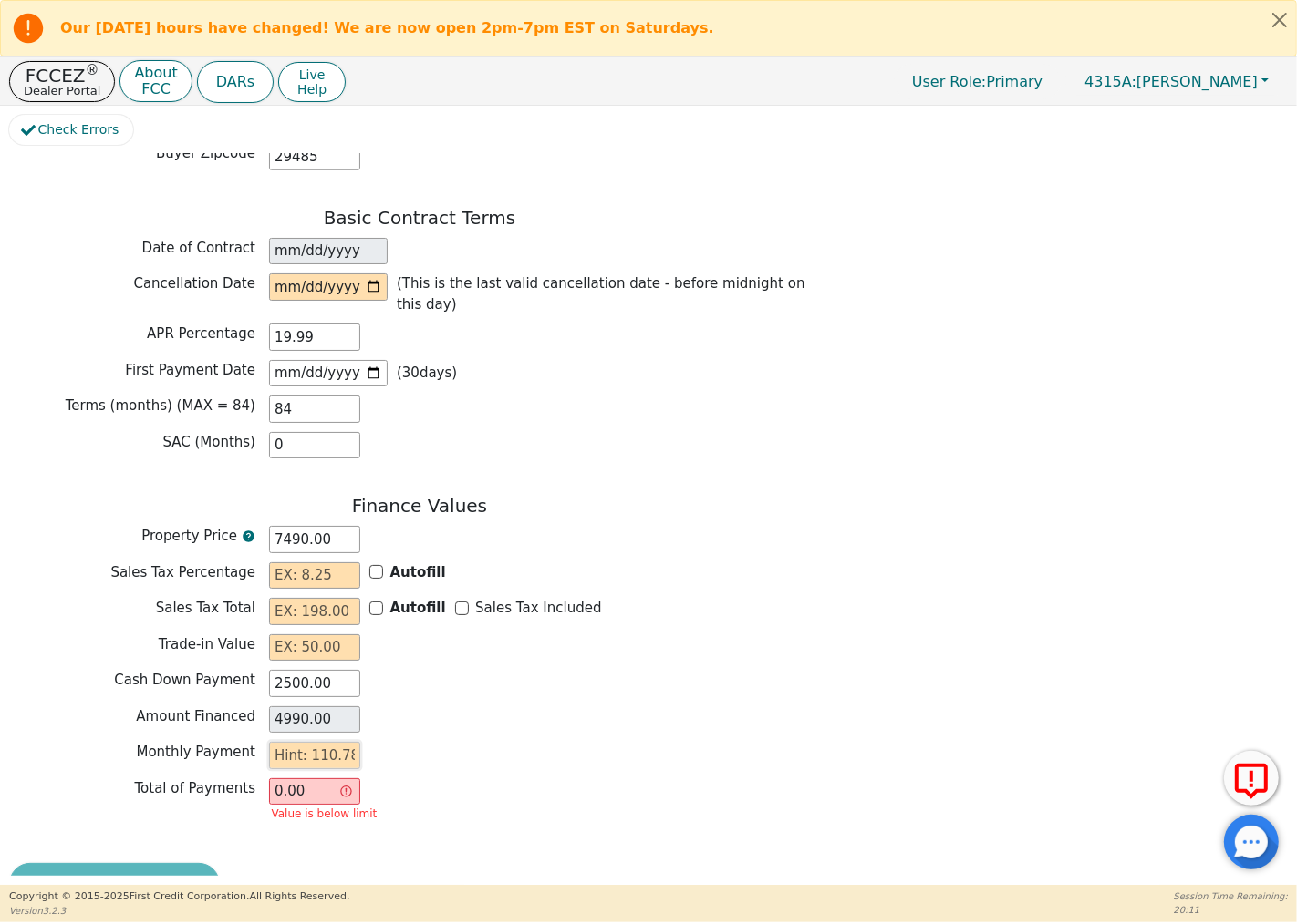
type input "9"
type input "756.00"
type input "92"
type input "7728.00"
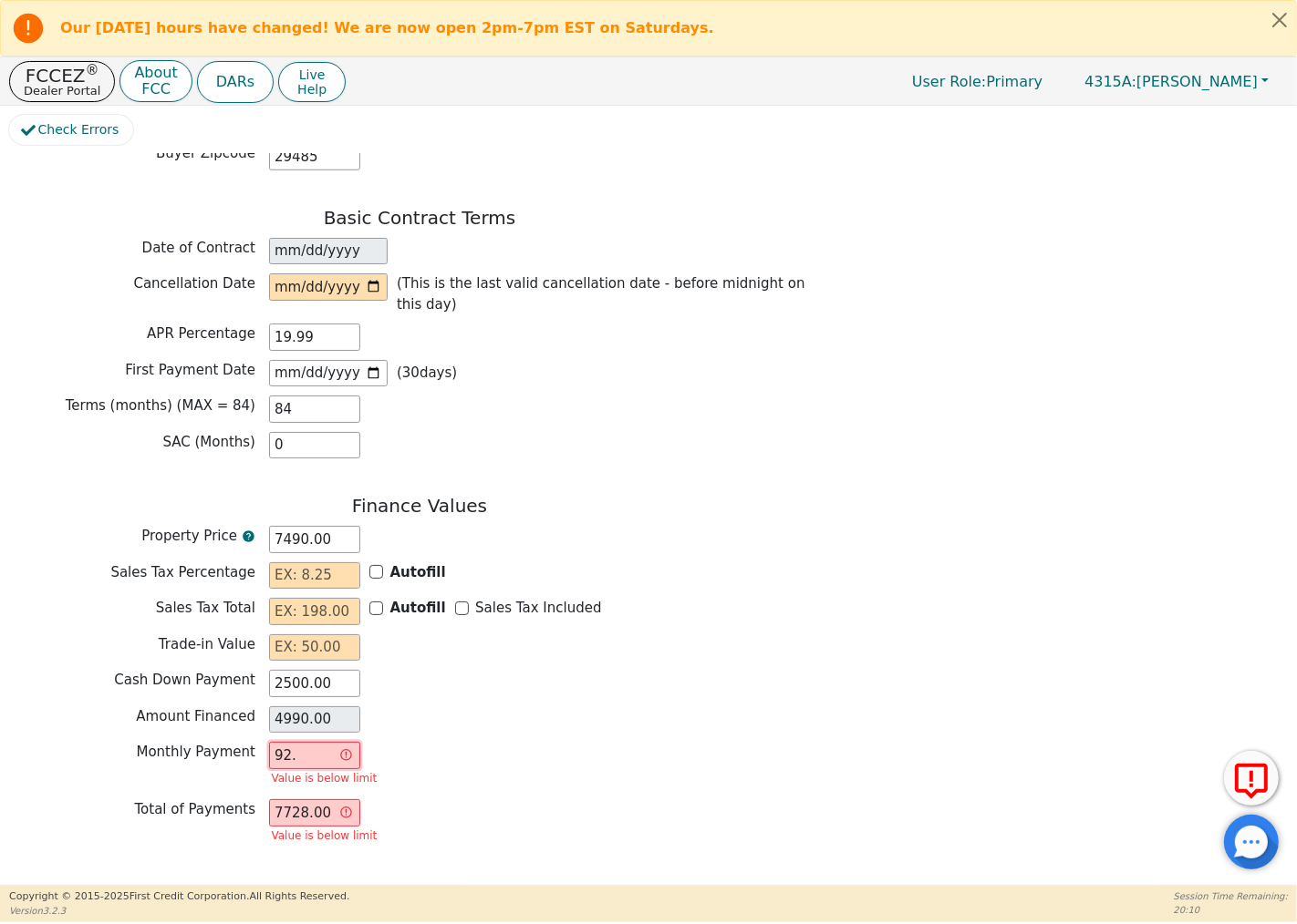
type input "92.1"
type input "7736.40"
type input "92.14"
type input "7739.76"
type input "92.14"
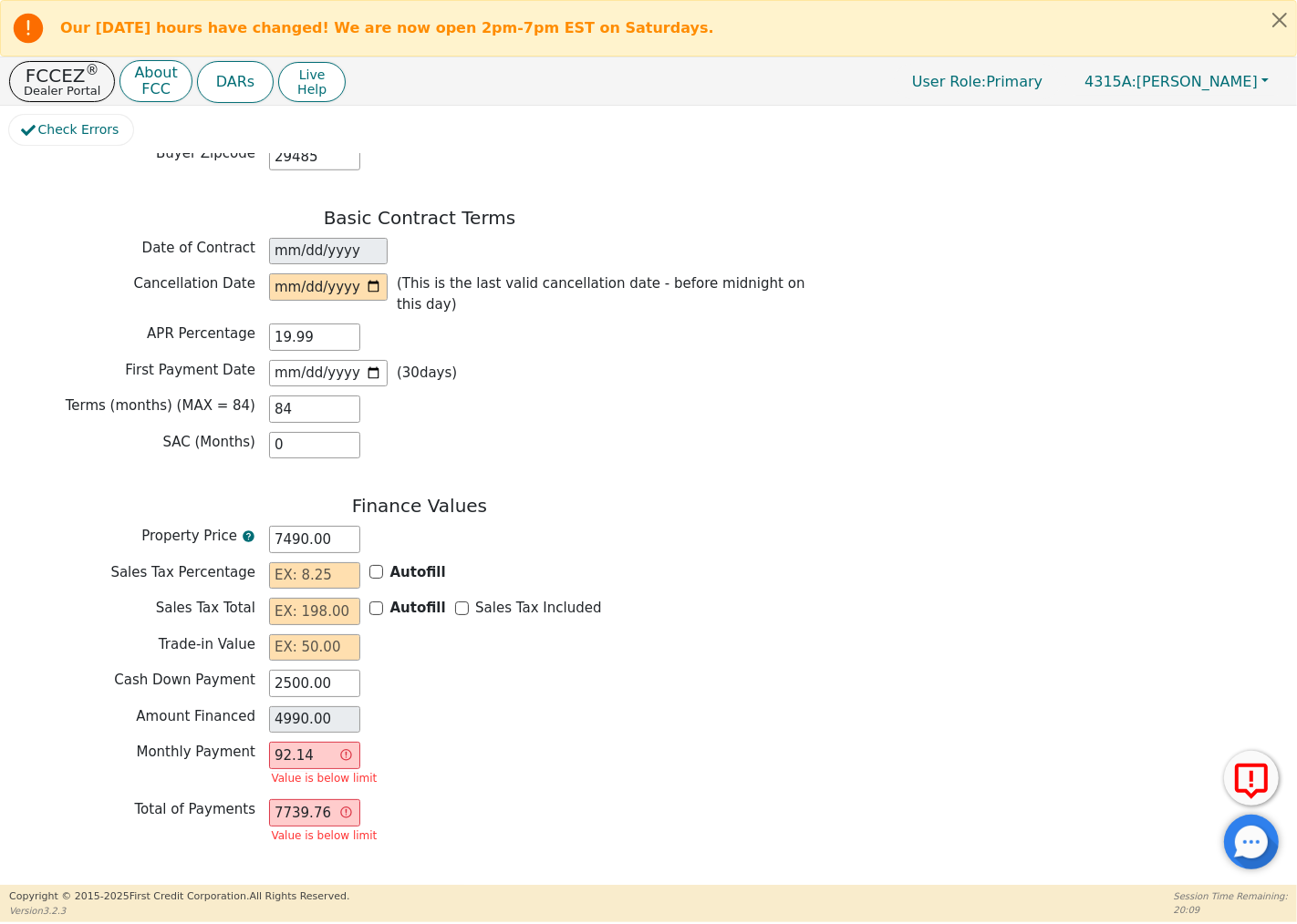
click at [508, 742] on div "Monthly Payment 92.14 Value is below limit" at bounding box center [419, 766] width 821 height 48
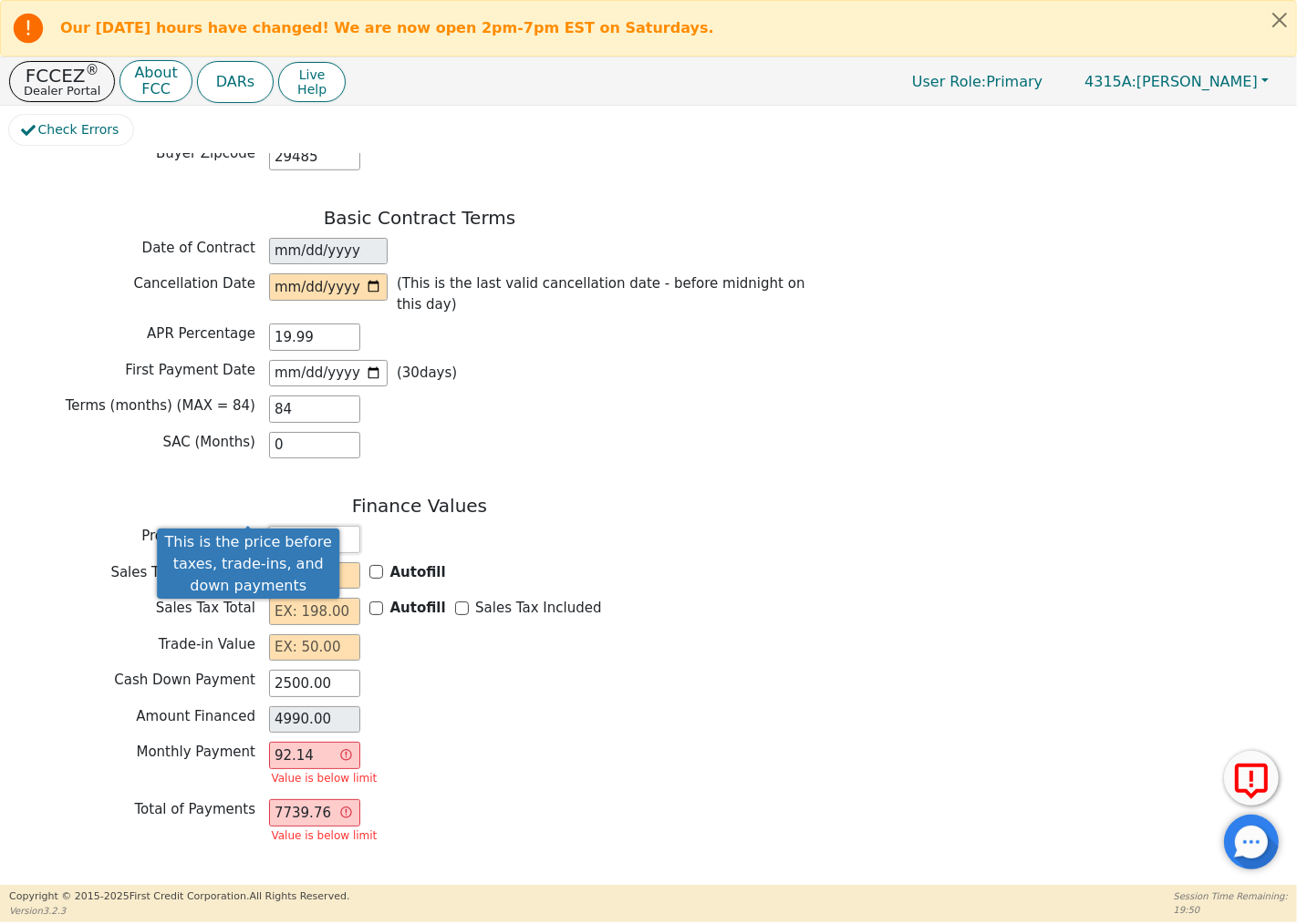
click at [339, 526] on input "7490.00" at bounding box center [315, 540] width 92 height 27
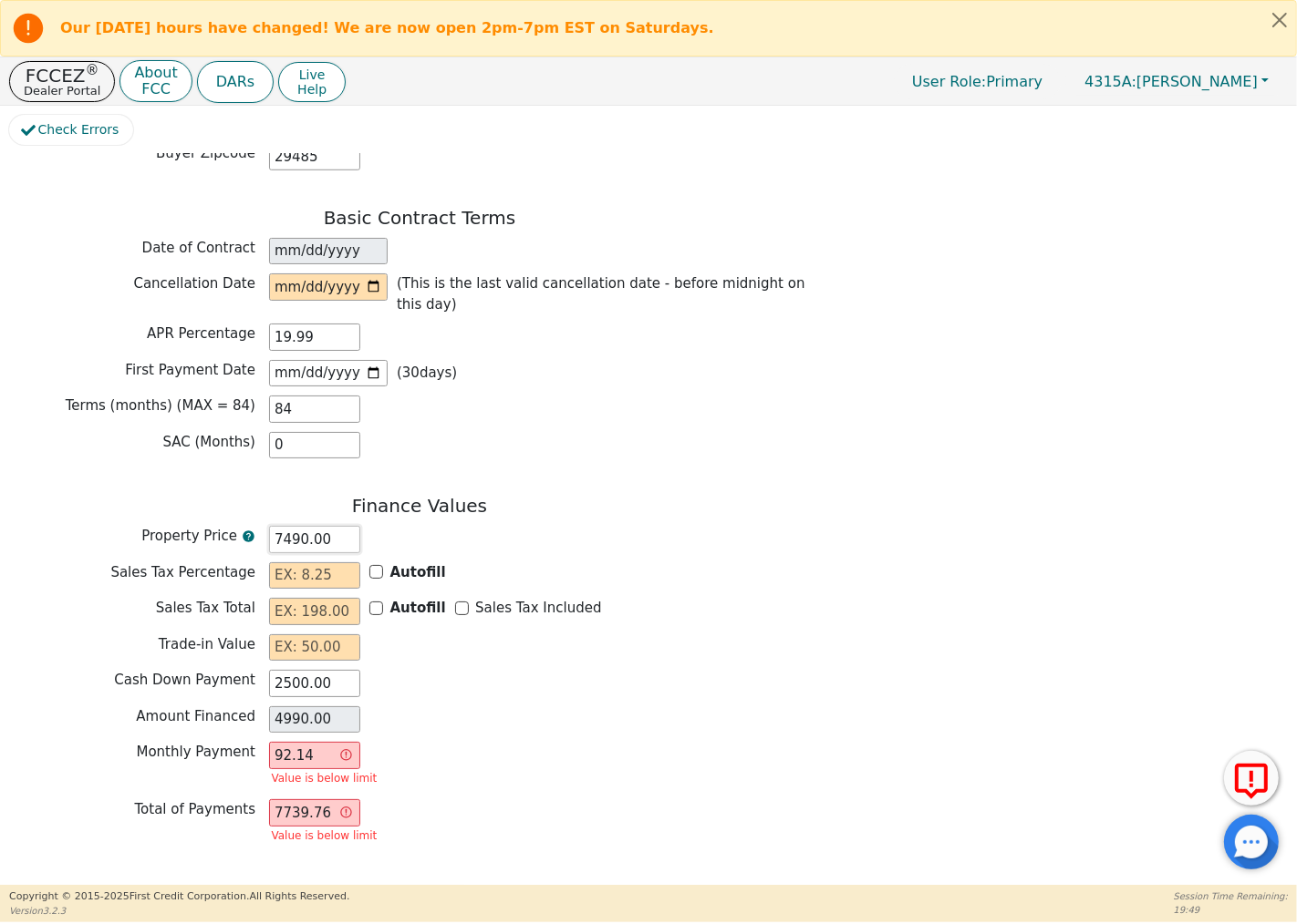
drag, startPoint x: 339, startPoint y: 520, endPoint x: 268, endPoint y: 518, distance: 71.0
click at [269, 526] on input "7490.00" at bounding box center [315, 540] width 92 height 27
type input "0.00"
click at [310, 526] on input "text" at bounding box center [315, 540] width 92 height 27
type input "7"
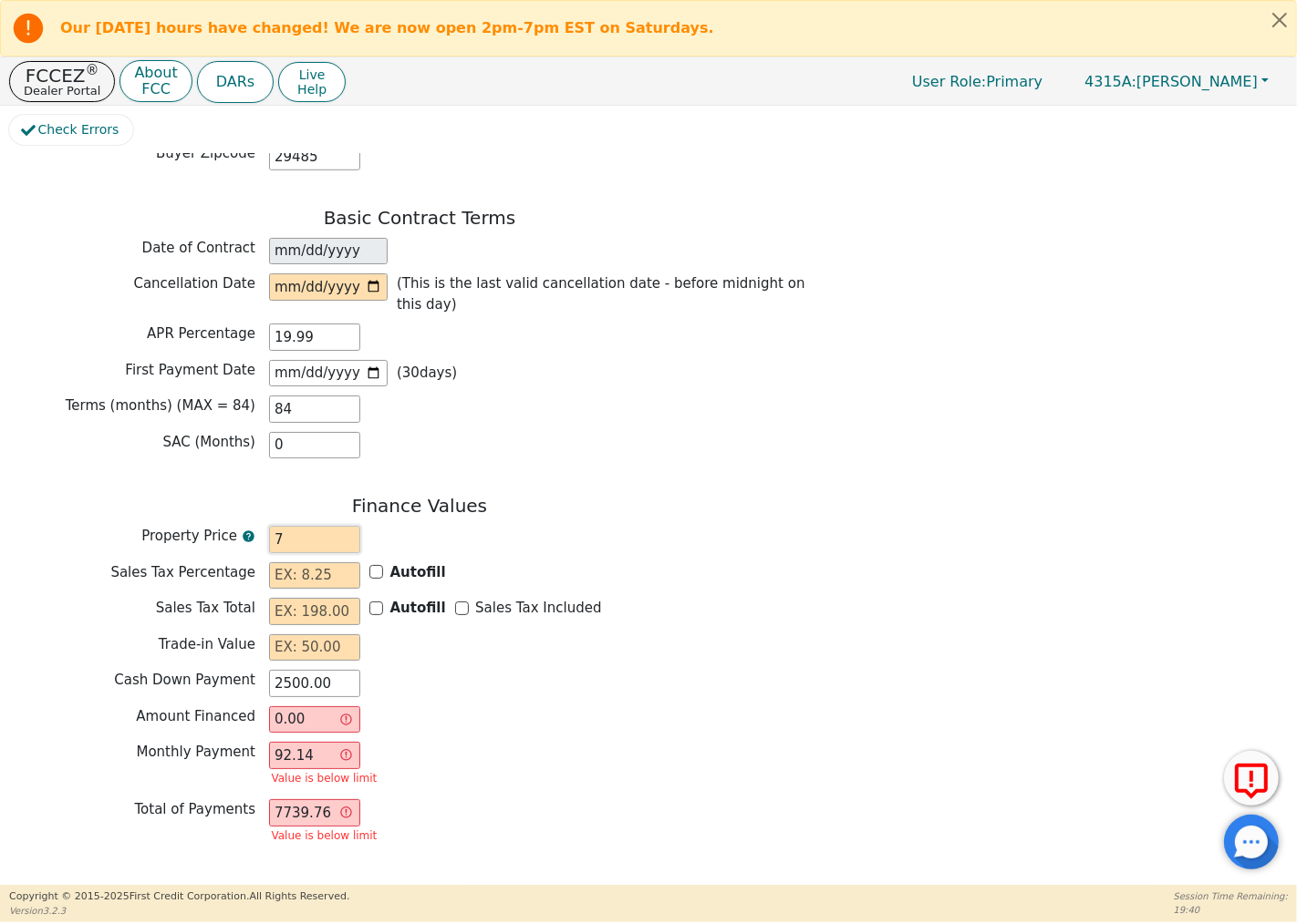
type input "-2493.00"
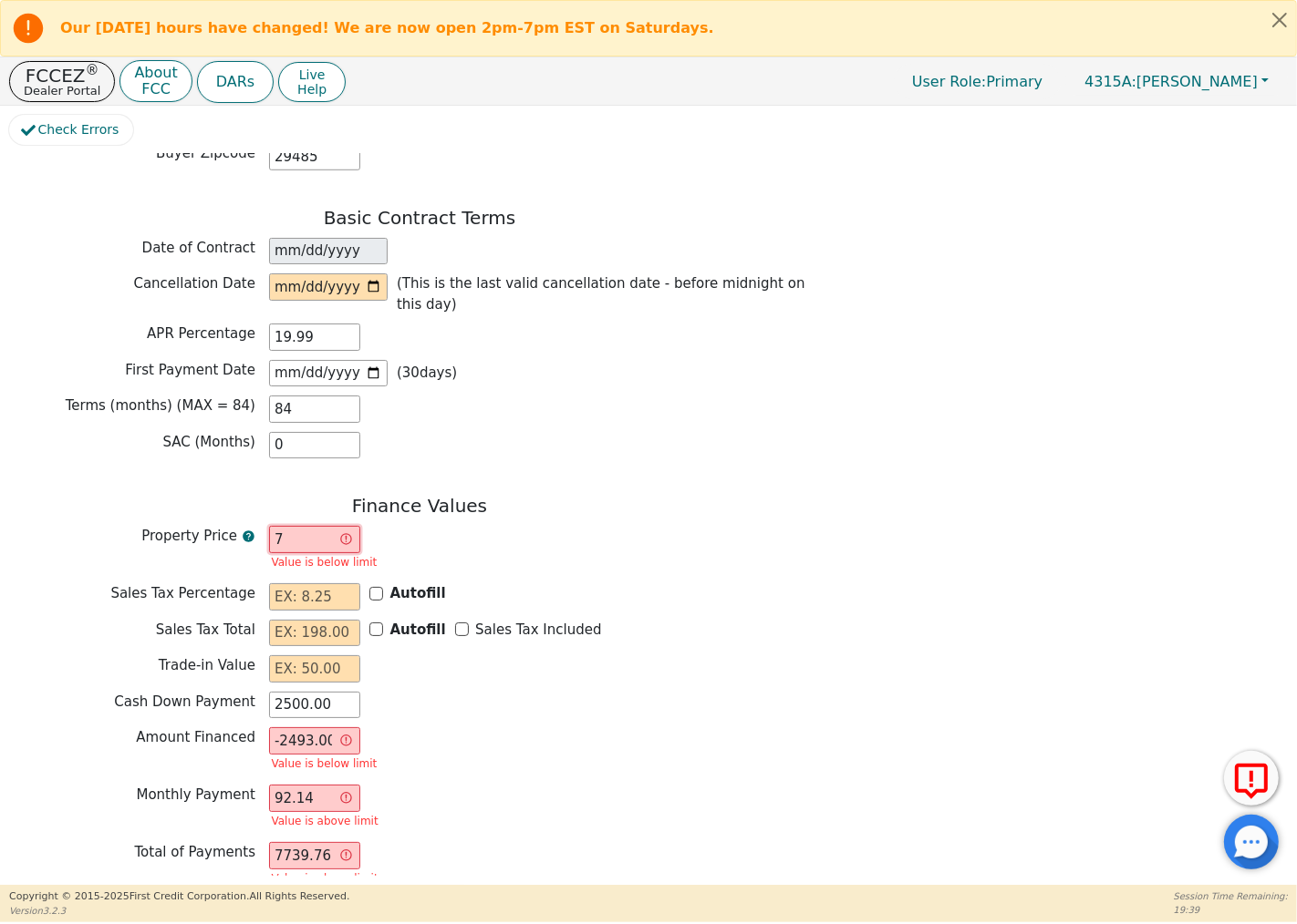
type input "70"
type input "-2430.00"
type input "700"
type input "-1800.00"
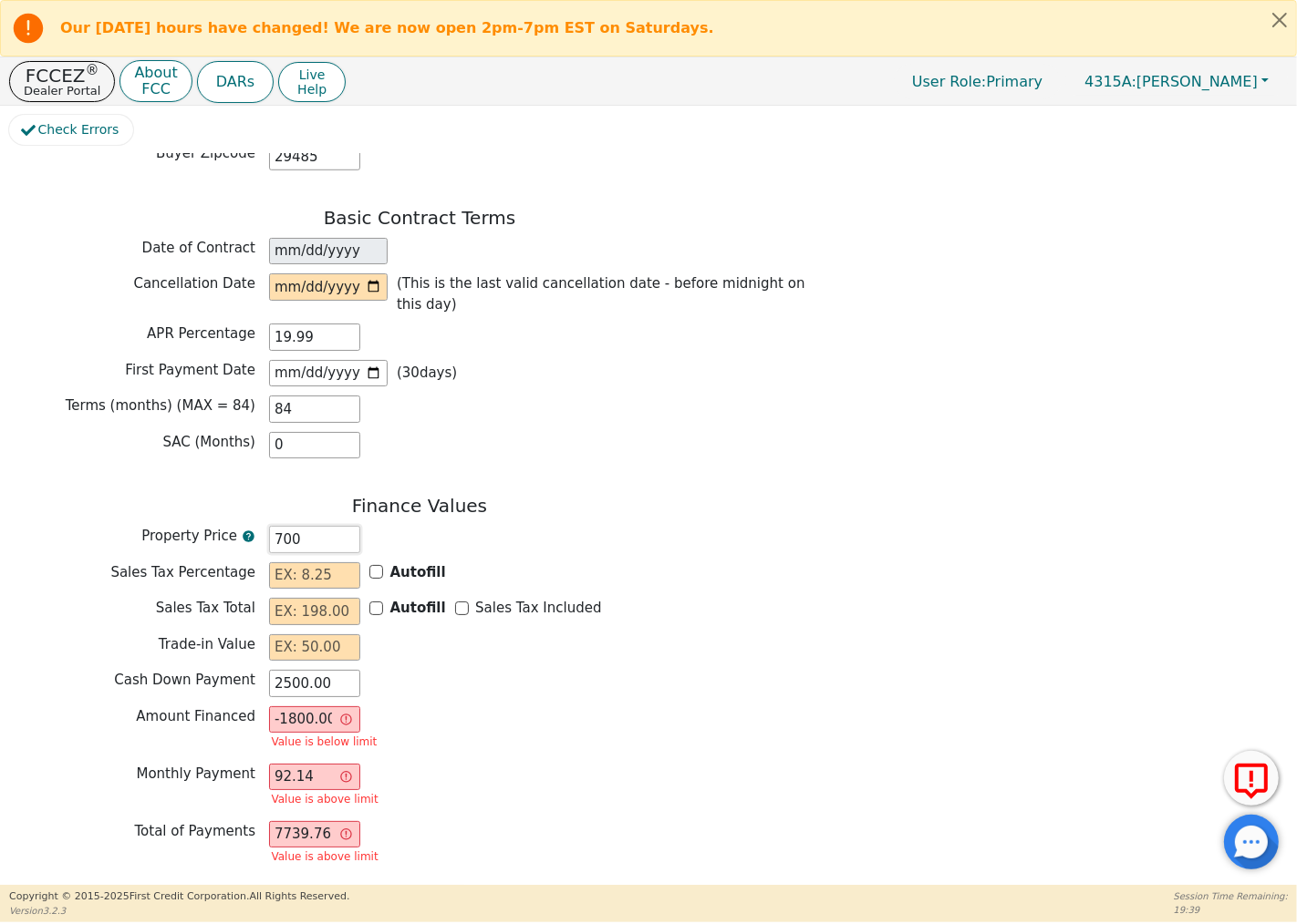
type input "7000"
type input "4500.00"
type input "7000.00"
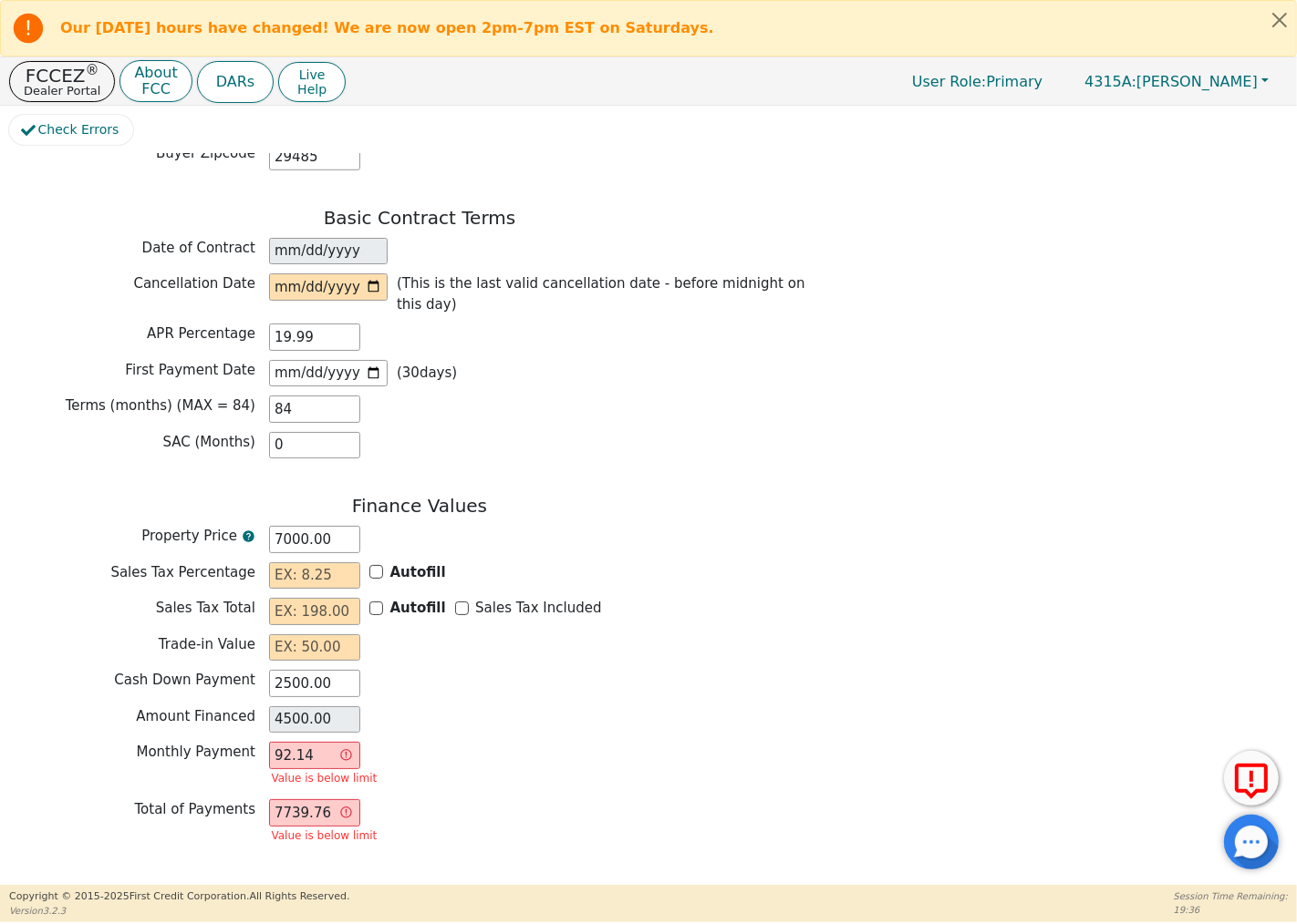
click at [634, 729] on div "Finance Values Property Price 7000.00 Sales Tax Percentage Autofill Sales Tax T…" at bounding box center [419, 676] width 821 height 362
click at [326, 526] on input "7000.00" at bounding box center [315, 540] width 92 height 27
drag, startPoint x: 329, startPoint y: 518, endPoint x: 263, endPoint y: 516, distance: 66.0
click at [263, 526] on div "Property Price 7000.00" at bounding box center [419, 540] width 821 height 27
type input "0.00"
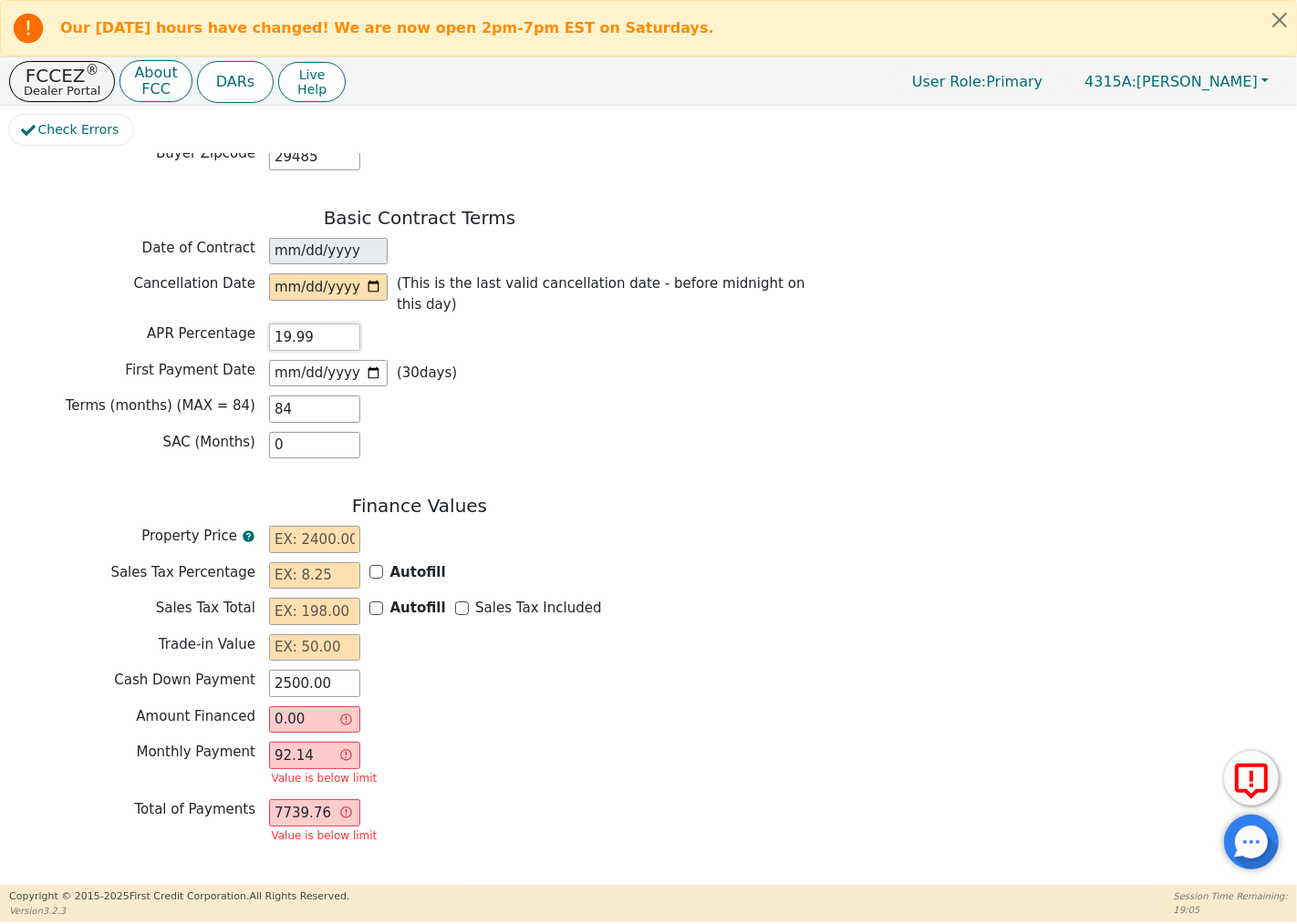
click at [319, 324] on input "19.99" at bounding box center [315, 338] width 92 height 27
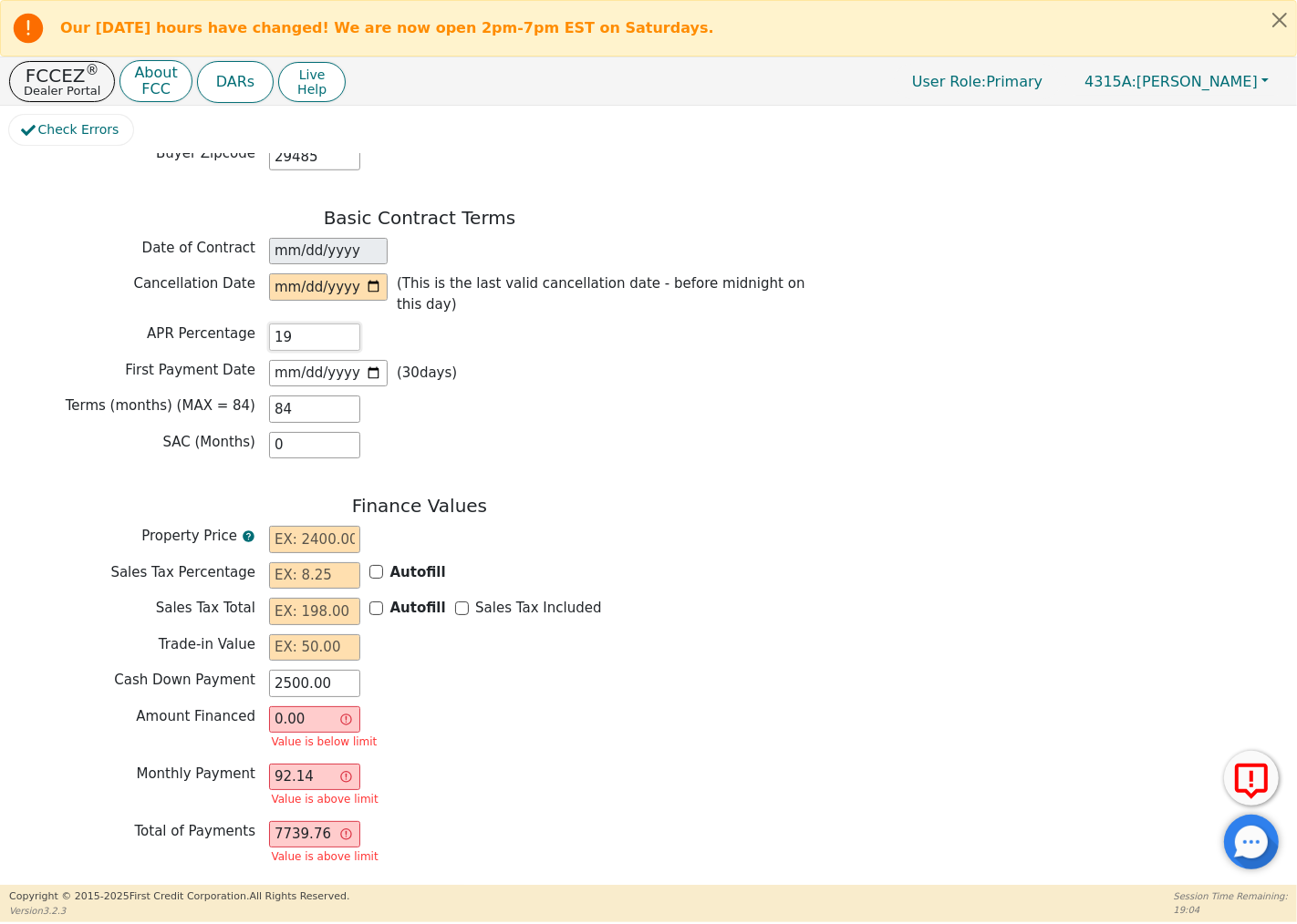
type input "1"
click at [296, 324] on input "text" at bounding box center [315, 338] width 92 height 27
click at [718, 371] on div "Basic Contract Terms Date of Contract [DATE] Cancellation Date (This is the las…" at bounding box center [419, 338] width 821 height 262
click at [377, 276] on input "date" at bounding box center [329, 287] width 119 height 27
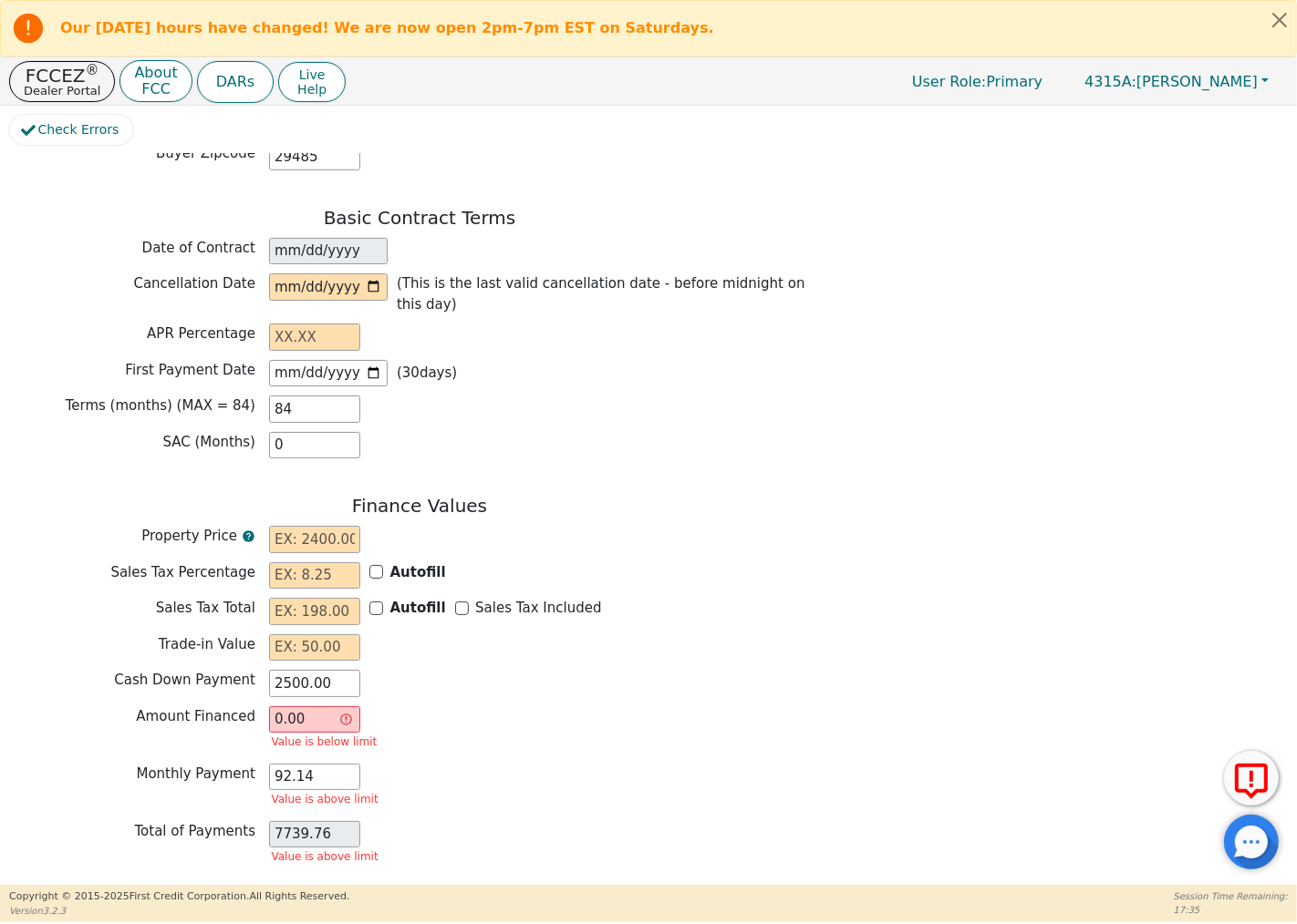
click at [616, 324] on div "APR Percentage" at bounding box center [419, 338] width 821 height 27
click at [375, 276] on input "date" at bounding box center [329, 287] width 119 height 27
click at [529, 324] on div "APR Percentage" at bounding box center [419, 338] width 821 height 27
click at [318, 324] on input "text" at bounding box center [315, 338] width 92 height 27
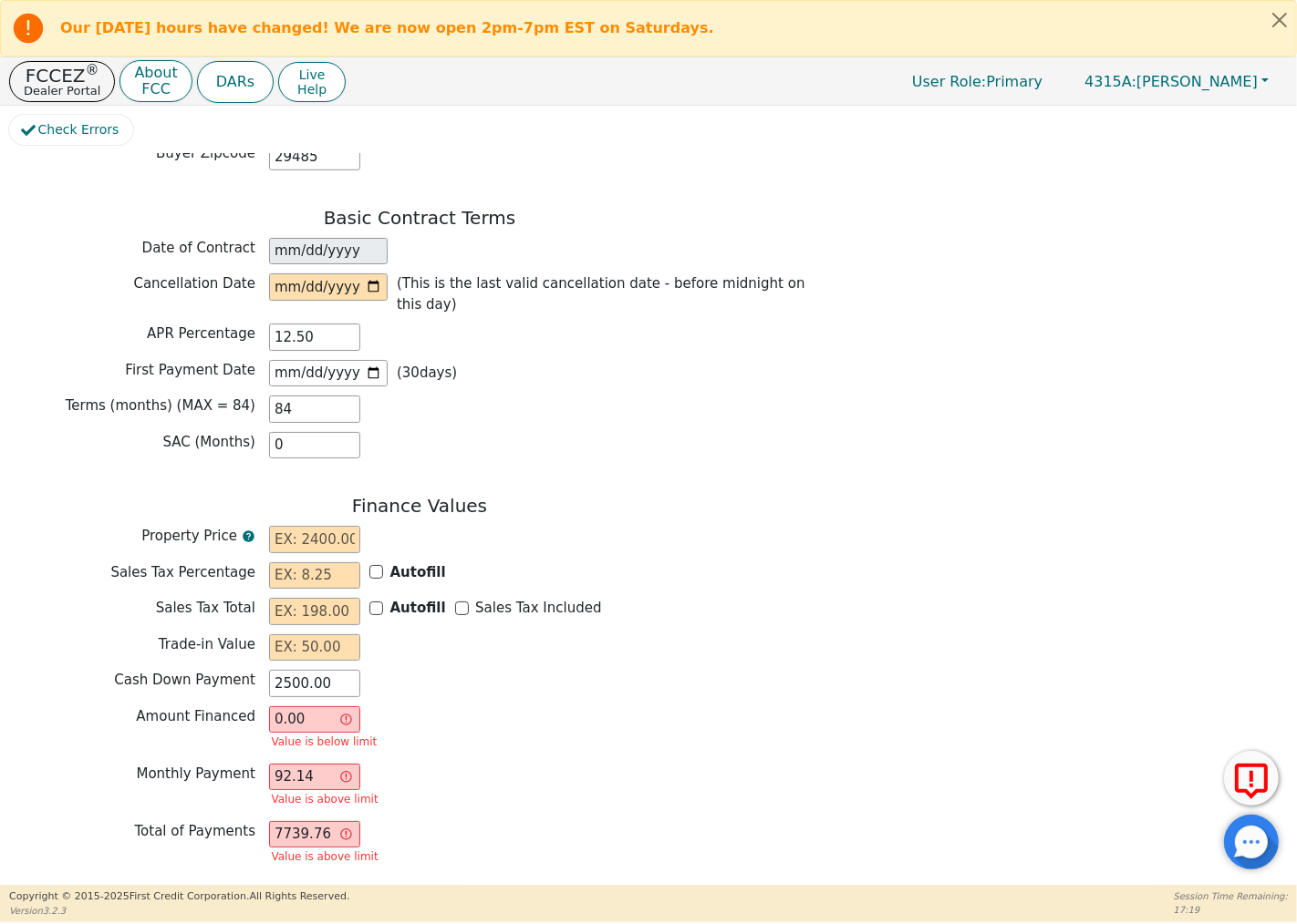
click at [632, 432] on div "SAC (Months) 0" at bounding box center [419, 446] width 821 height 27
click at [331, 526] on input "text" at bounding box center [315, 540] width 92 height 27
click at [319, 324] on input "12.50" at bounding box center [315, 338] width 92 height 27
type input "1"
click at [325, 526] on input "text" at bounding box center [315, 540] width 92 height 27
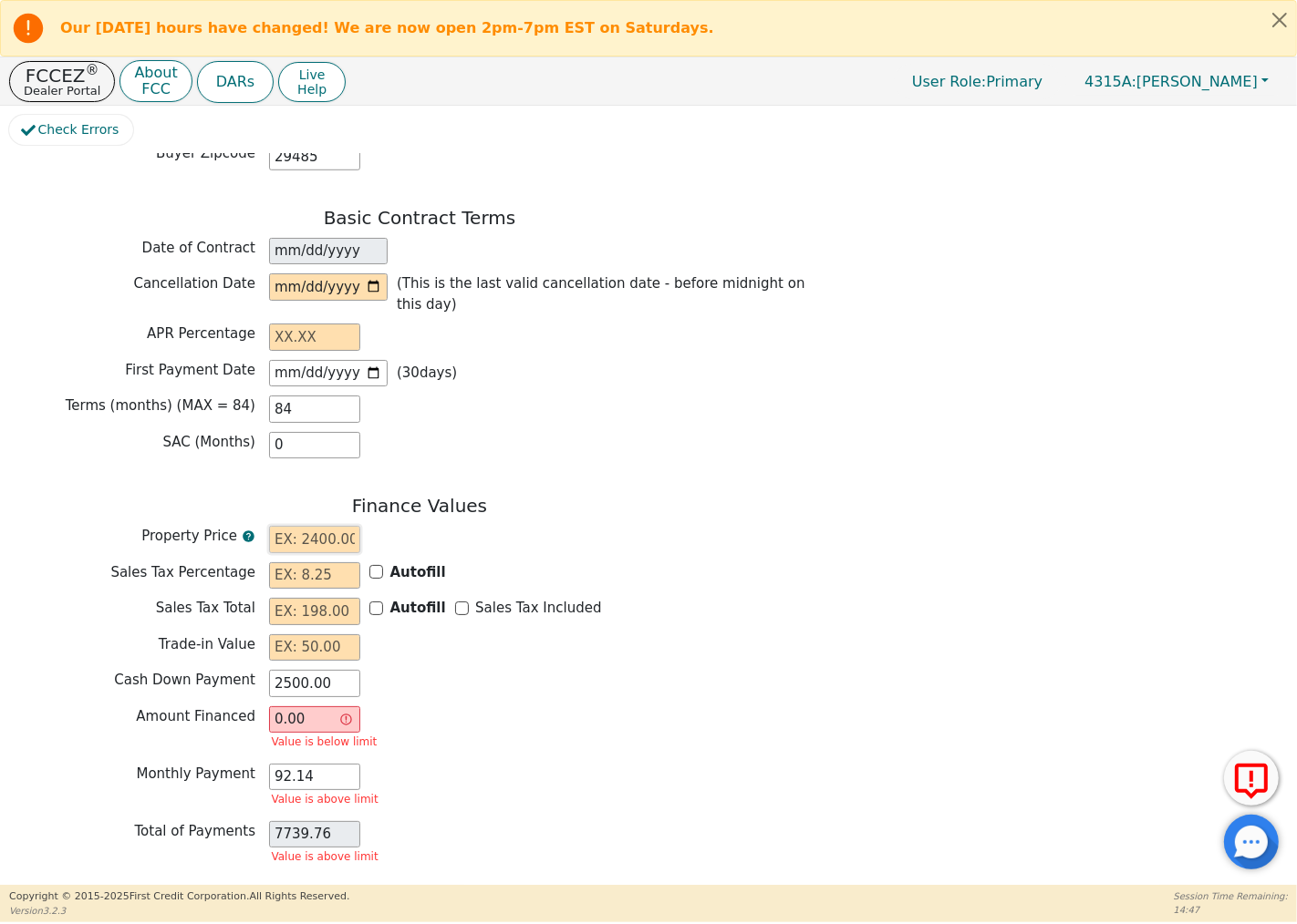
type input "4"
type input "-2496.00"
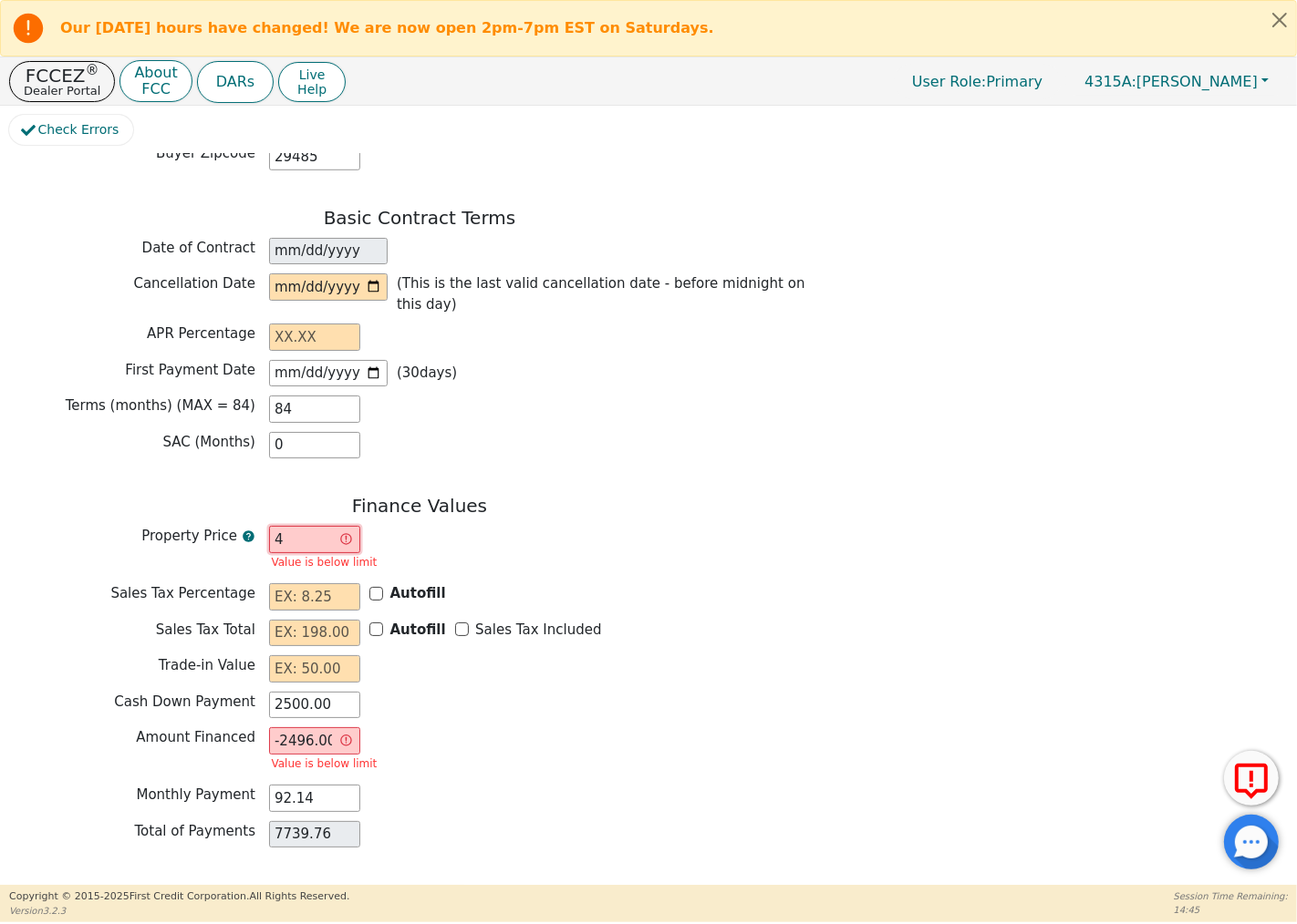
type input "47"
type input "-2453.00"
type input "4"
type input "-2496.00"
type input "0.00"
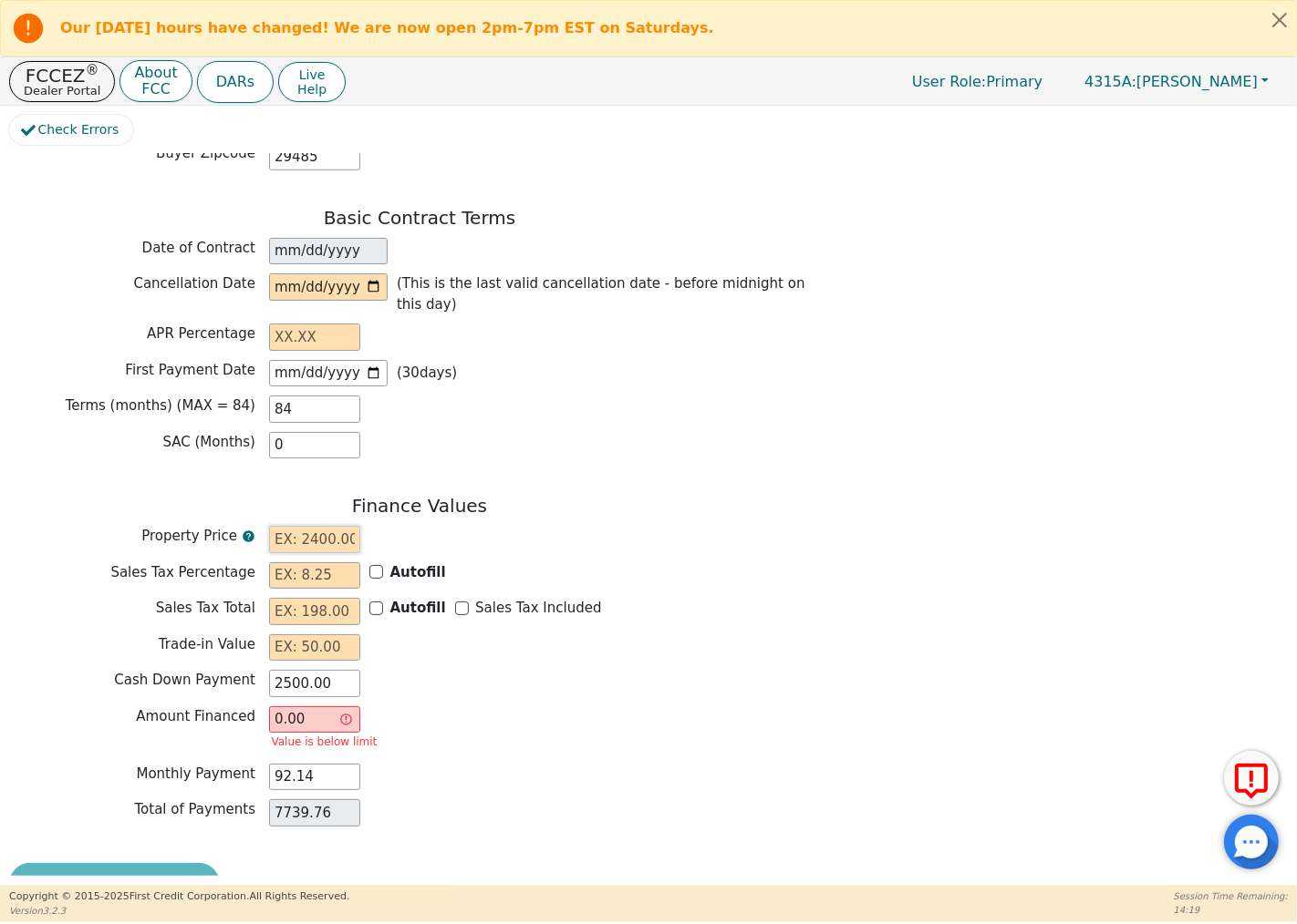
type input "7"
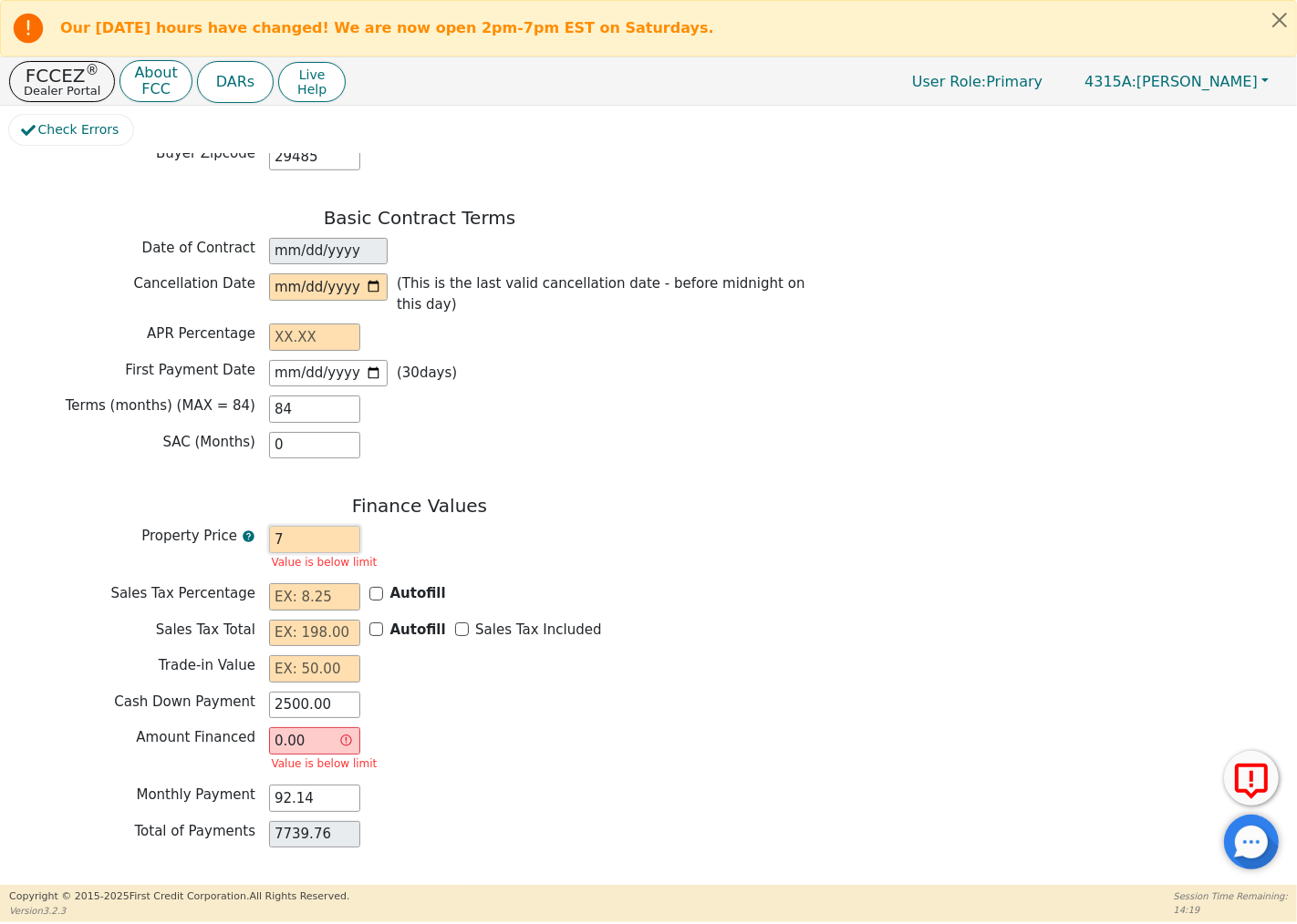
type input "-2493.00"
type input "74"
type input "-2426.00"
type input "749"
type input "-1751.00"
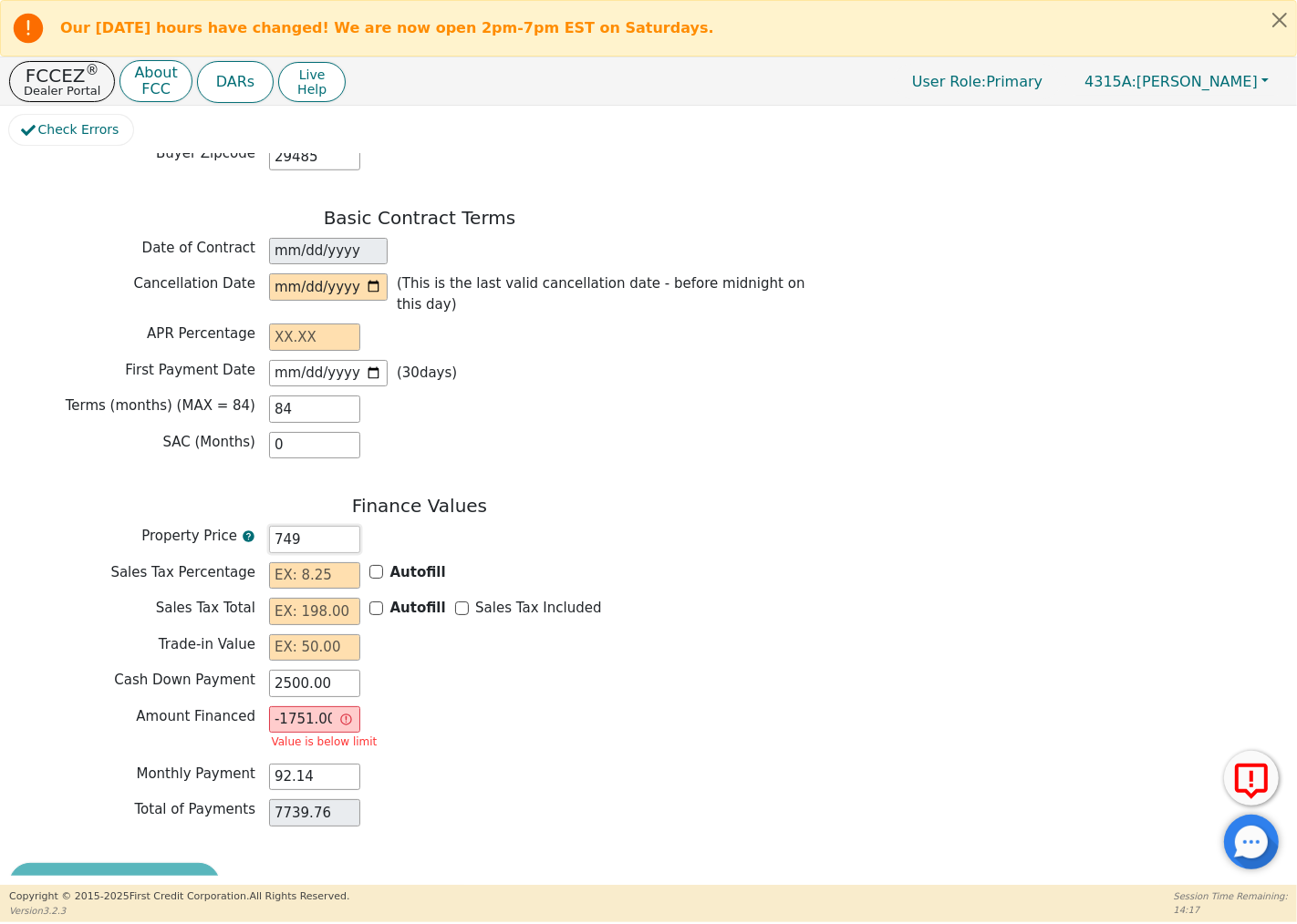
type input "7490"
type input "4990.00"
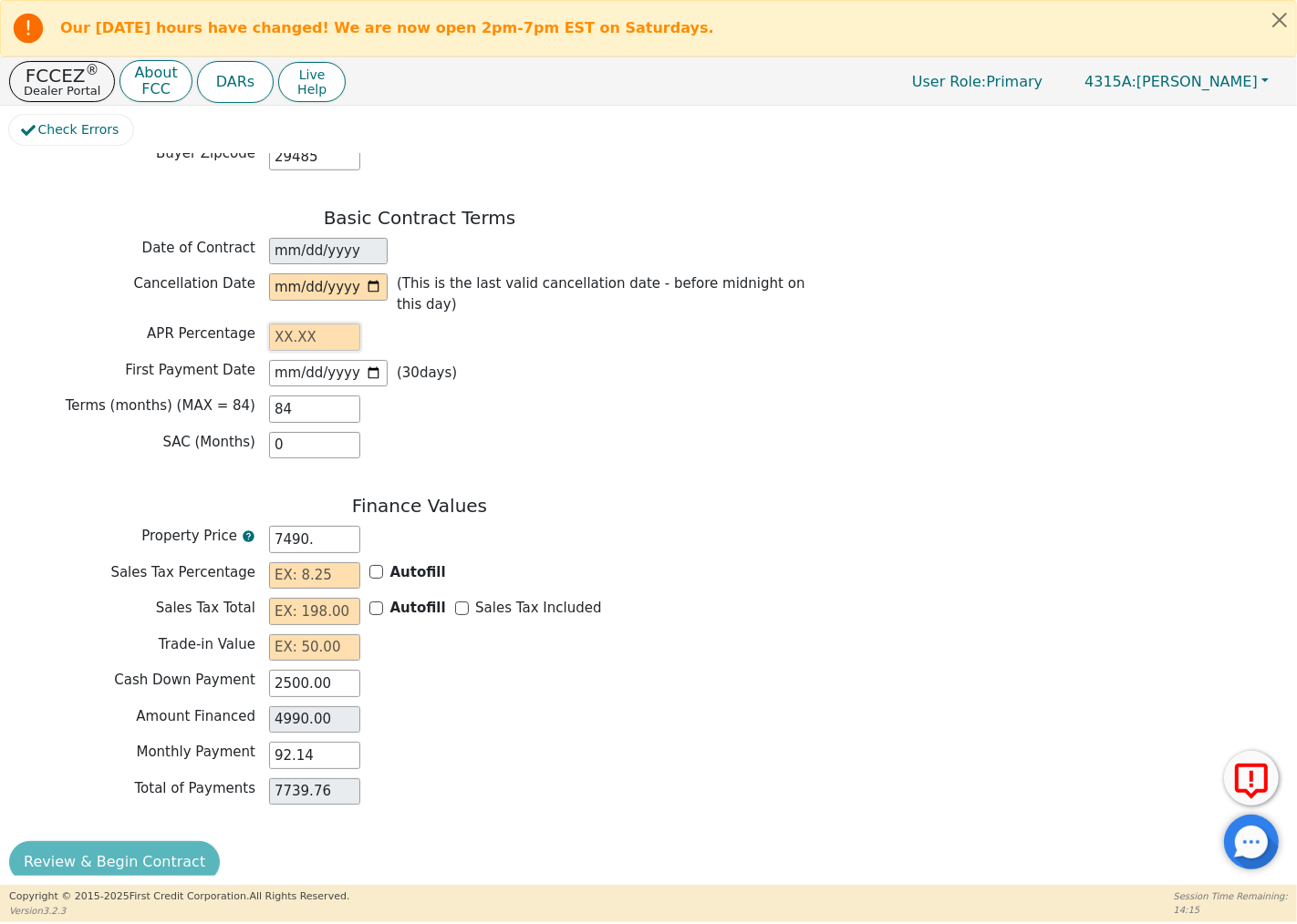
click at [307, 324] on input "text" at bounding box center [315, 338] width 92 height 27
type input "7490.00"
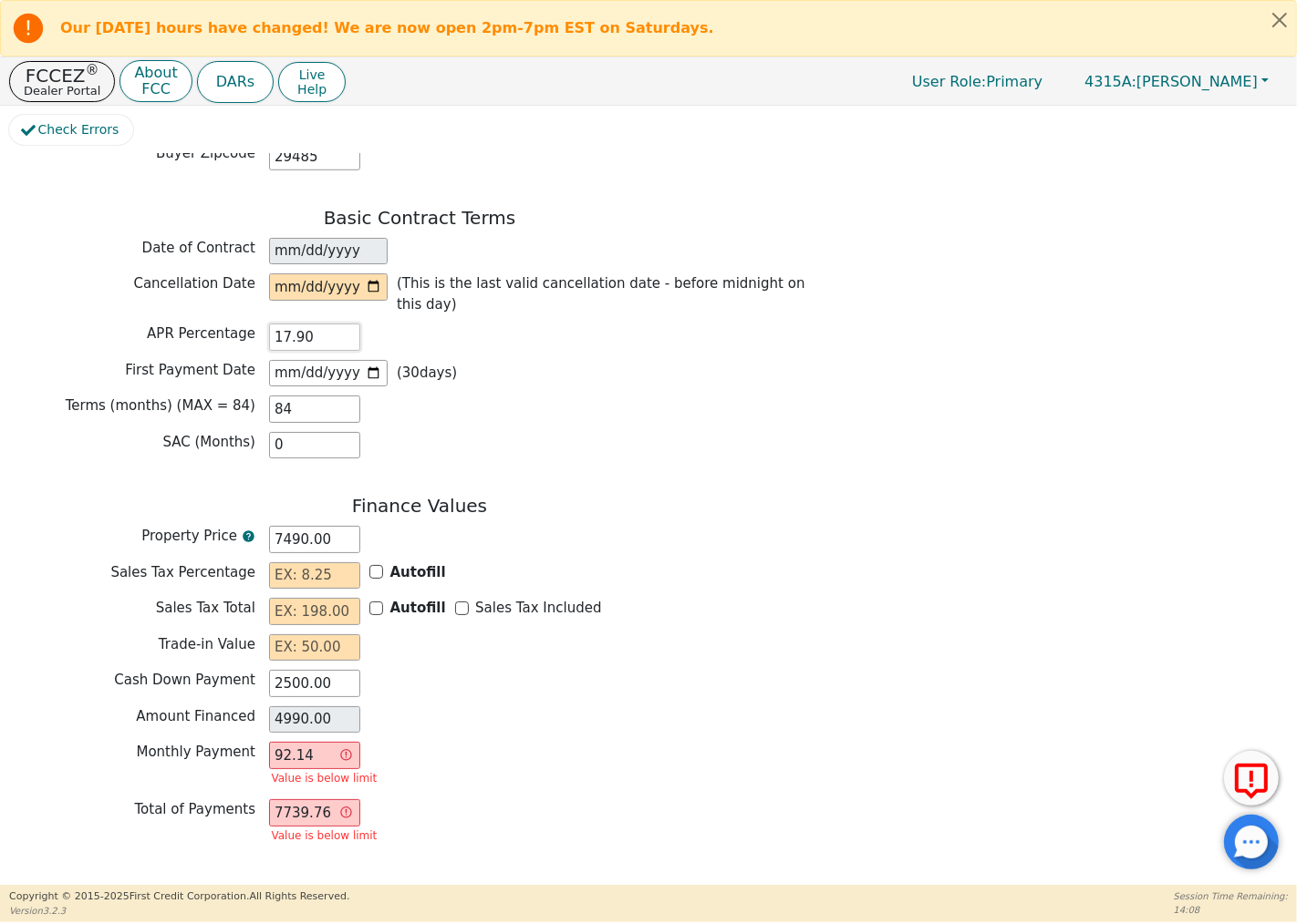
type input "17.90"
click at [327, 670] on input "2500.00" at bounding box center [315, 683] width 92 height 27
click at [311, 563] on input "text" at bounding box center [315, 576] width 92 height 27
click at [318, 598] on input "text" at bounding box center [315, 612] width 92 height 27
click at [325, 635] on input "text" at bounding box center [315, 649] width 92 height 27
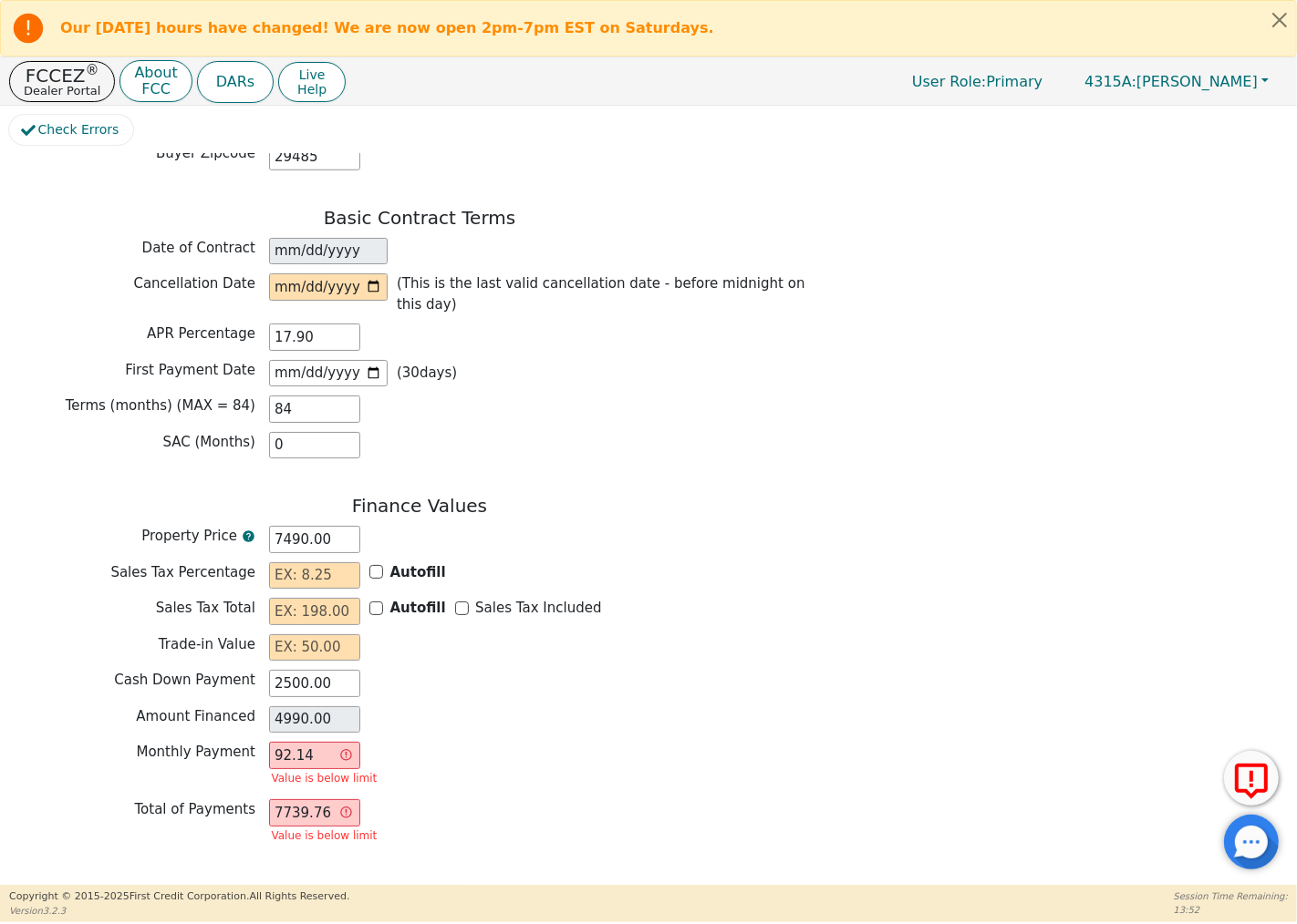
click at [338, 706] on input "4990.00" at bounding box center [315, 720] width 92 height 27
click at [308, 706] on input "4990.00" at bounding box center [315, 720] width 92 height 27
click at [316, 742] on input "92.14" at bounding box center [315, 756] width 92 height 27
type input "92.1"
type input "7736.40"
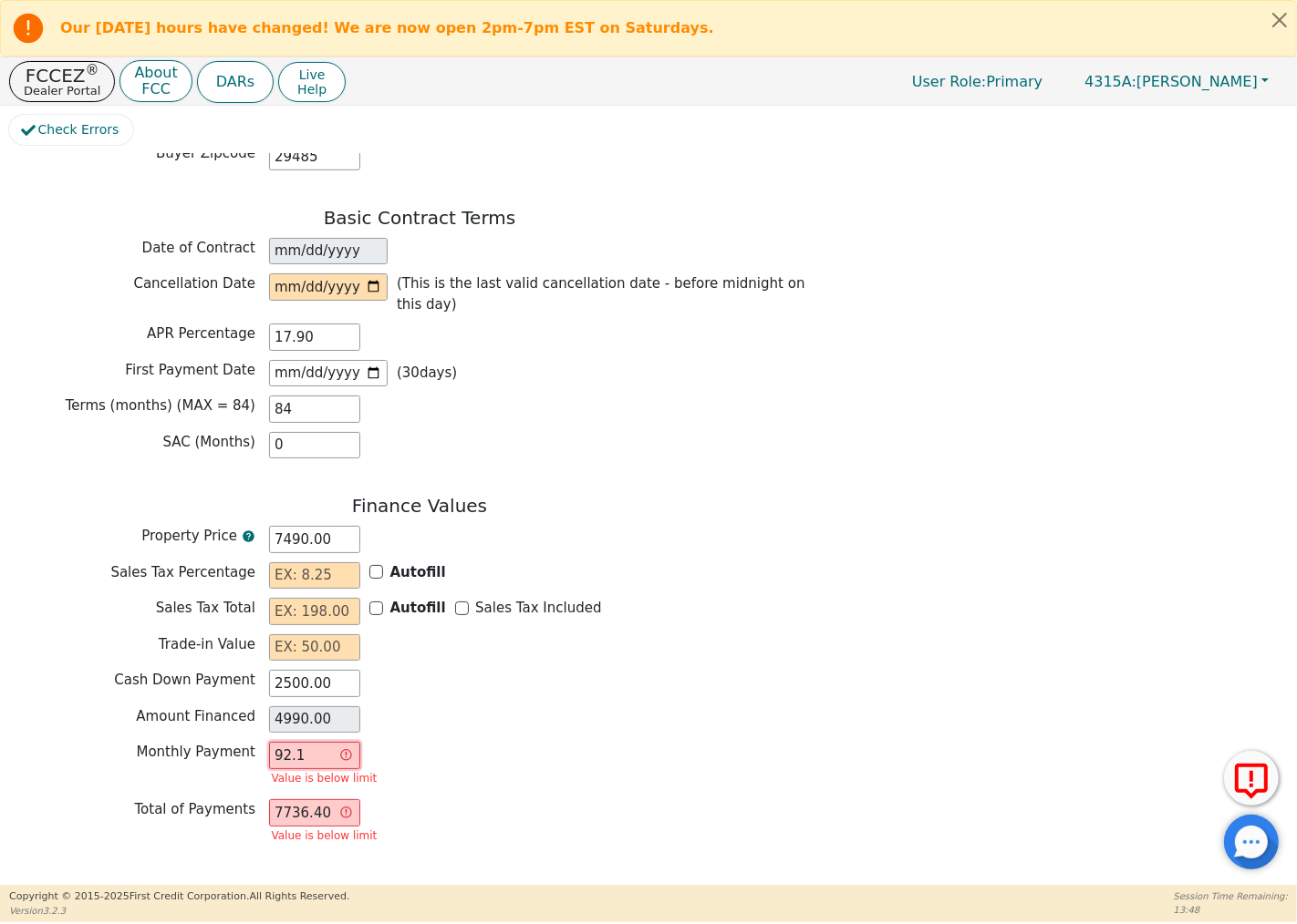
type input "92."
type input "7728.00"
type input "9"
type input "756.00"
type input "0.00"
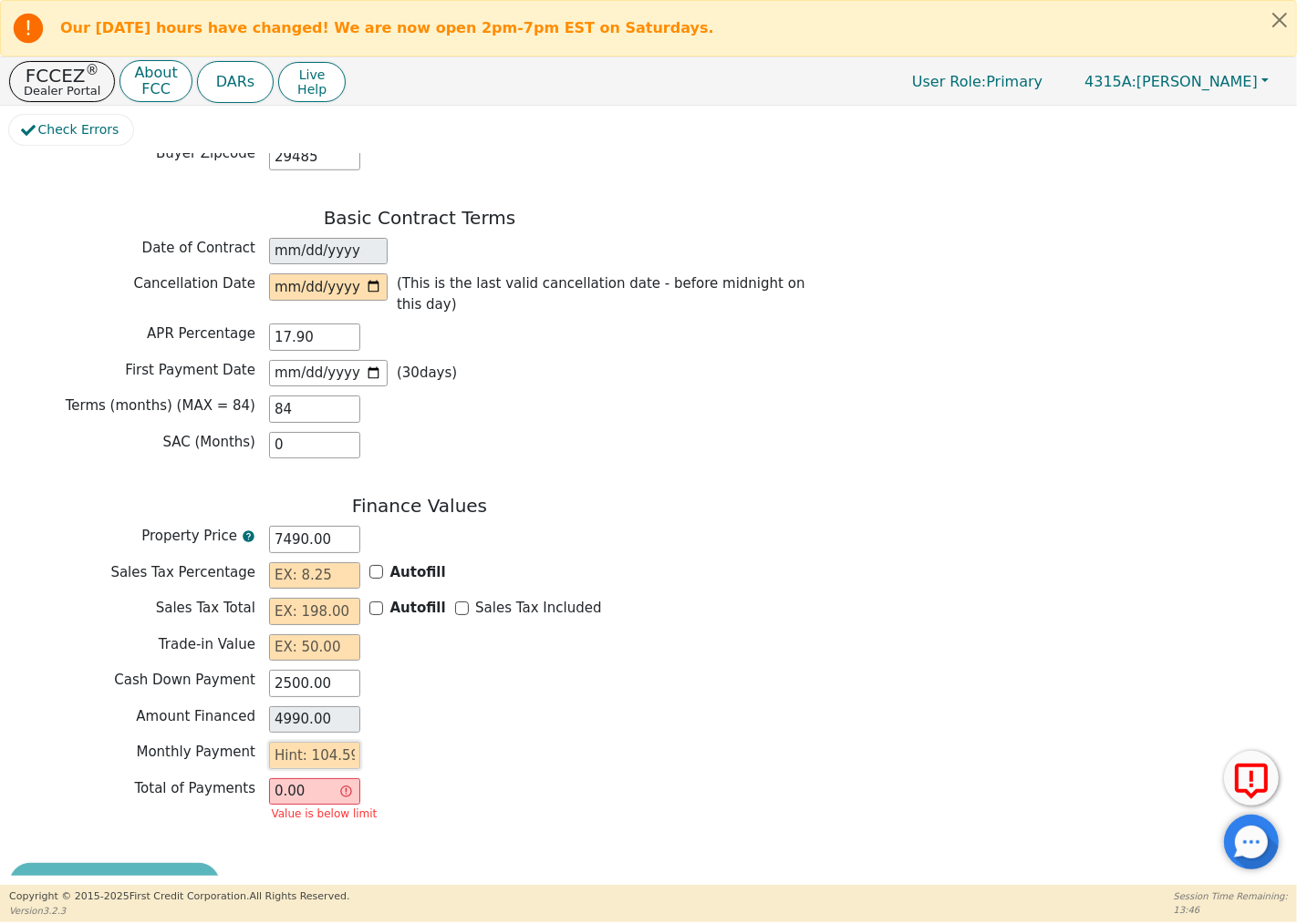
type input "6"
type input "504.00"
type input "62"
type input "5208.00"
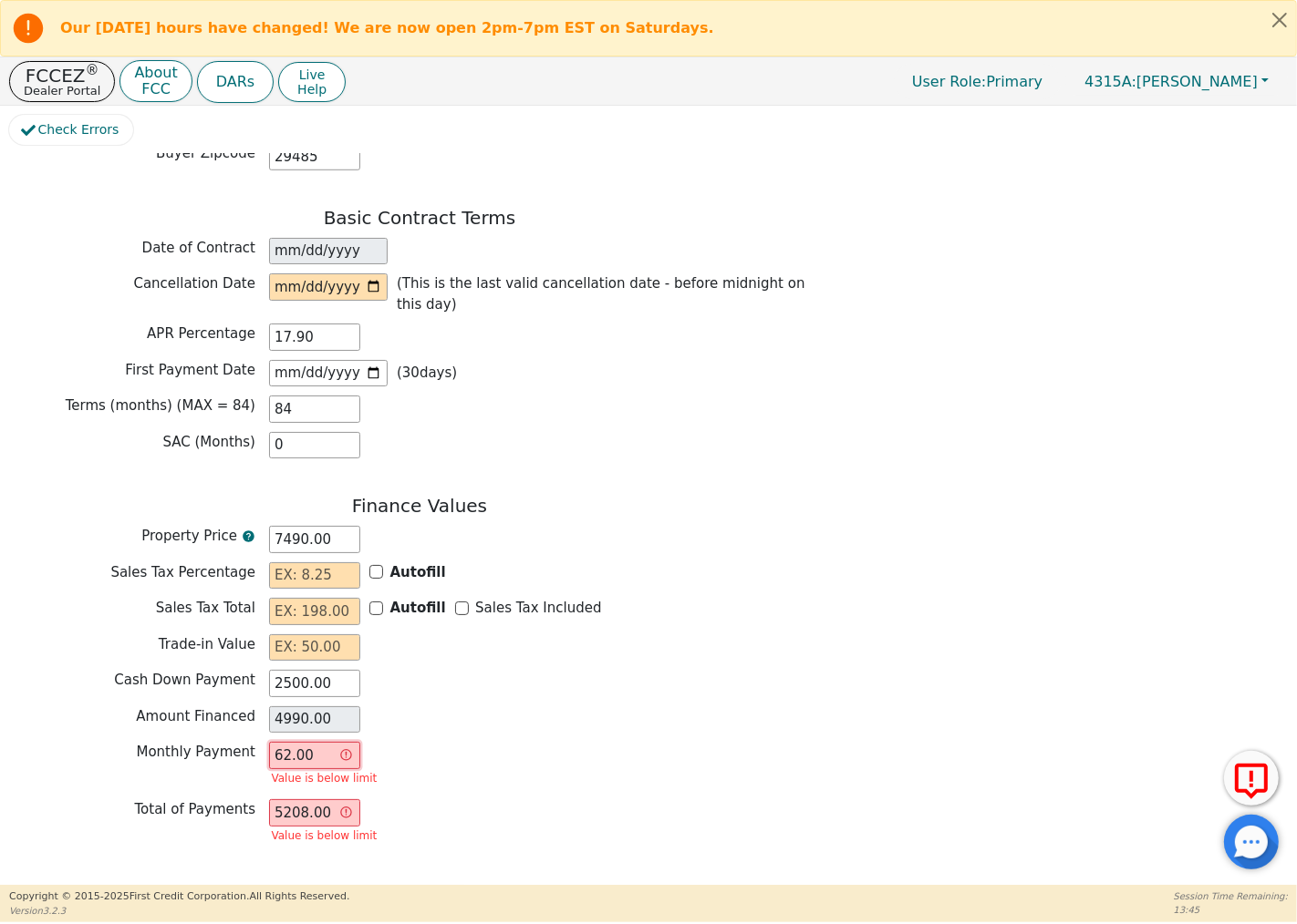
type input "62.00"
click at [541, 712] on div "Amount Financed 4990.00" at bounding box center [419, 722] width 821 height 32
click at [343, 324] on input "17.90" at bounding box center [315, 338] width 92 height 27
type input "1"
click at [507, 742] on div "Monthly Payment 62.00 Value is below limit" at bounding box center [419, 766] width 821 height 48
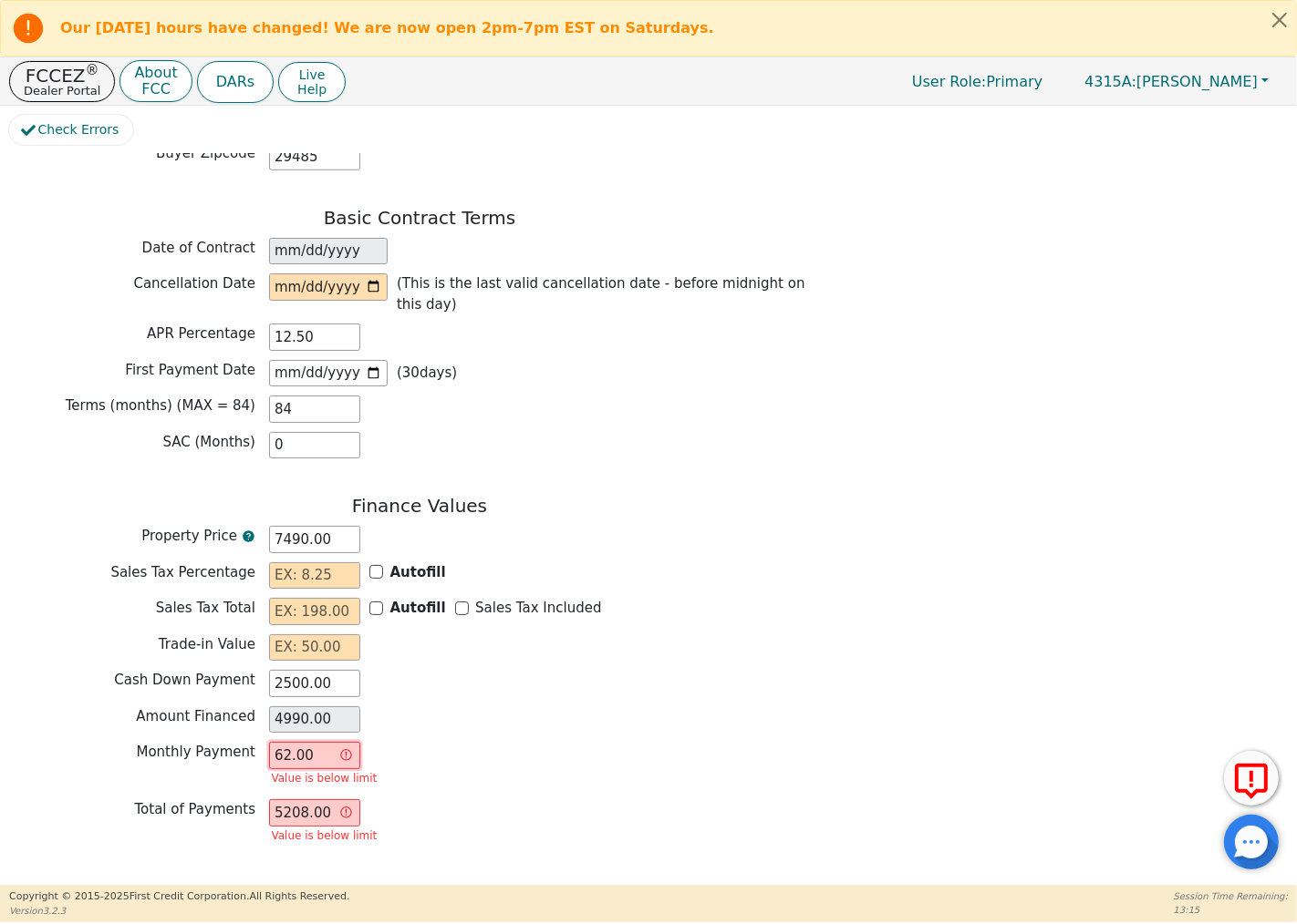
click at [351, 742] on input "62.00" at bounding box center [315, 756] width 92 height 27
click at [348, 742] on input "62.00" at bounding box center [315, 756] width 92 height 27
click at [307, 324] on input "12.50" at bounding box center [315, 338] width 92 height 27
type input "1"
drag, startPoint x: 294, startPoint y: 306, endPoint x: 330, endPoint y: 317, distance: 37.6
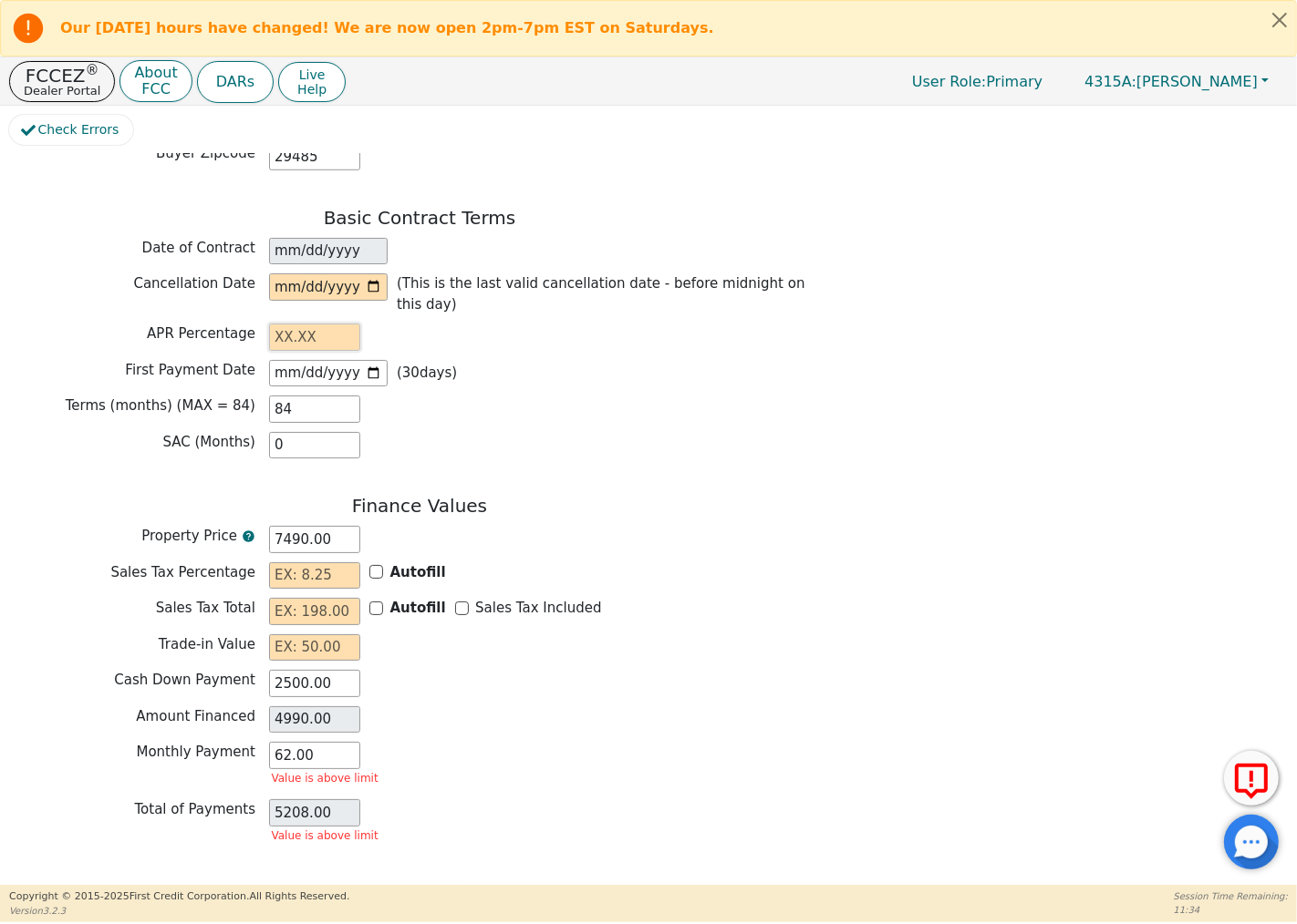
click at [294, 324] on input "text" at bounding box center [315, 338] width 92 height 27
type input "19.99"
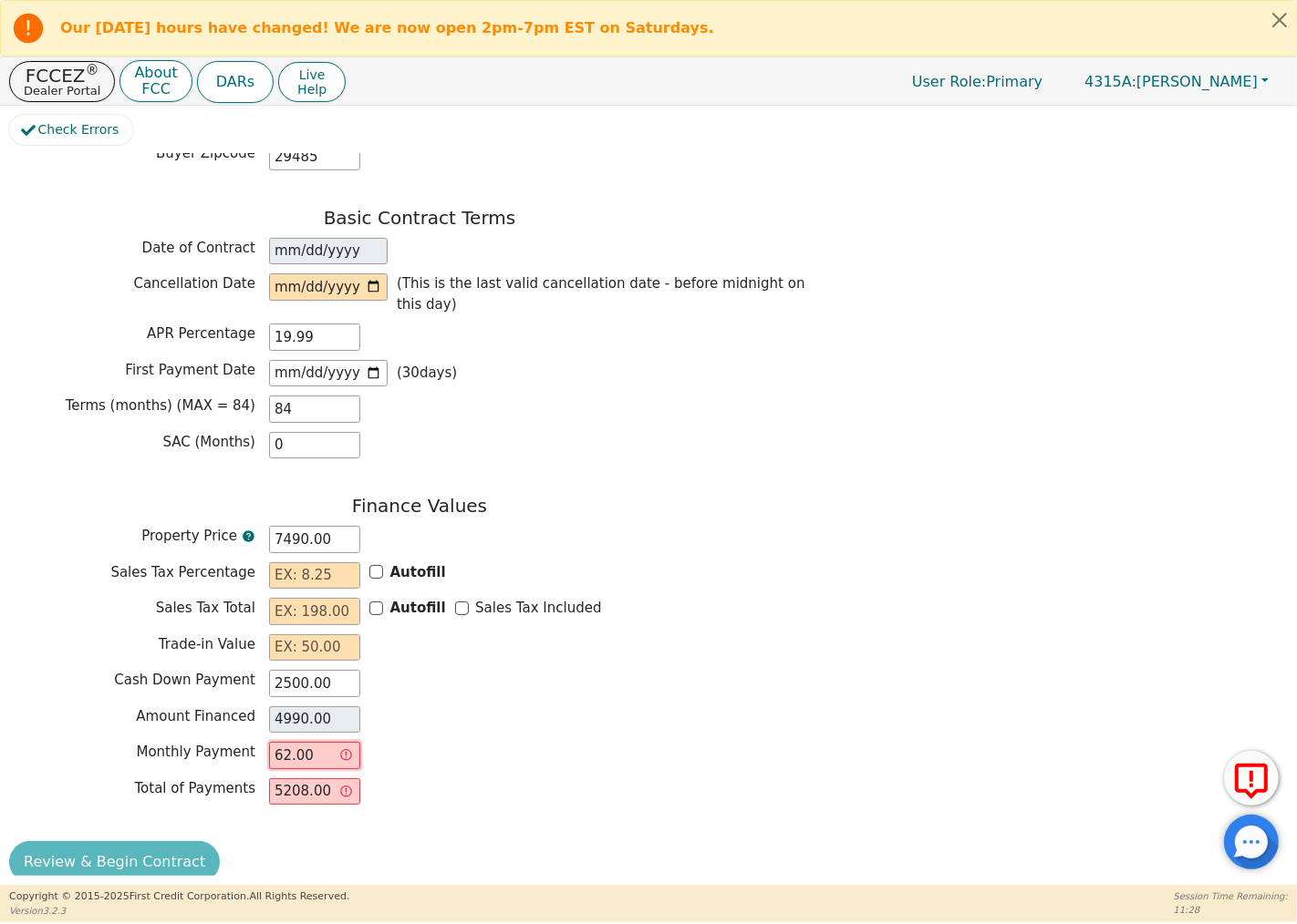
click at [344, 742] on input "62.00" at bounding box center [315, 756] width 92 height 27
drag, startPoint x: 320, startPoint y: 733, endPoint x: 243, endPoint y: 722, distance: 77.8
click at [243, 742] on div "Monthly Payment 62.00" at bounding box center [419, 756] width 821 height 27
type input "0.00"
click at [286, 526] on input "7490.00" at bounding box center [315, 540] width 92 height 27
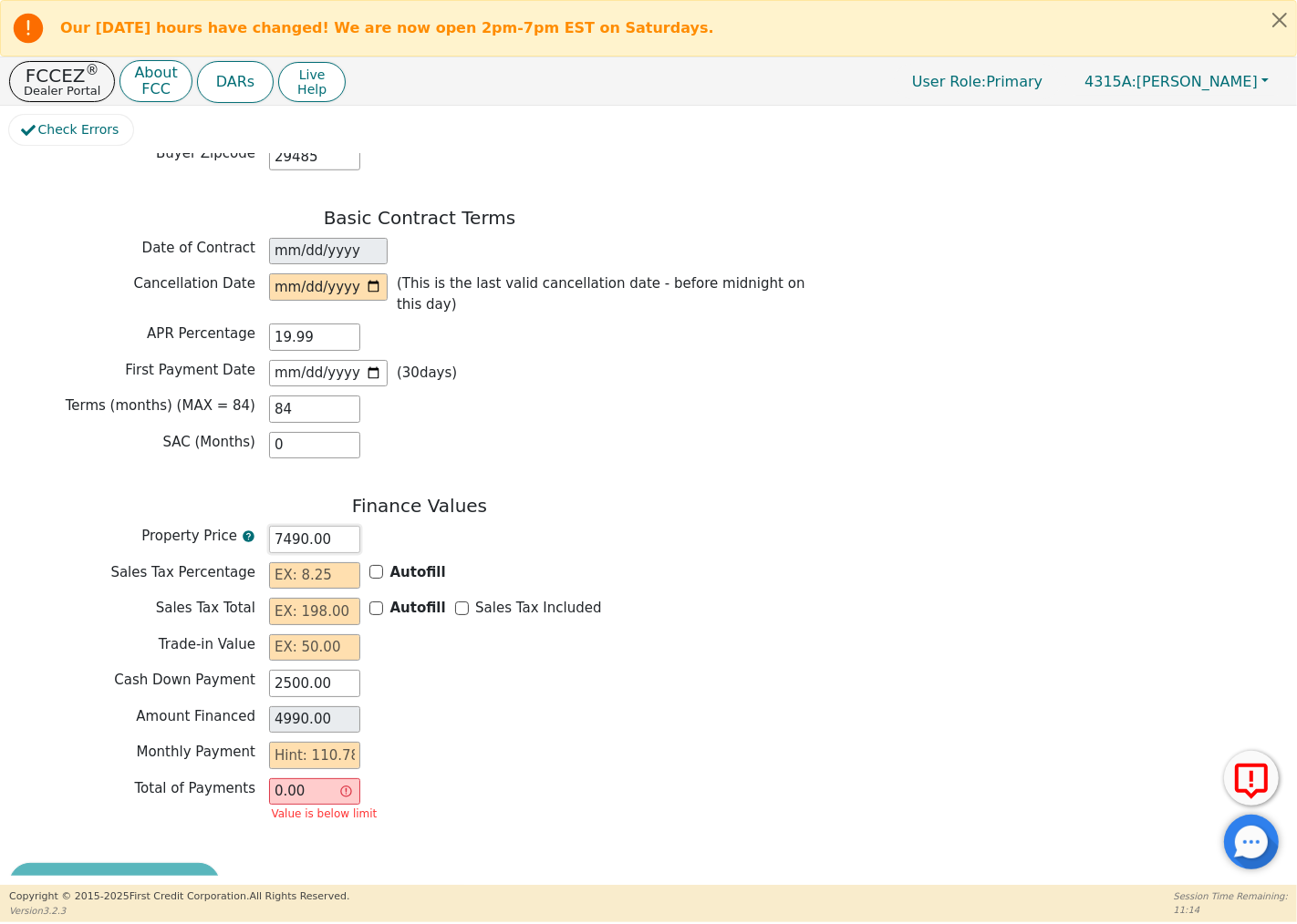
type input "790.00"
type input "-1710.00"
type input "7190.00"
type input "4690.00"
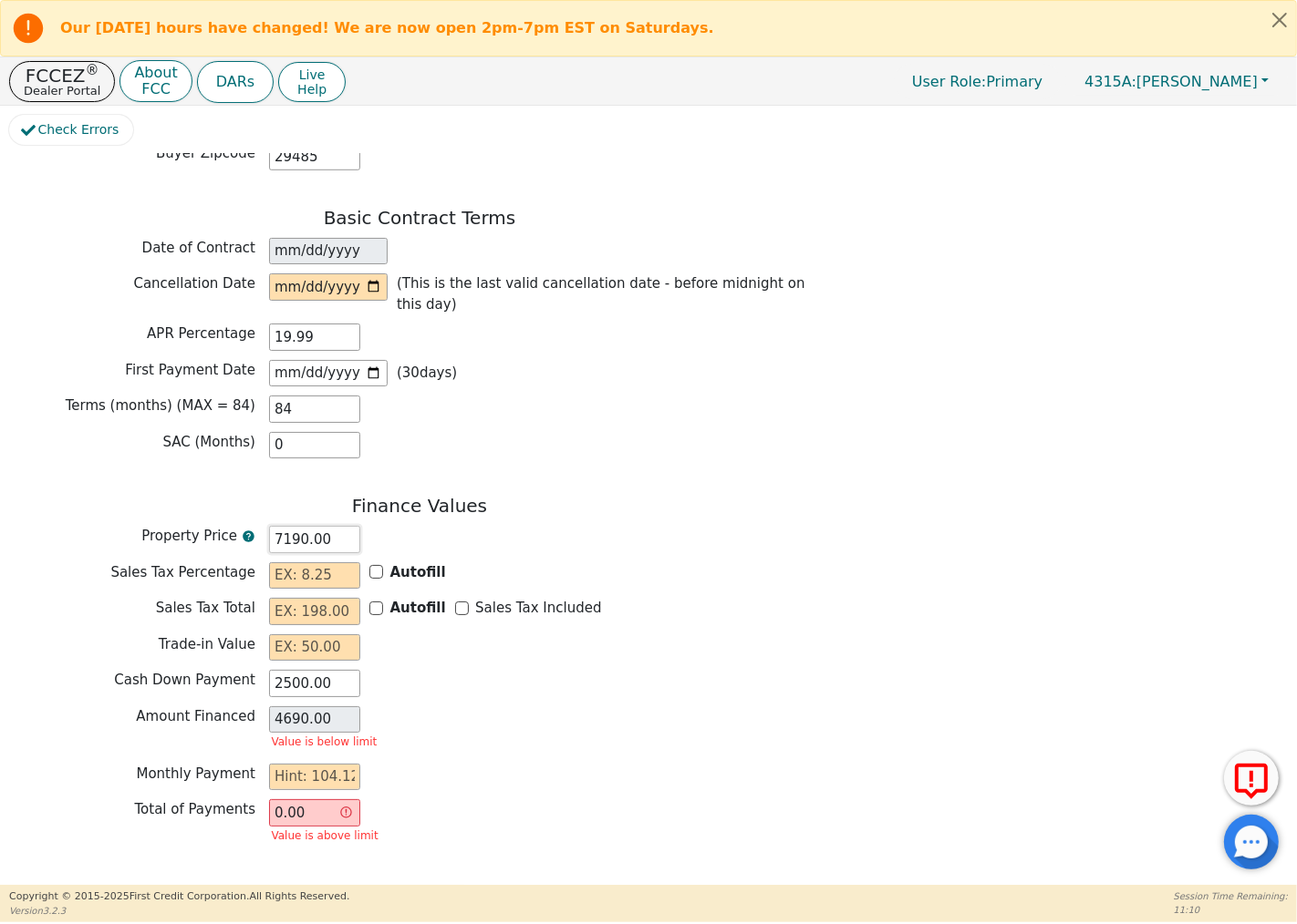
type input "790.00"
type input "-1710.00"
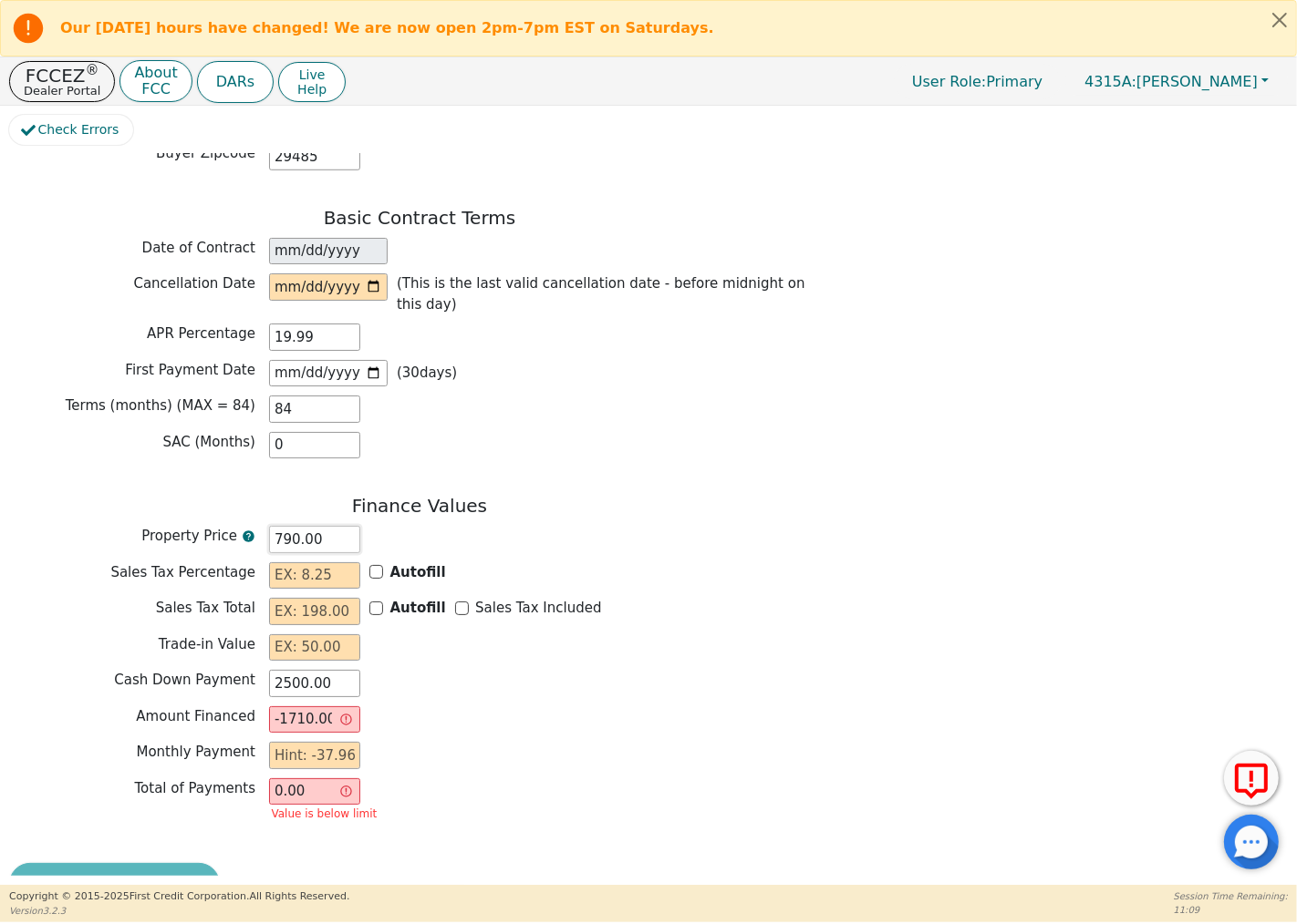
type input "90.00"
type input "-2410.00"
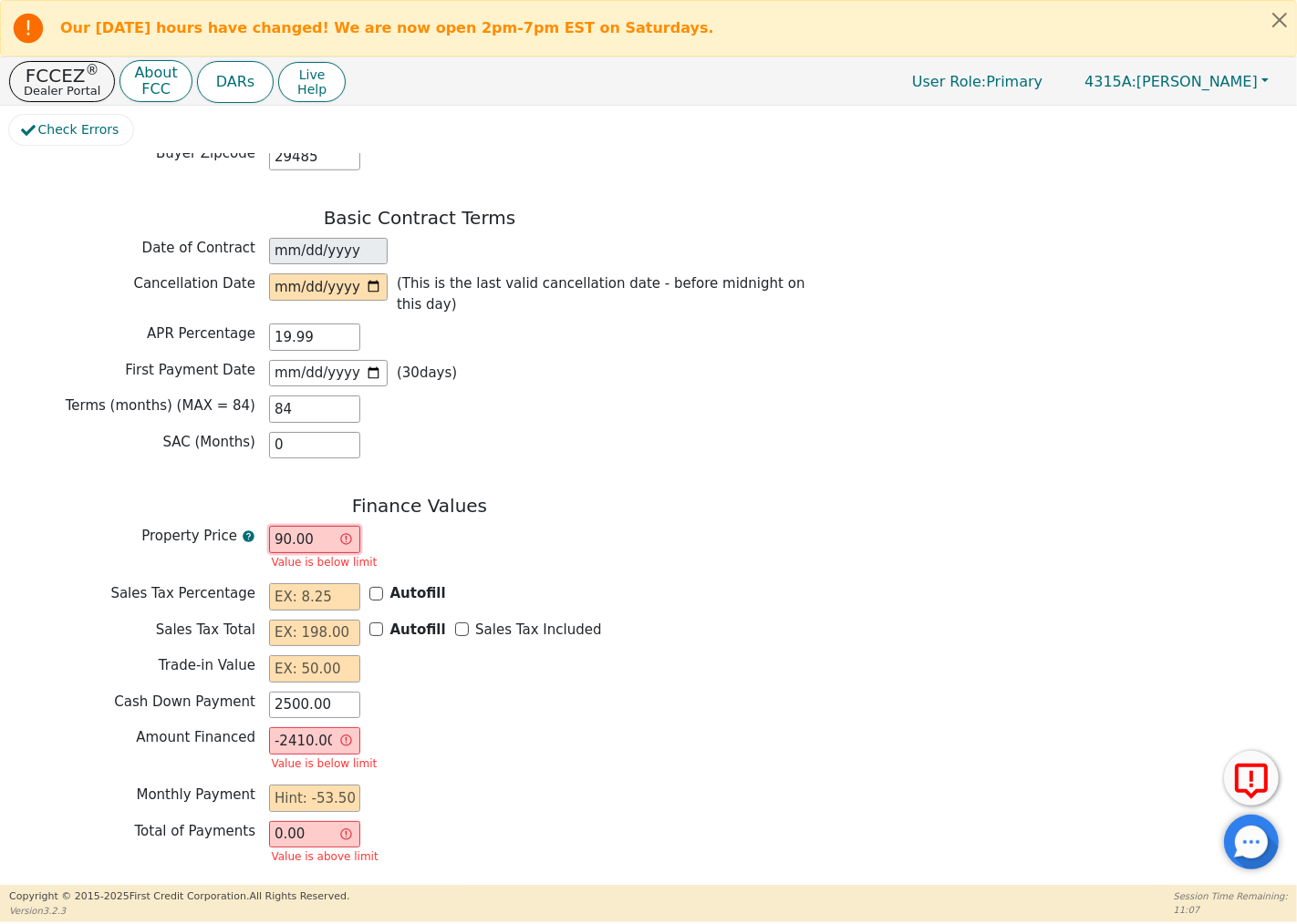
type input "690.00"
type input "-1810.00"
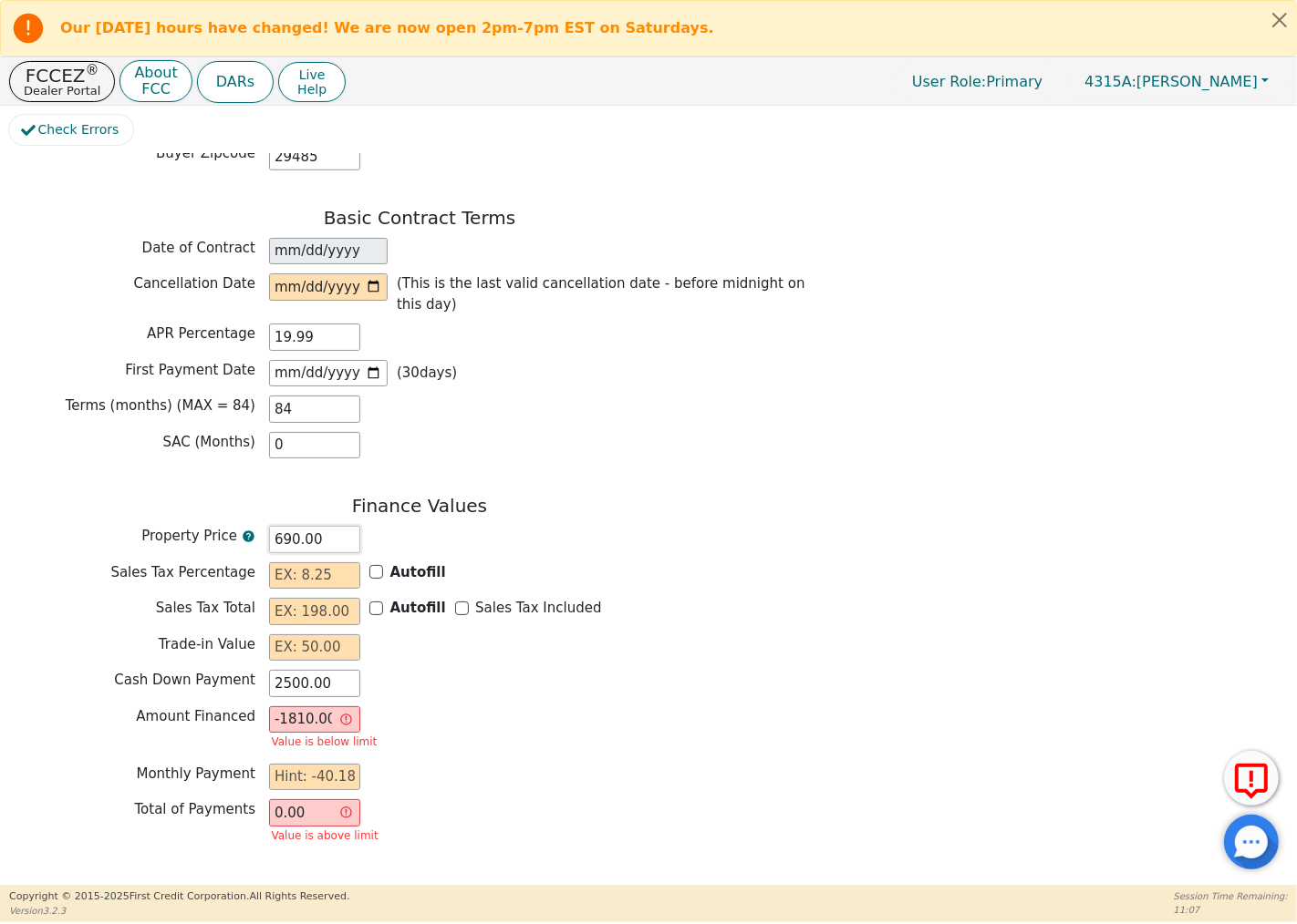
type input "6790.00"
type input "4290.00"
type input "690.00"
type input "-1810.00"
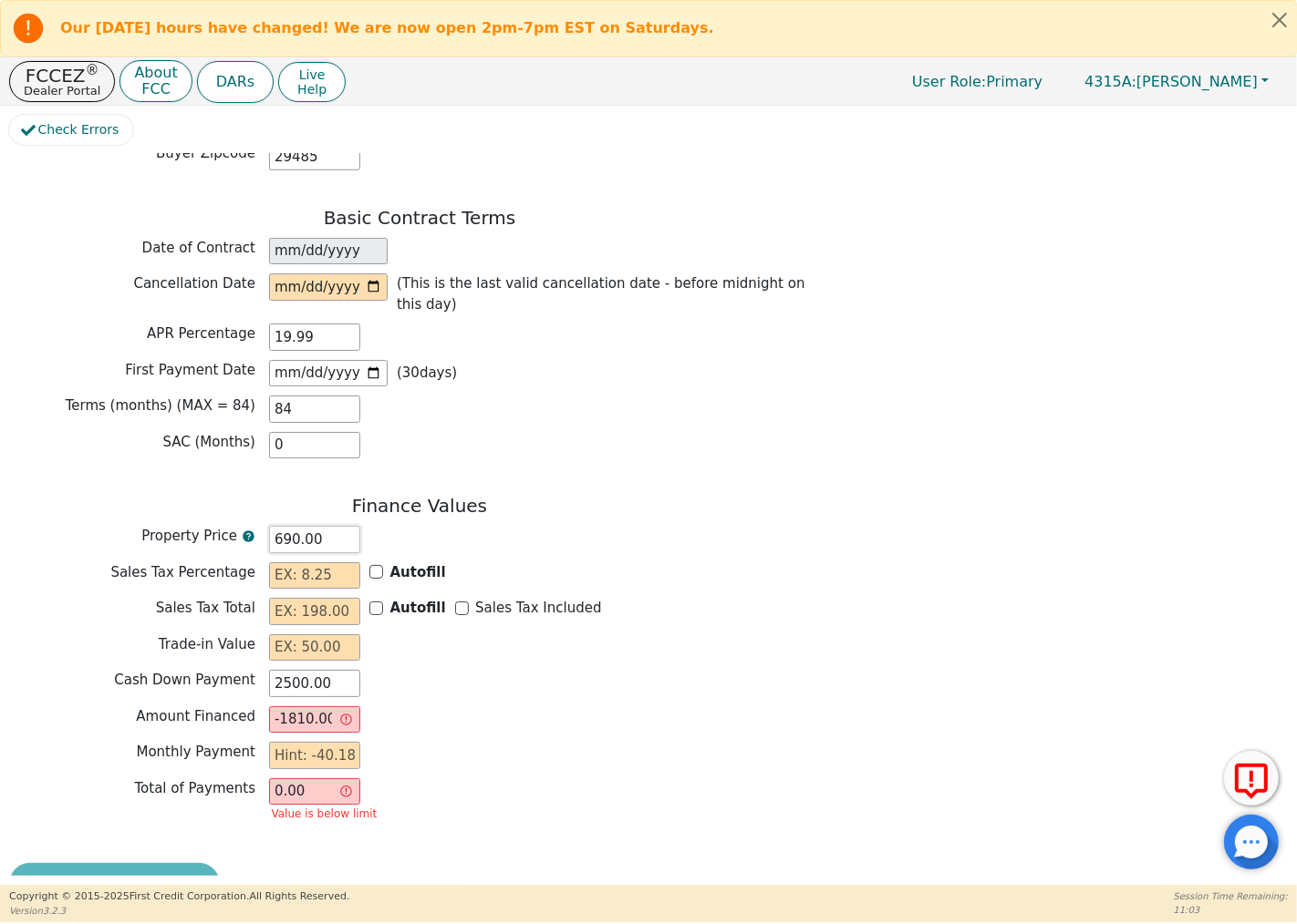
type input "90.00"
type input "-2410.00"
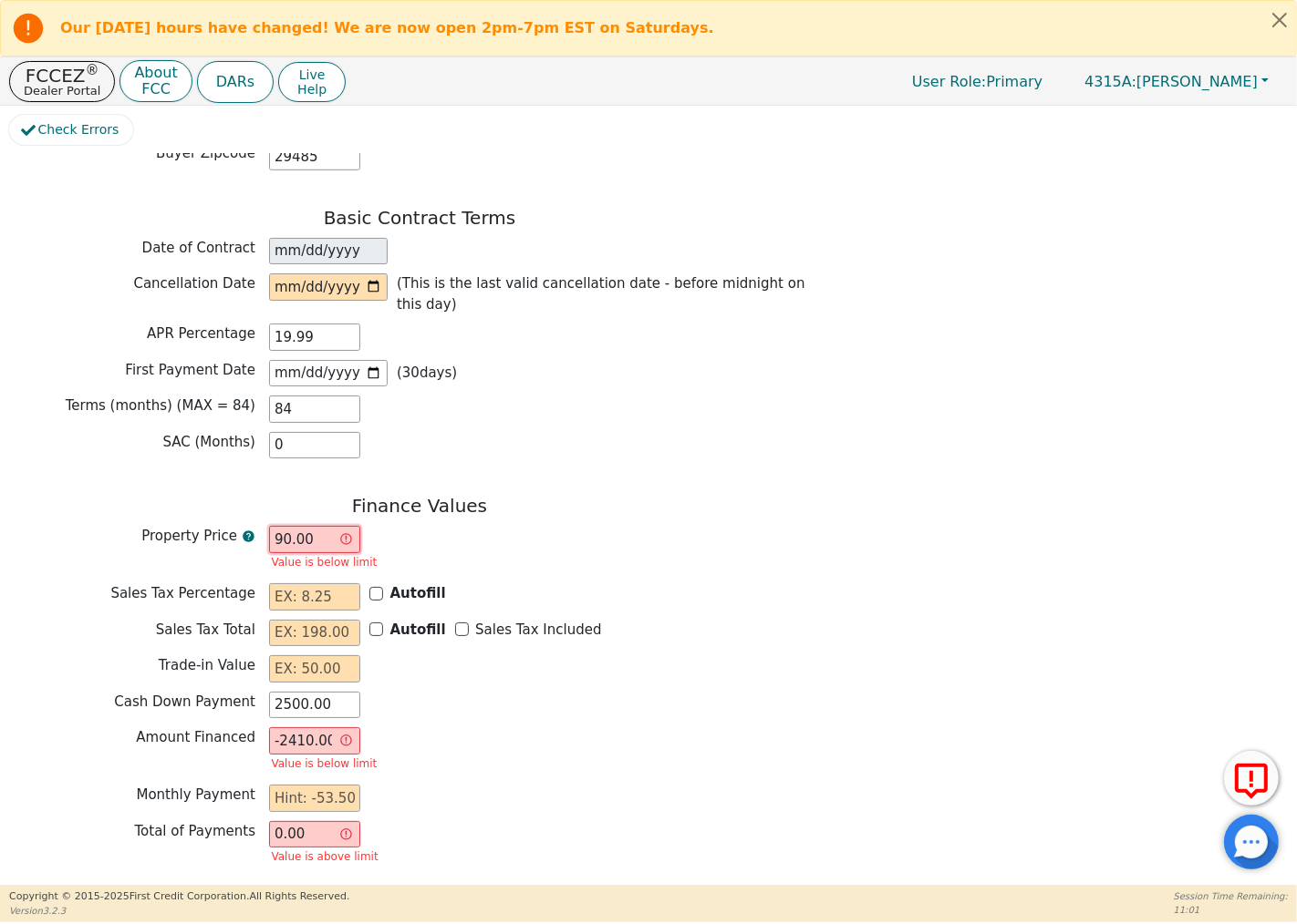
type input "590.00"
type input "-1910.00"
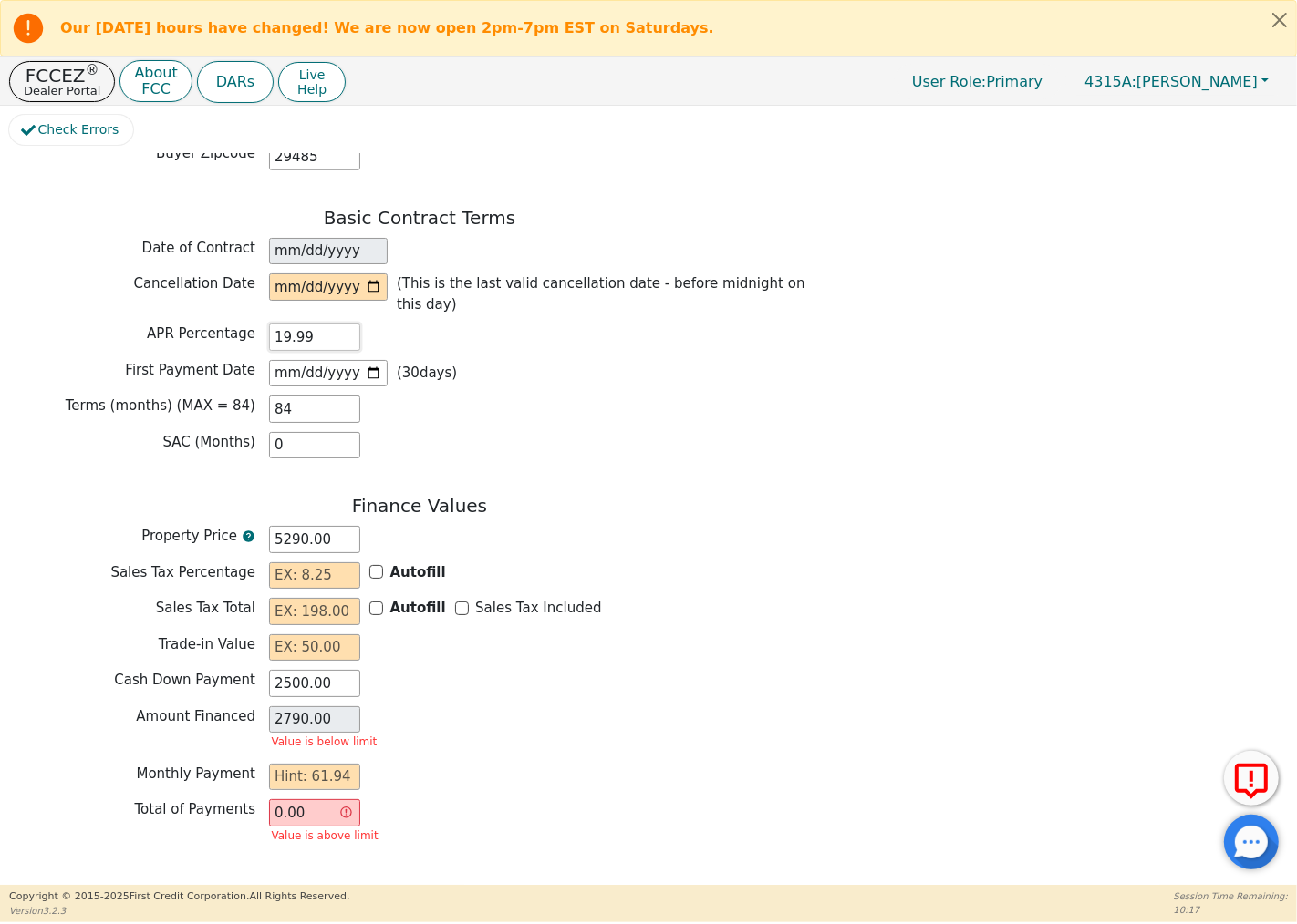
click at [313, 324] on input "19.99" at bounding box center [315, 338] width 92 height 27
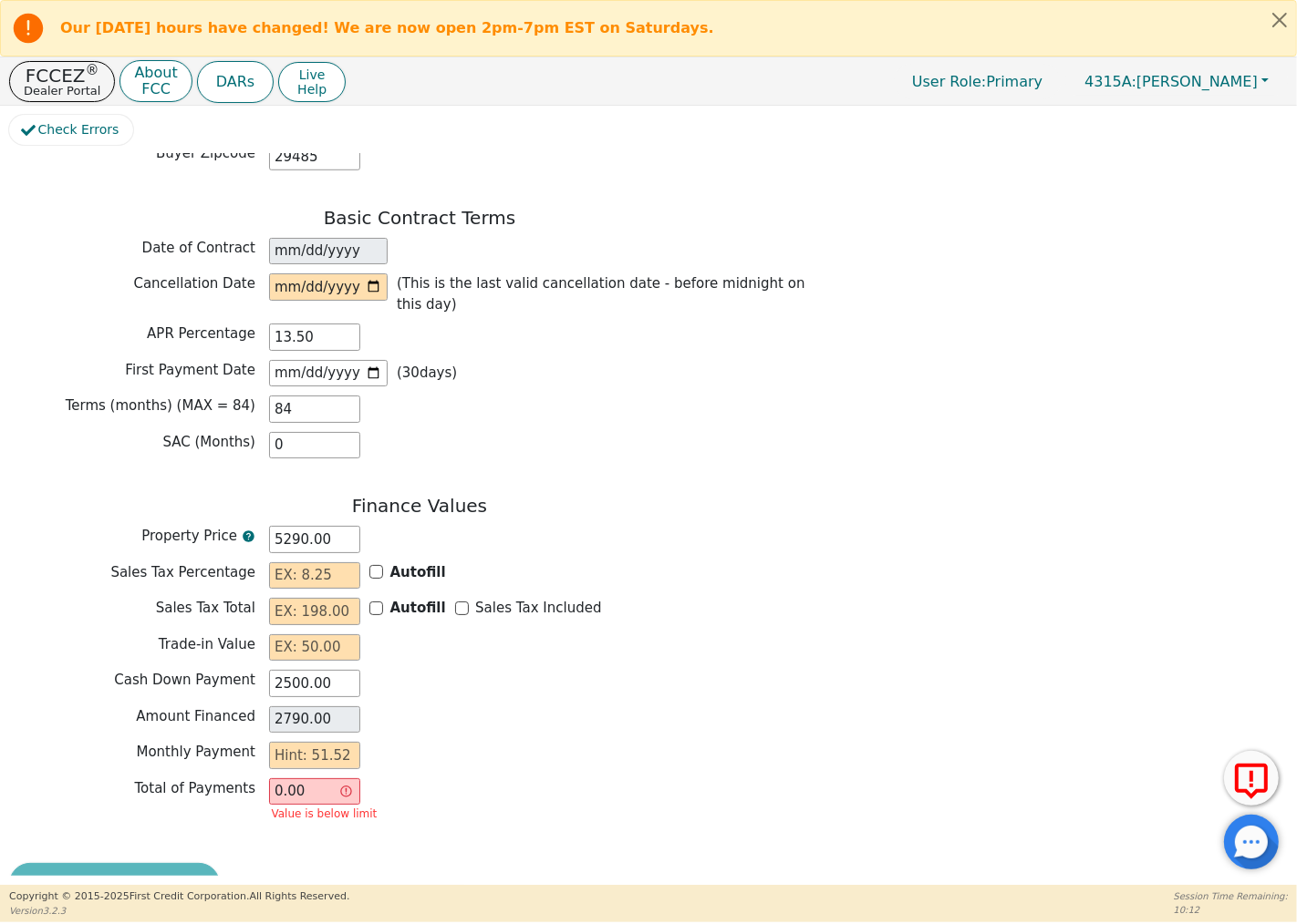
click at [542, 742] on div "Monthly Payment" at bounding box center [419, 756] width 821 height 27
click at [287, 526] on input "5290.00" at bounding box center [315, 540] width 92 height 27
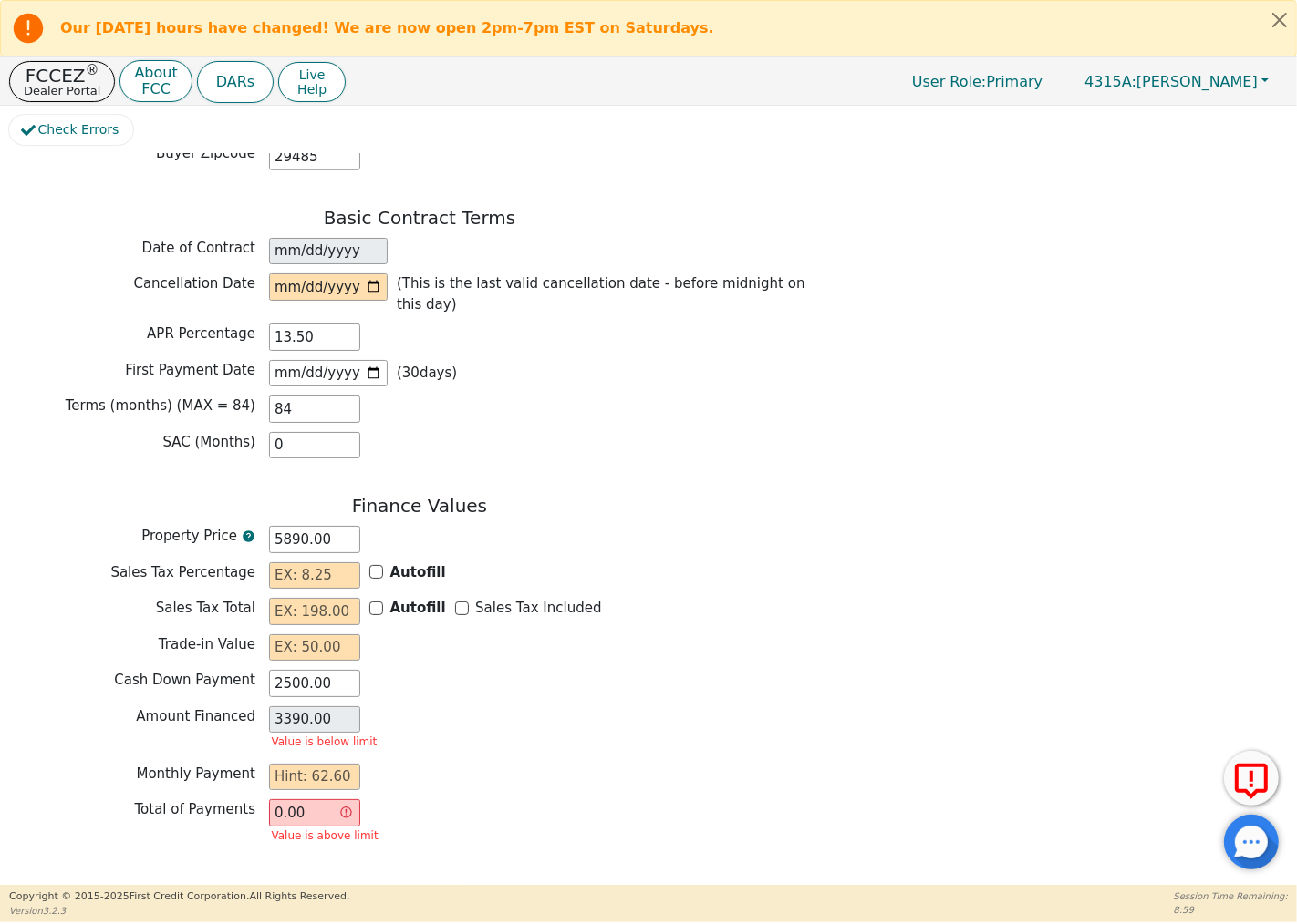
click at [329, 706] on input "3390.00" at bounding box center [315, 720] width 92 height 27
click at [475, 706] on div "Amount Financed 3390.00 Value is below limit" at bounding box center [419, 730] width 821 height 48
click at [290, 526] on input "5890.00" at bounding box center [315, 540] width 92 height 27
click at [782, 604] on div "Sales Tax Total Autofill Sales Tax Included" at bounding box center [419, 614] width 821 height 32
click at [318, 800] on input "0.00" at bounding box center [315, 813] width 92 height 27
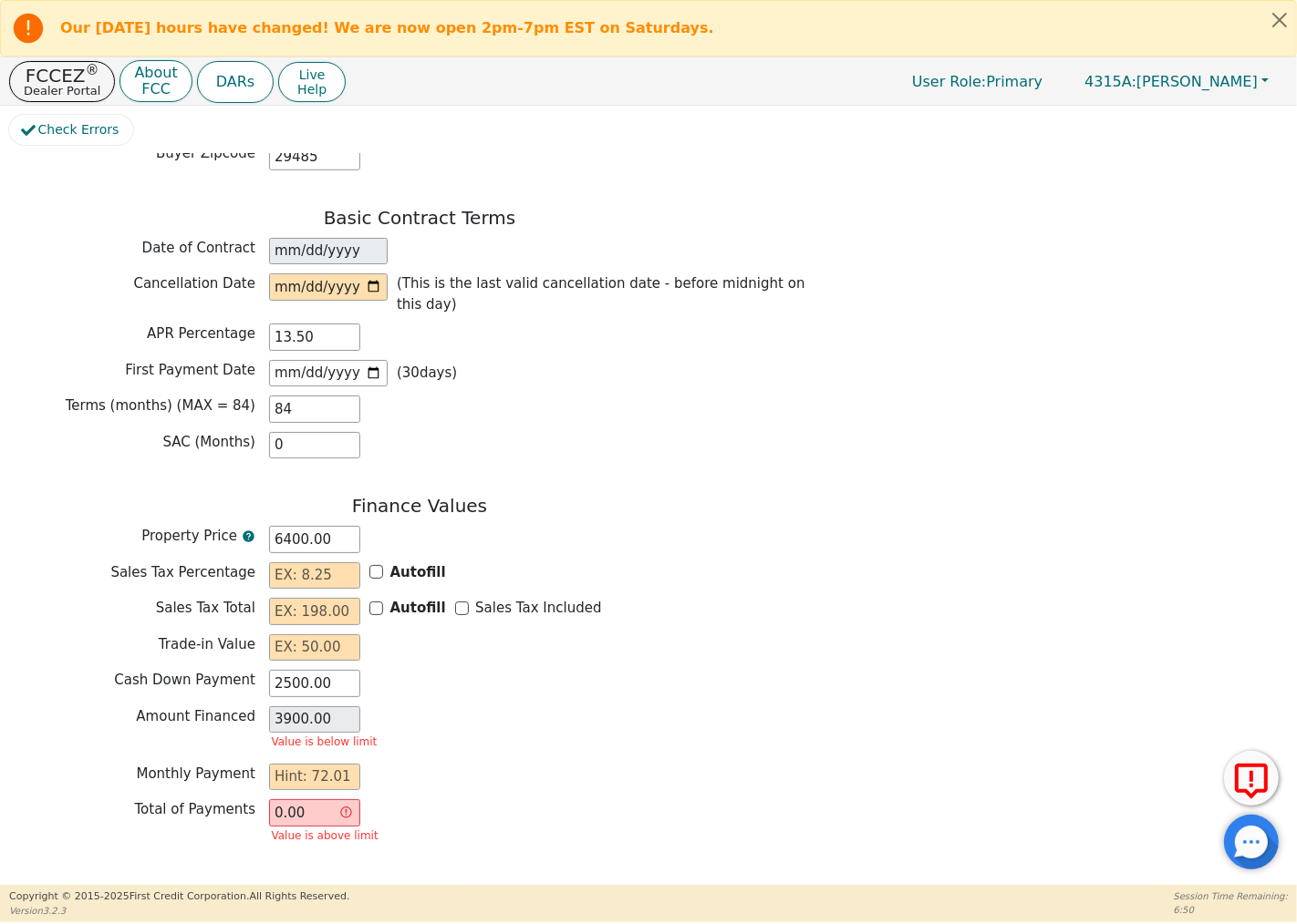
click at [349, 800] on input "0.00" at bounding box center [315, 813] width 92 height 27
click at [330, 706] on input "3900.00" at bounding box center [315, 720] width 92 height 27
click at [341, 706] on input "3900.00" at bounding box center [315, 720] width 92 height 27
click at [480, 706] on div "Amount Financed 3900.00 Value is below limit" at bounding box center [419, 730] width 821 height 48
click at [306, 800] on input "0.00" at bounding box center [315, 813] width 92 height 27
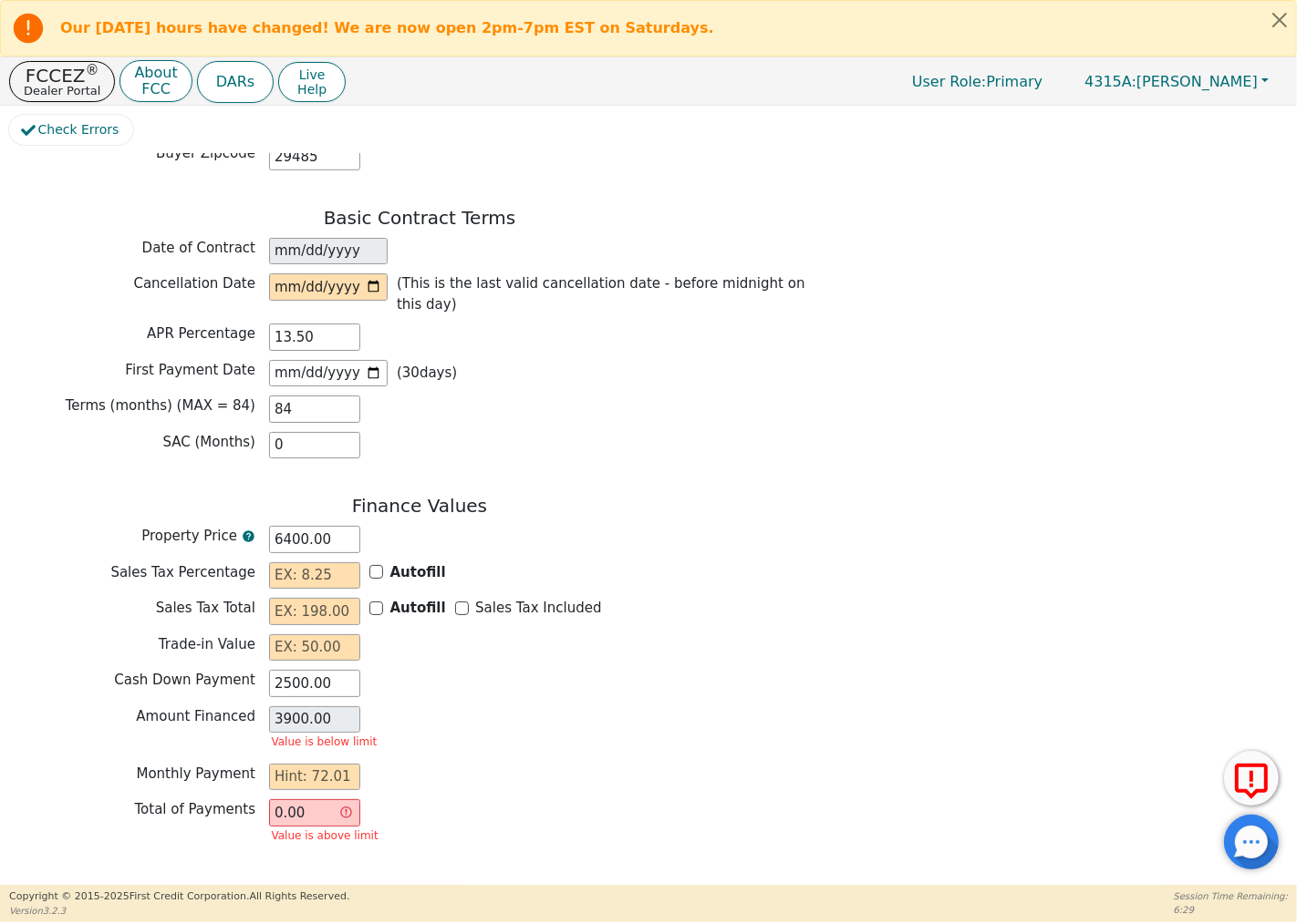
click at [296, 800] on input "0.00" at bounding box center [315, 813] width 92 height 27
click at [325, 764] on input "text" at bounding box center [315, 778] width 92 height 27
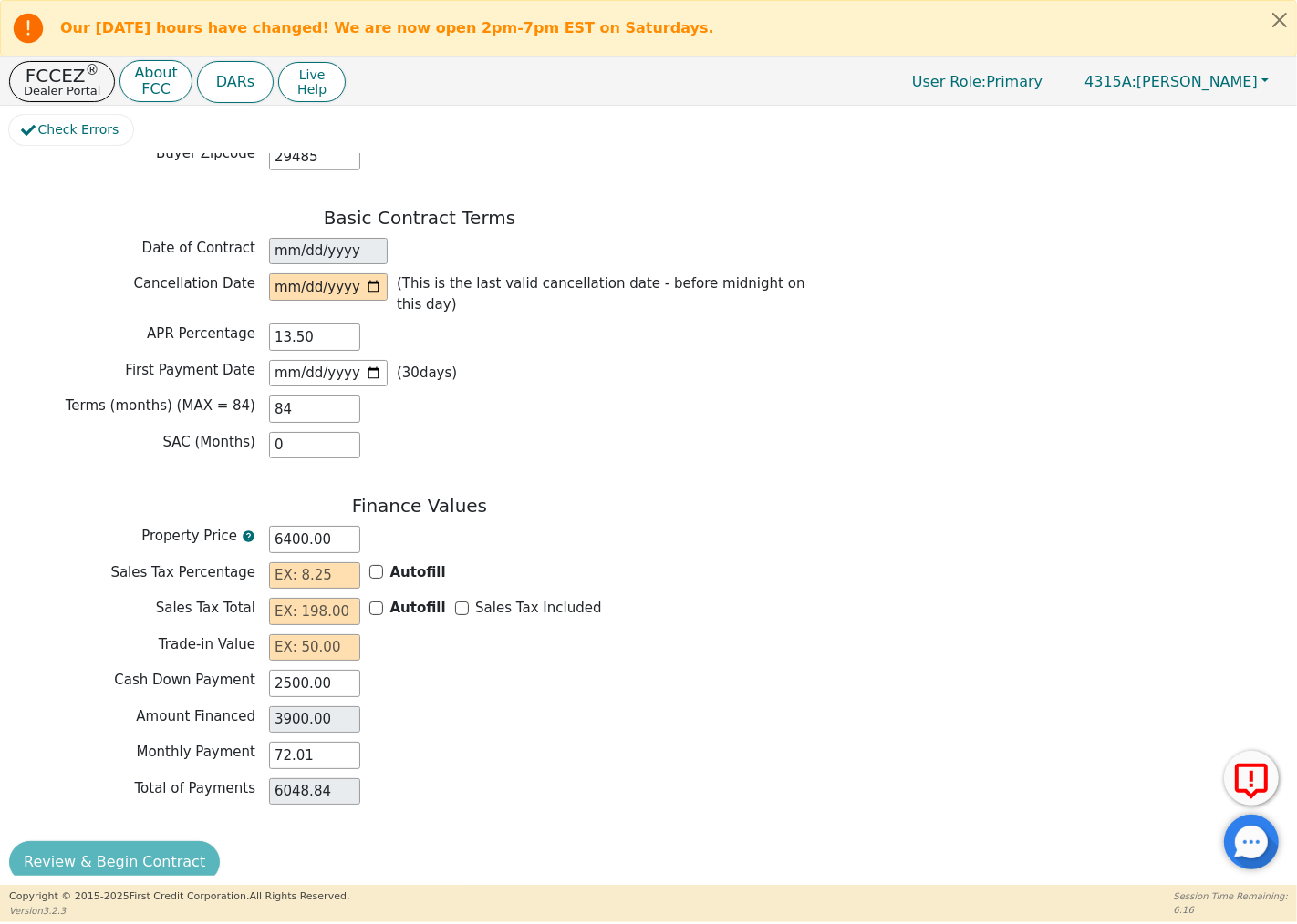
click at [554, 779] on div "Total of Payments 6048.84" at bounding box center [419, 792] width 821 height 27
click at [538, 755] on div "Finance Values Property Price 6400.00 Sales Tax Percentage Autofill Sales Tax T…" at bounding box center [419, 654] width 821 height 319
